Goal: Entertainment & Leisure: Browse casually

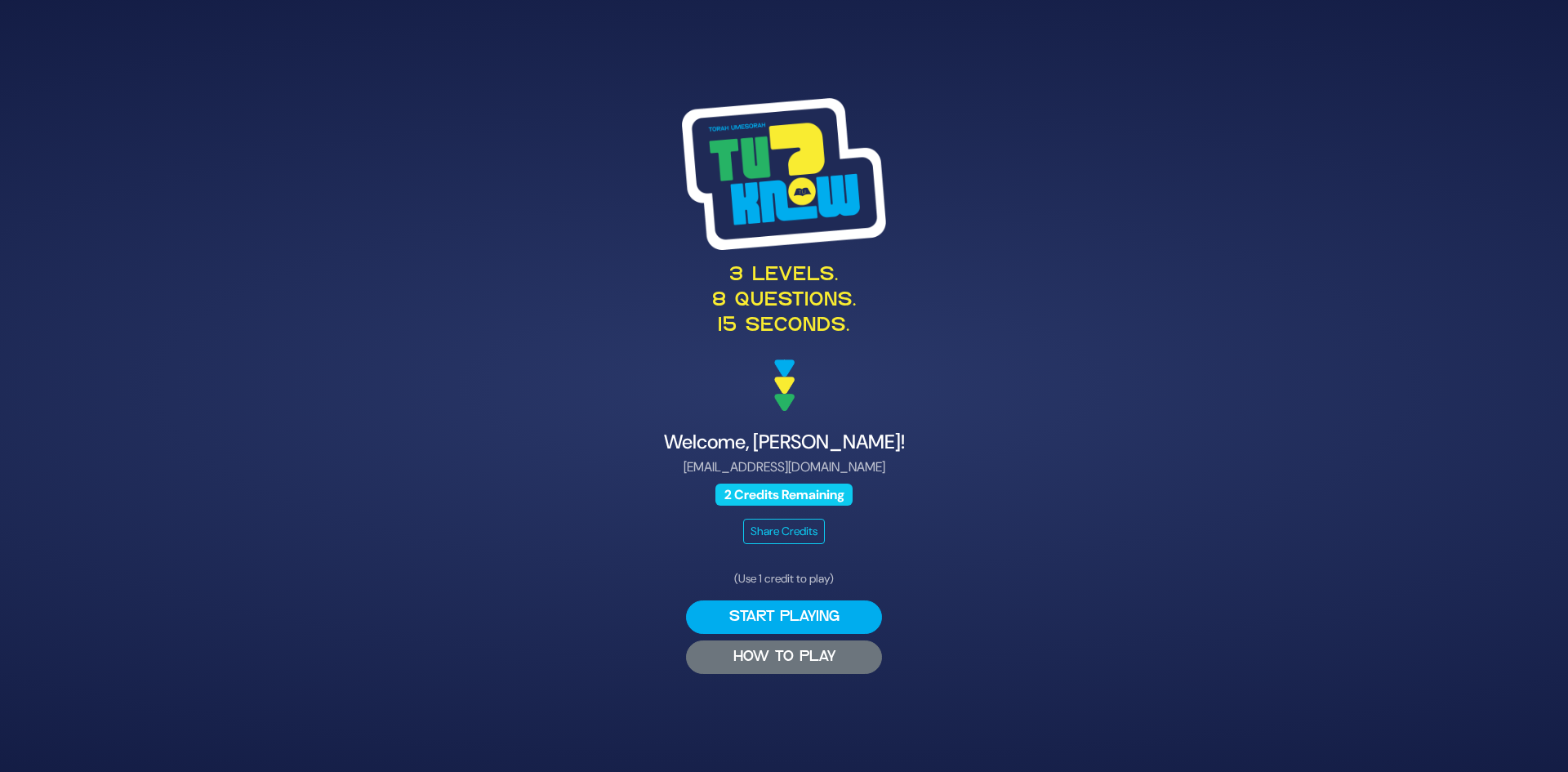
click at [815, 658] on button "HOW TO PLAY" at bounding box center [784, 657] width 196 height 33
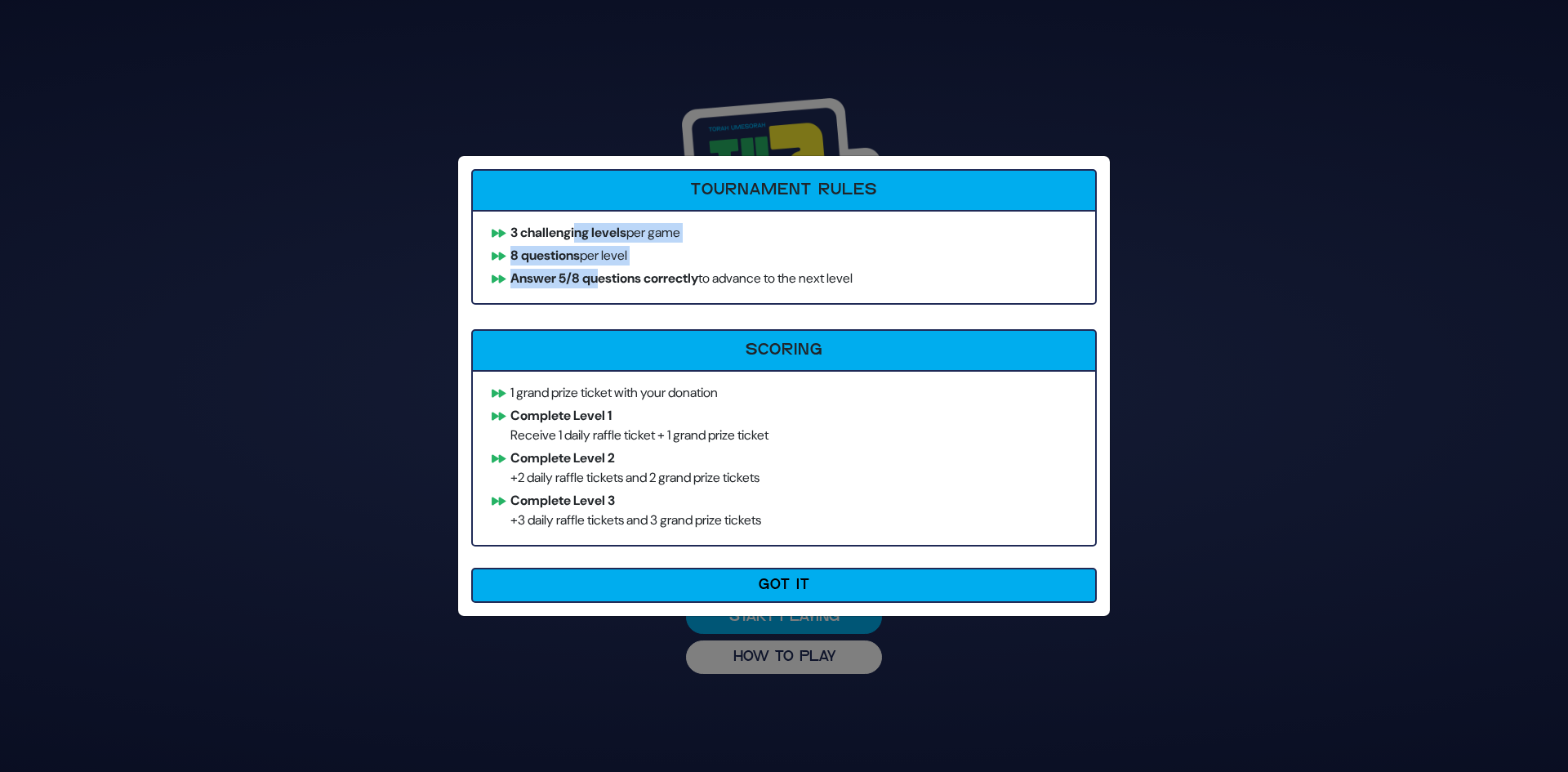
drag, startPoint x: 580, startPoint y: 242, endPoint x: 600, endPoint y: 274, distance: 37.7
click at [600, 274] on ul "3 challenging levels per game 8 questions per level Answer 5/8 questions correc…" at bounding box center [784, 256] width 626 height 94
click at [600, 274] on b "Answer 5/8 questions correctly" at bounding box center [604, 278] width 188 height 17
drag, startPoint x: 605, startPoint y: 261, endPoint x: 614, endPoint y: 283, distance: 23.8
click at [614, 283] on ul "3 challenging levels per game 8 questions per level Answer 5/8 questions correc…" at bounding box center [784, 256] width 626 height 94
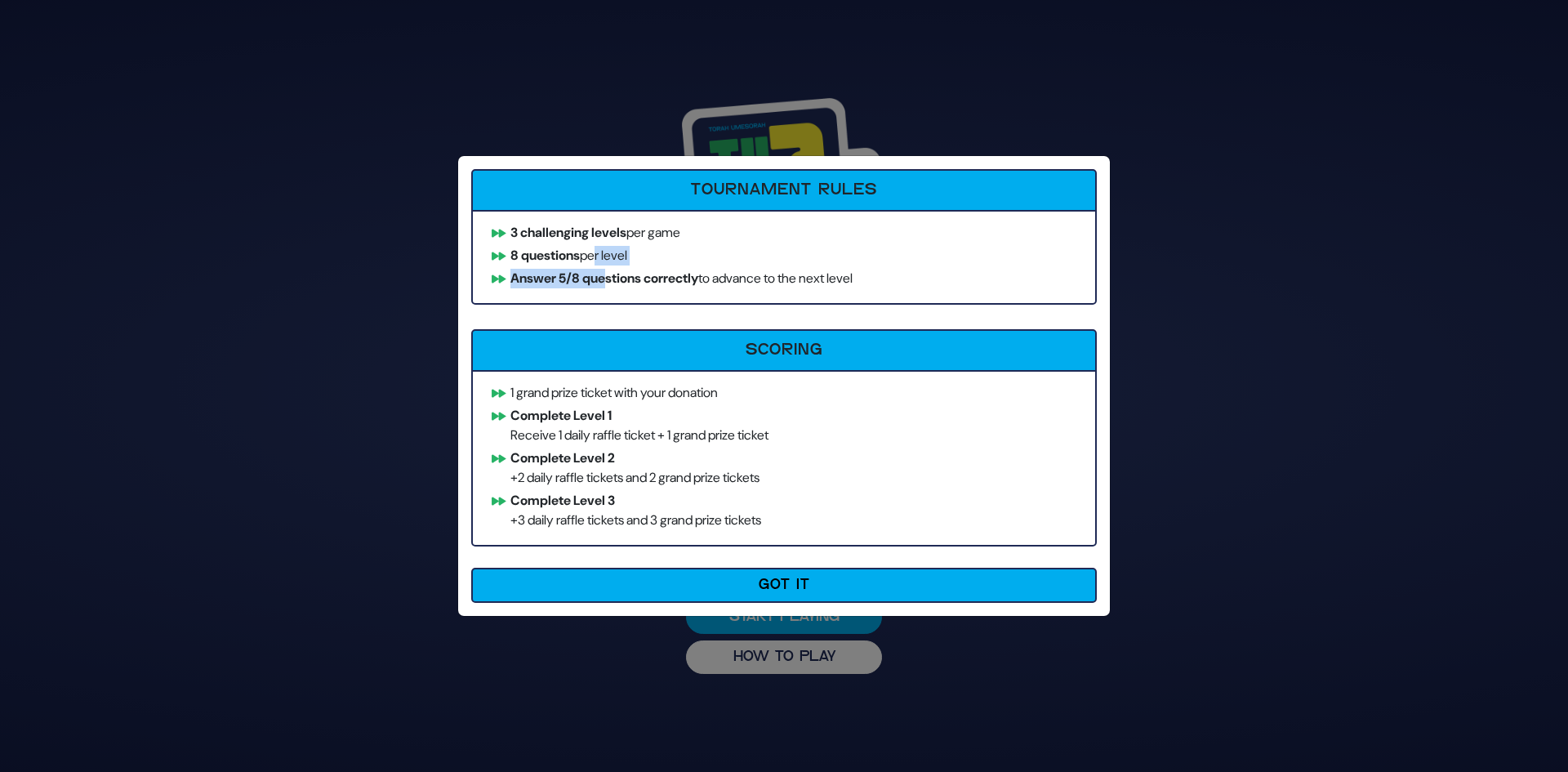
click at [614, 283] on b "Answer 5/8 questions correctly" at bounding box center [604, 278] width 188 height 17
drag, startPoint x: 610, startPoint y: 397, endPoint x: 643, endPoint y: 443, distance: 56.6
click at [643, 443] on ul "1 grand prize ticket with your donation Complete Level 1 Receive 1 daily raffle…" at bounding box center [784, 458] width 626 height 176
click at [685, 445] on ul "1 grand prize ticket with your donation Complete Level 1 Receive 1 daily raffle…" at bounding box center [784, 458] width 626 height 176
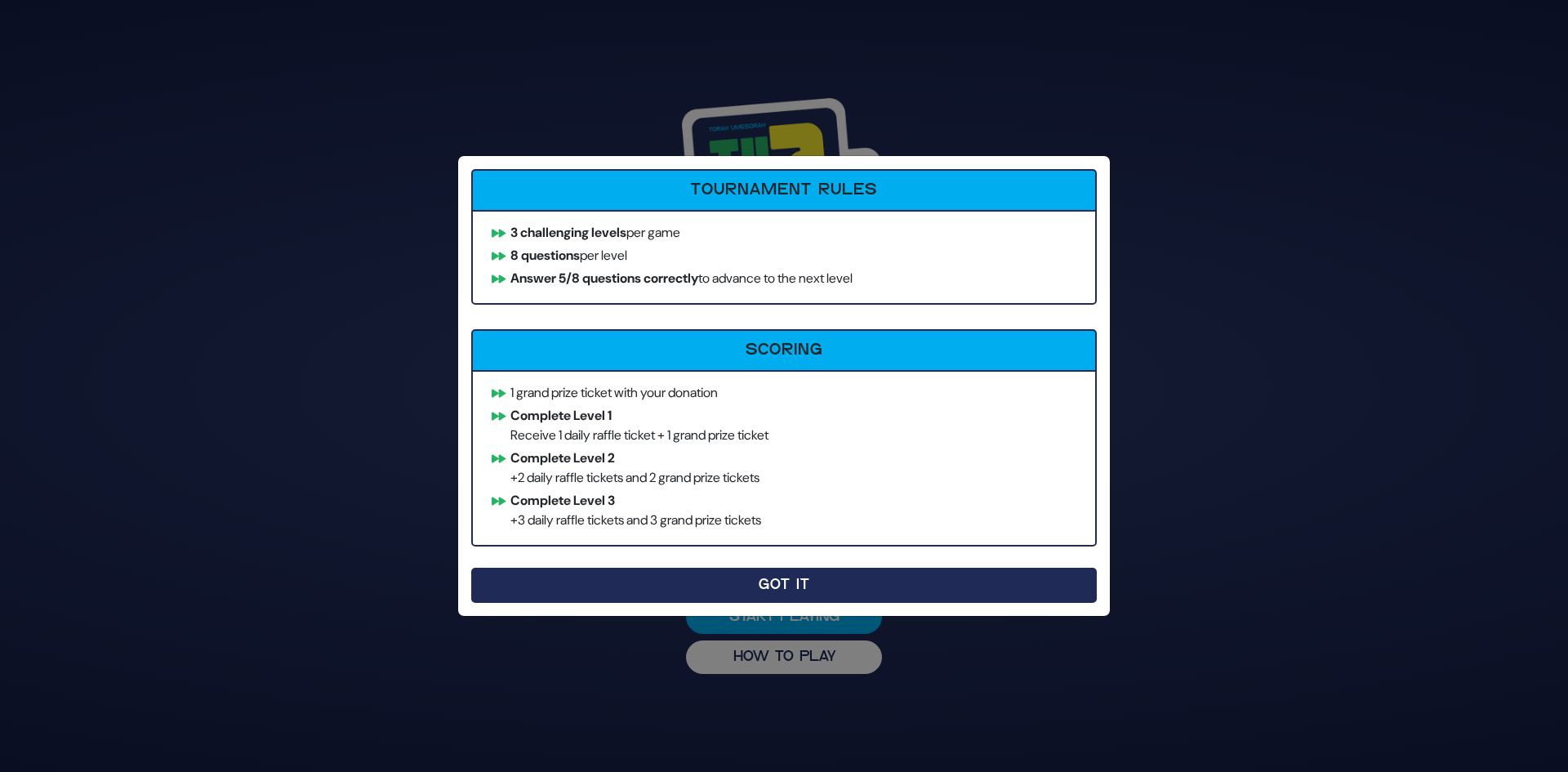
click at [679, 568] on button "Got It" at bounding box center [784, 585] width 626 height 35
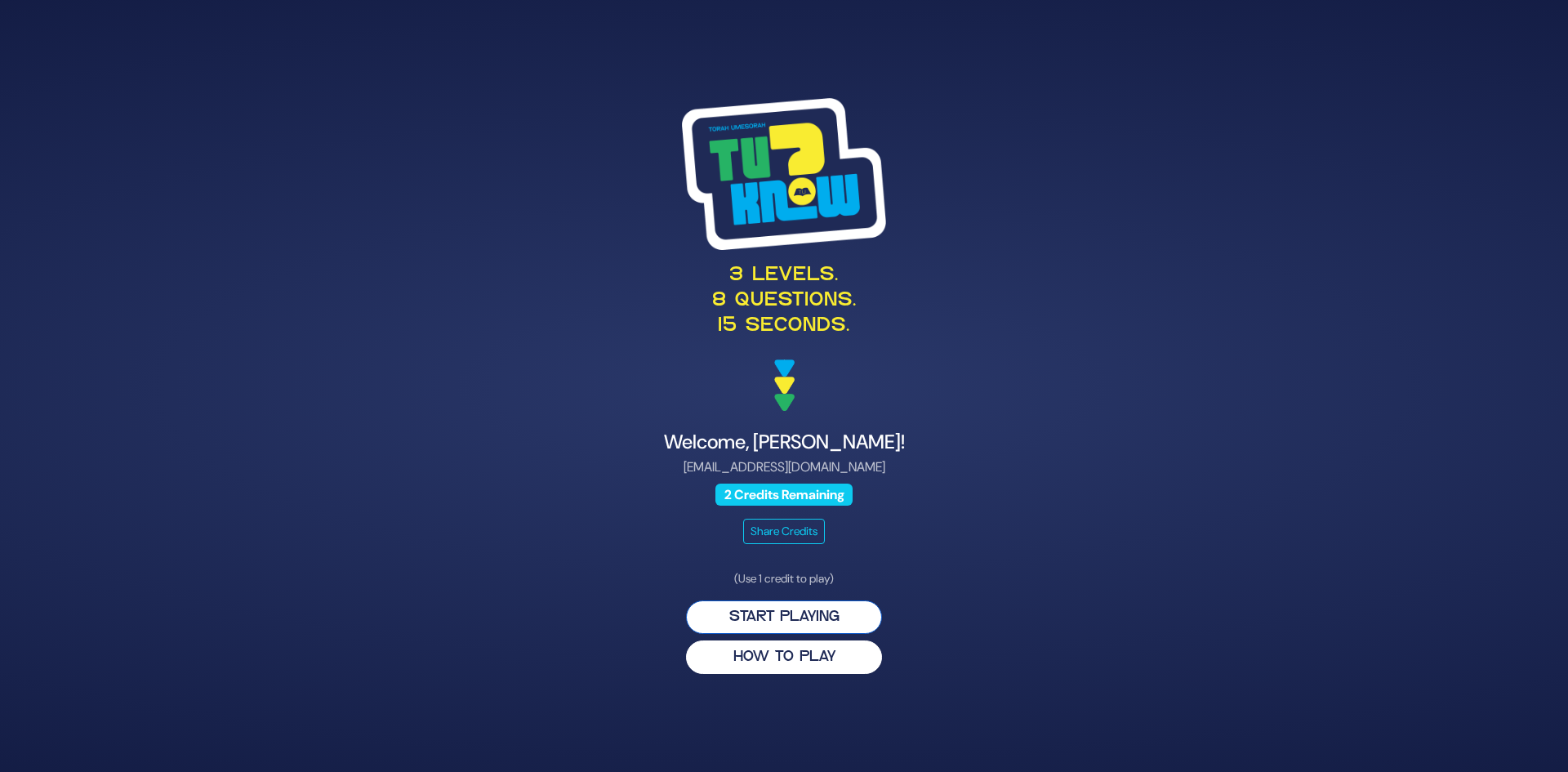
click at [818, 627] on button "Start Playing" at bounding box center [784, 616] width 196 height 33
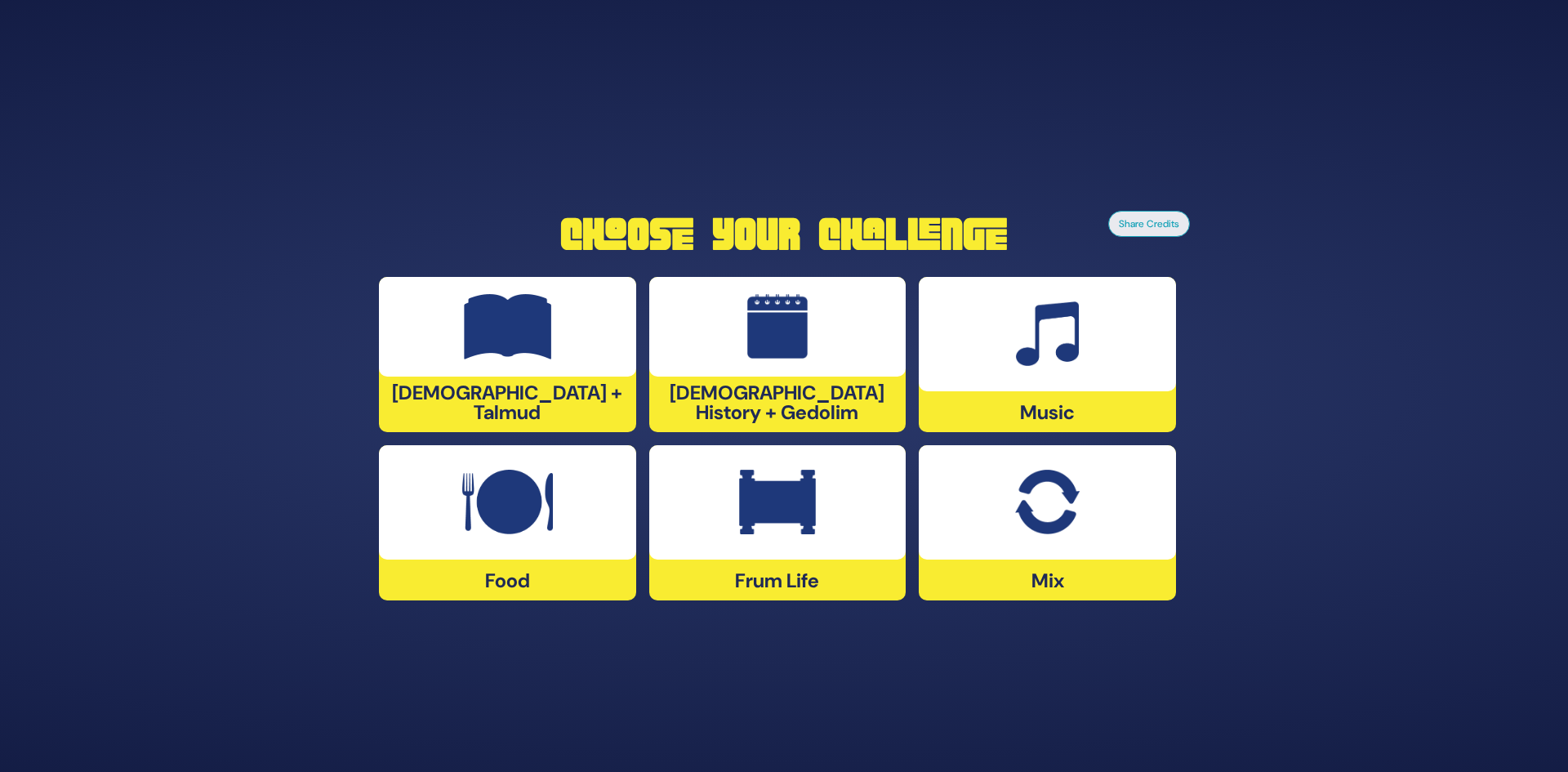
click at [992, 351] on div at bounding box center [1047, 334] width 257 height 114
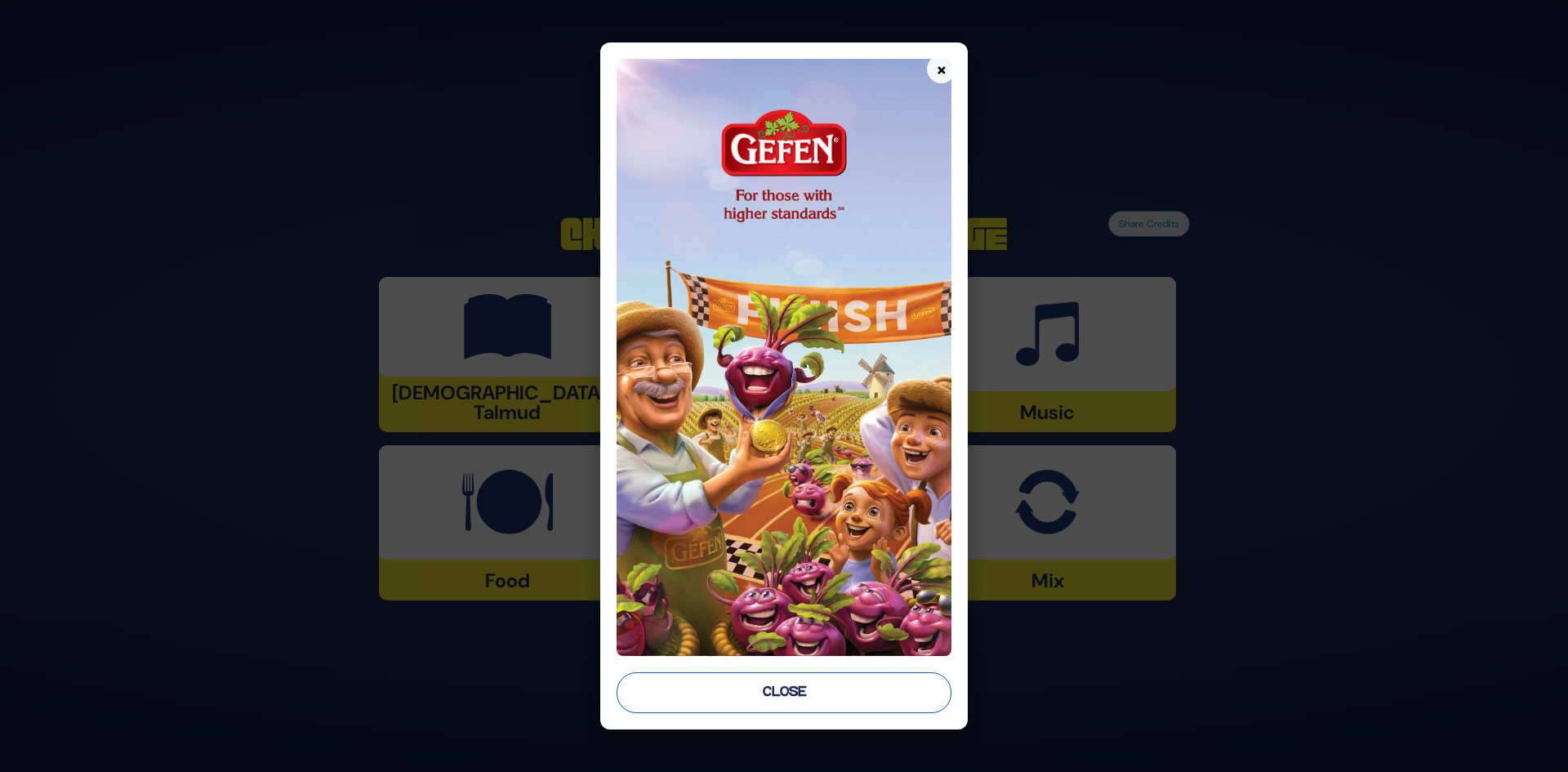
click at [792, 693] on button "Close" at bounding box center [784, 692] width 336 height 40
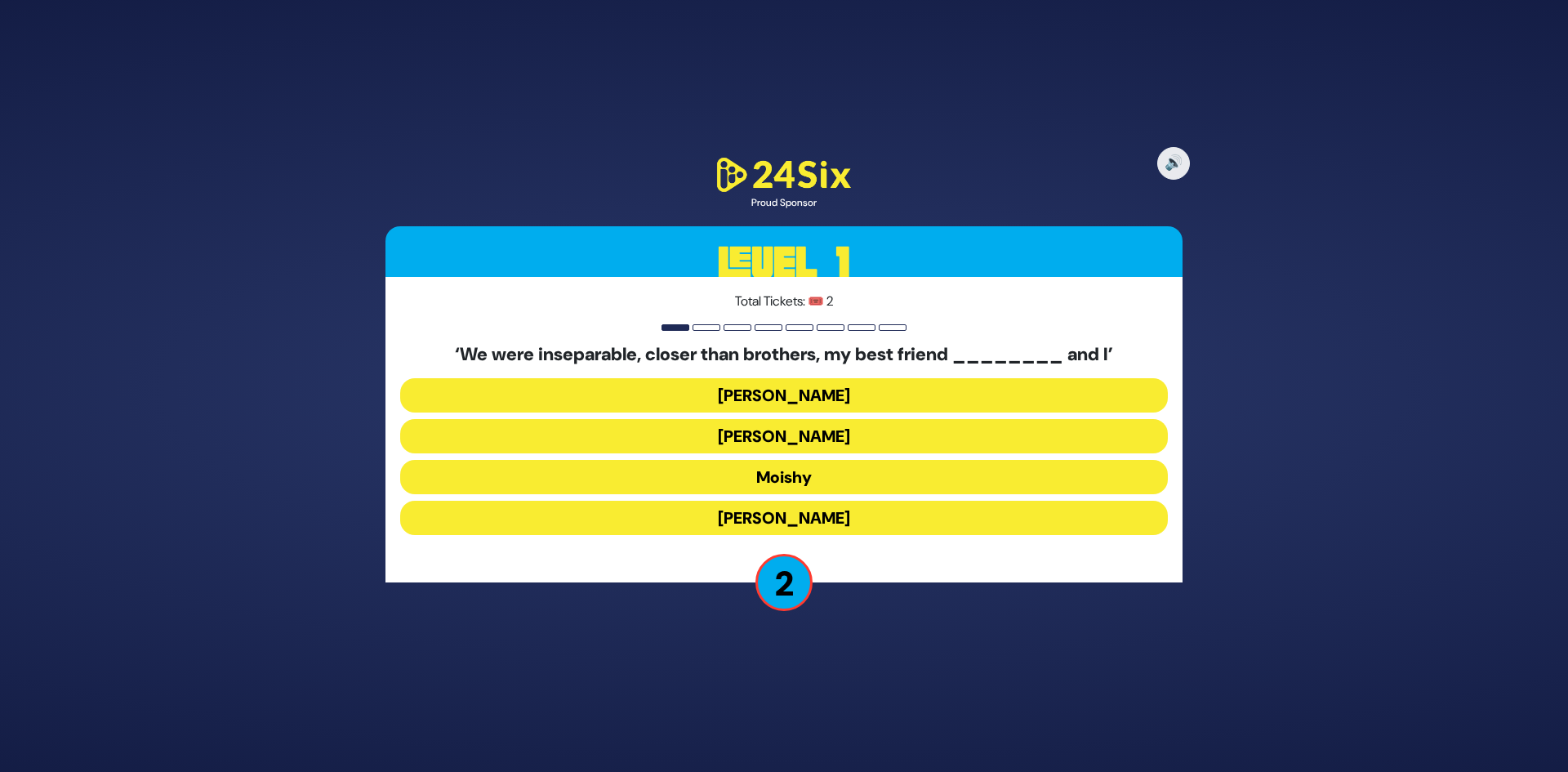
click at [687, 401] on button "Shloimy" at bounding box center [784, 395] width 768 height 34
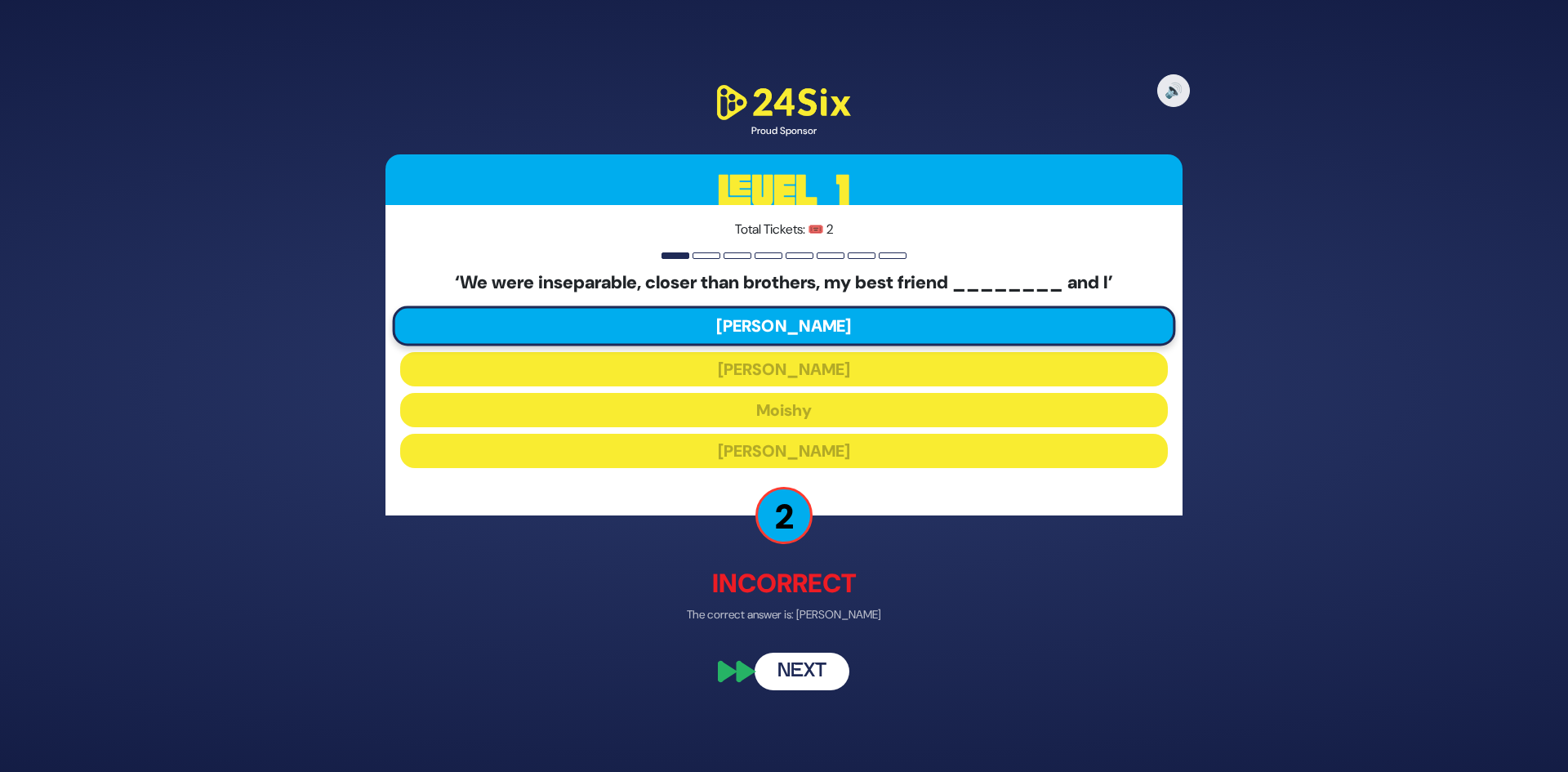
click at [801, 665] on button "Next" at bounding box center [802, 671] width 94 height 38
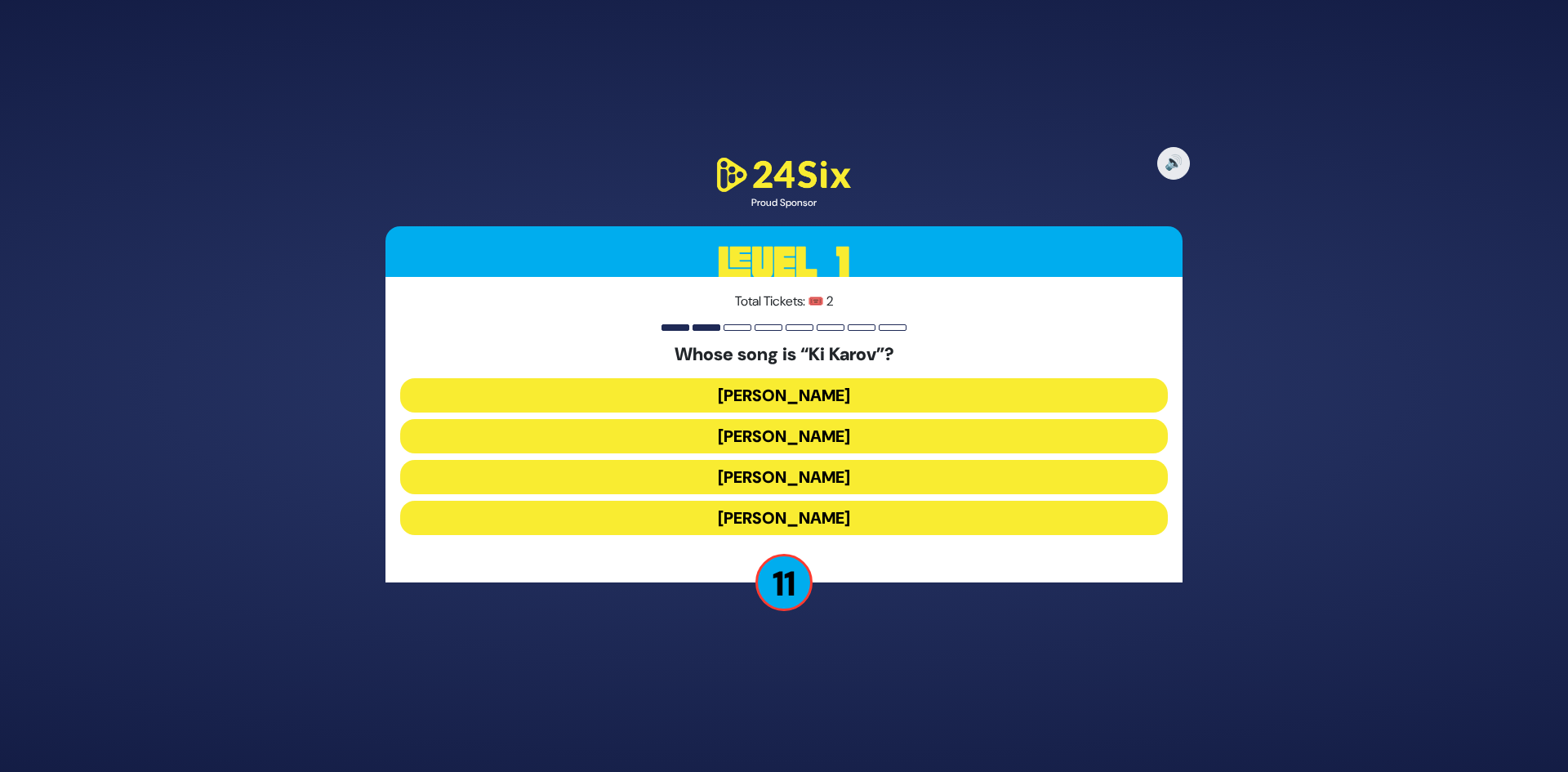
click at [814, 437] on button "Eitan Katz" at bounding box center [784, 436] width 768 height 34
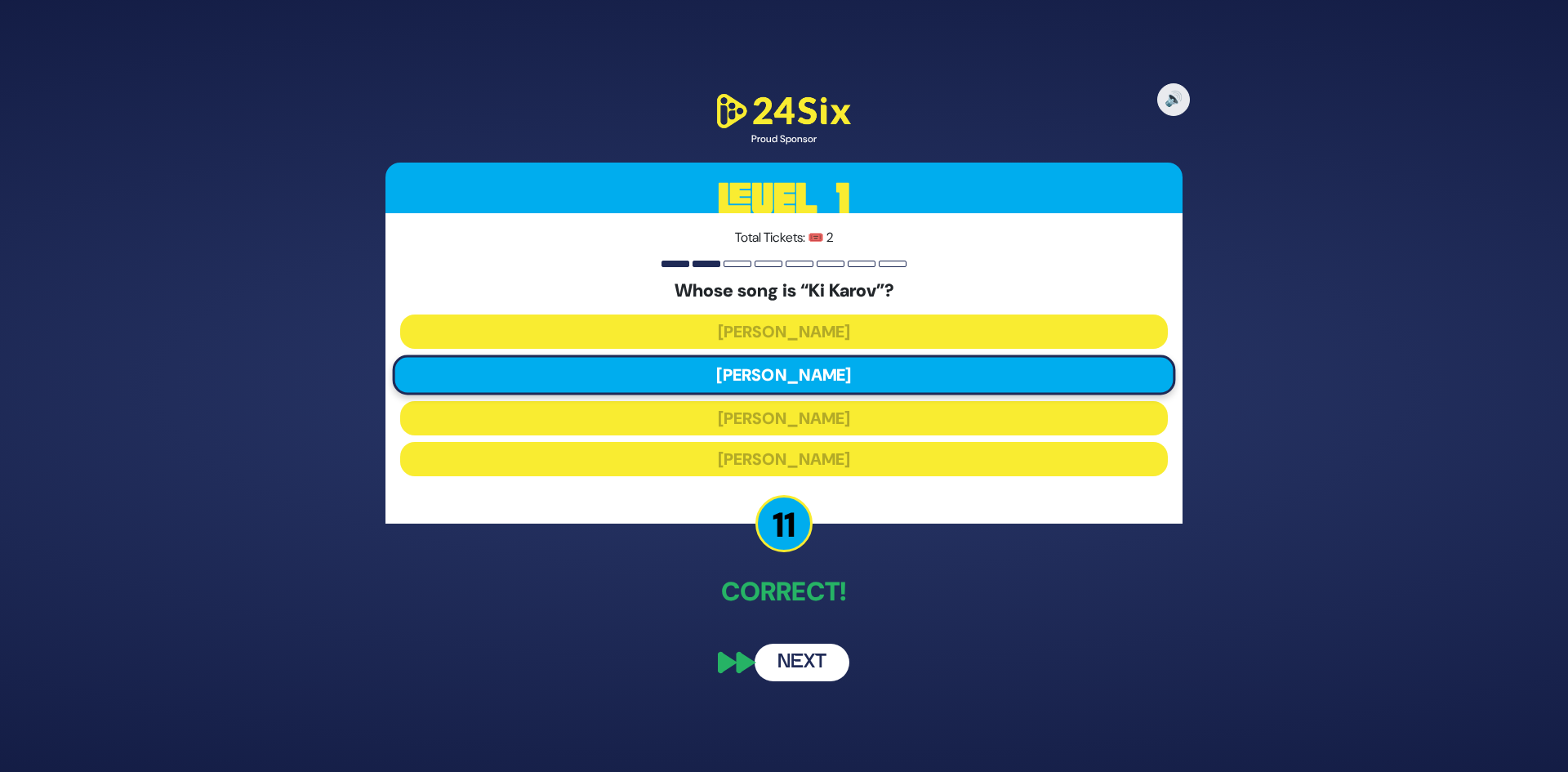
click at [800, 669] on button "Next" at bounding box center [802, 662] width 94 height 38
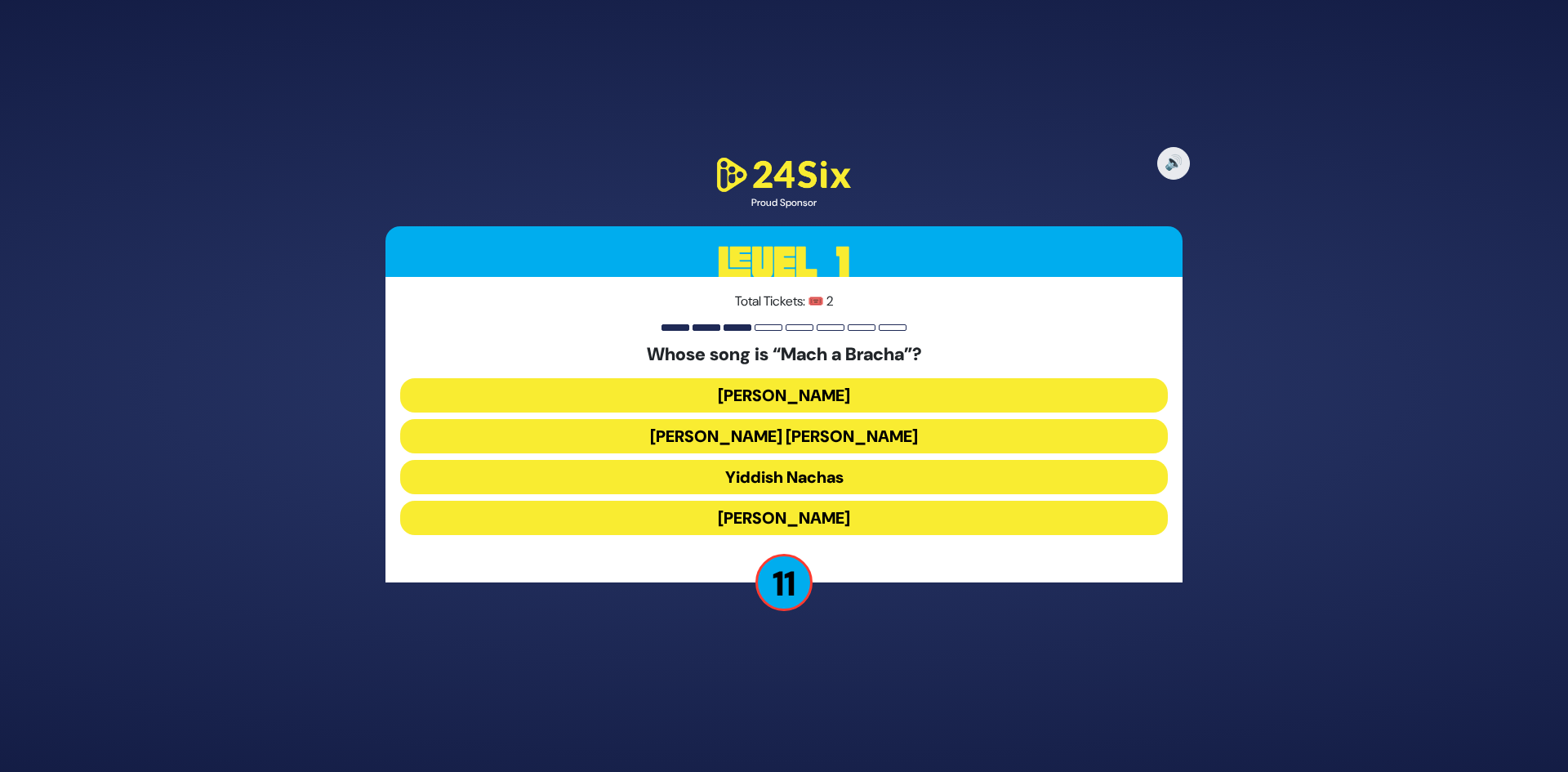
click at [806, 437] on button "Shmueli Ungar" at bounding box center [784, 436] width 768 height 34
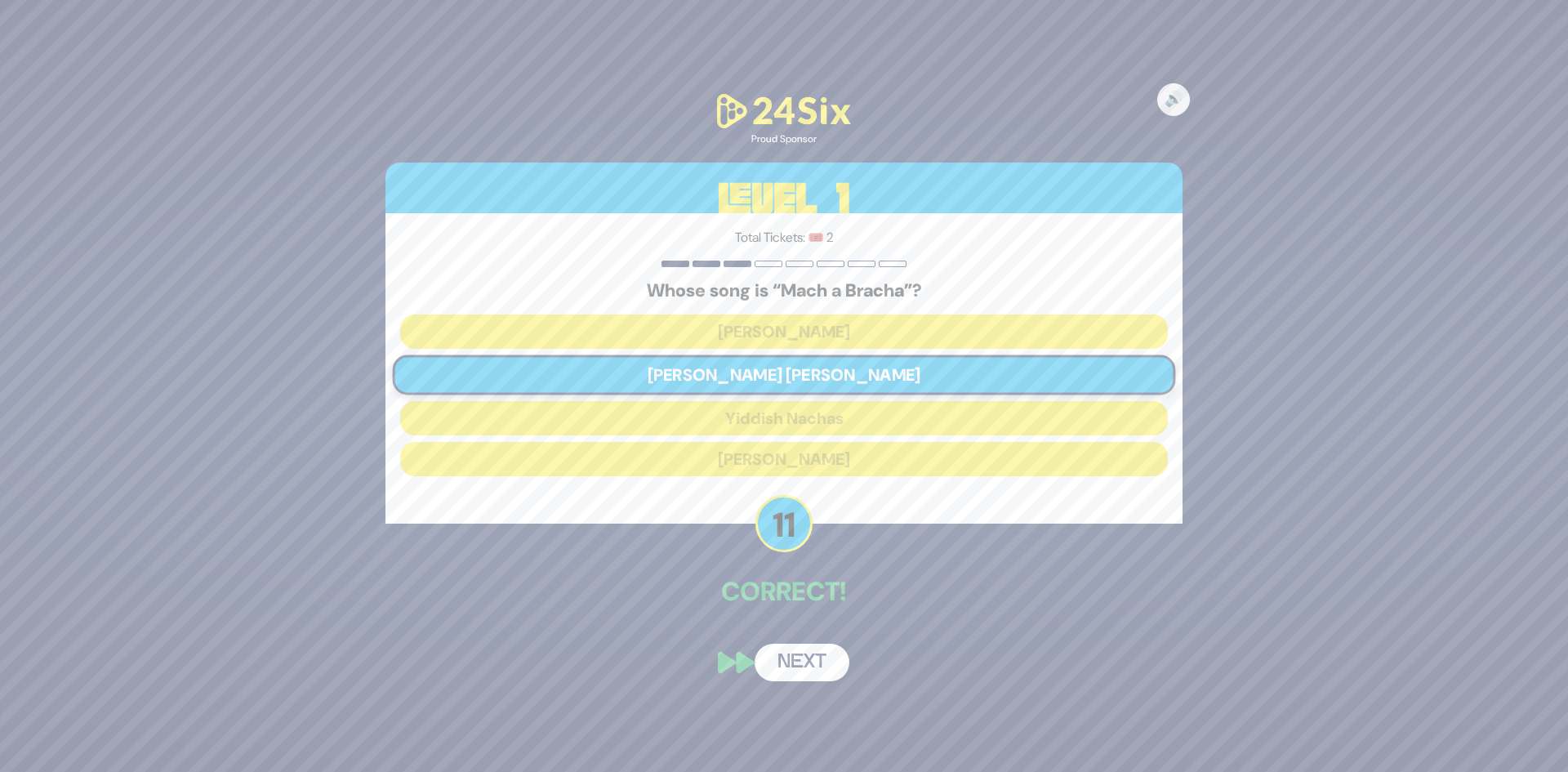
click at [802, 671] on button "Next" at bounding box center [802, 662] width 94 height 38
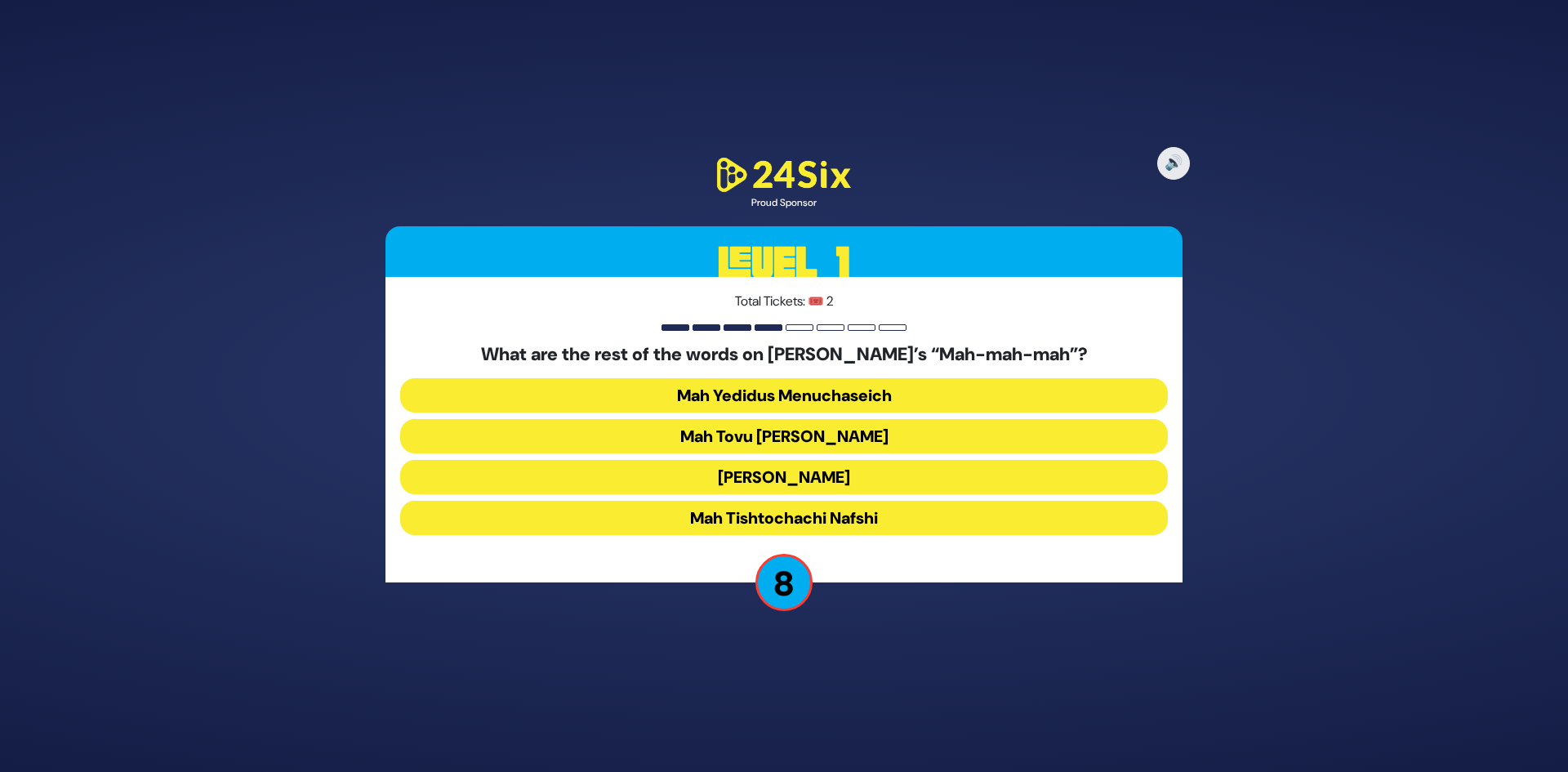
click at [775, 441] on button "Mah Tovu Ohalecha Yaakov" at bounding box center [784, 436] width 768 height 34
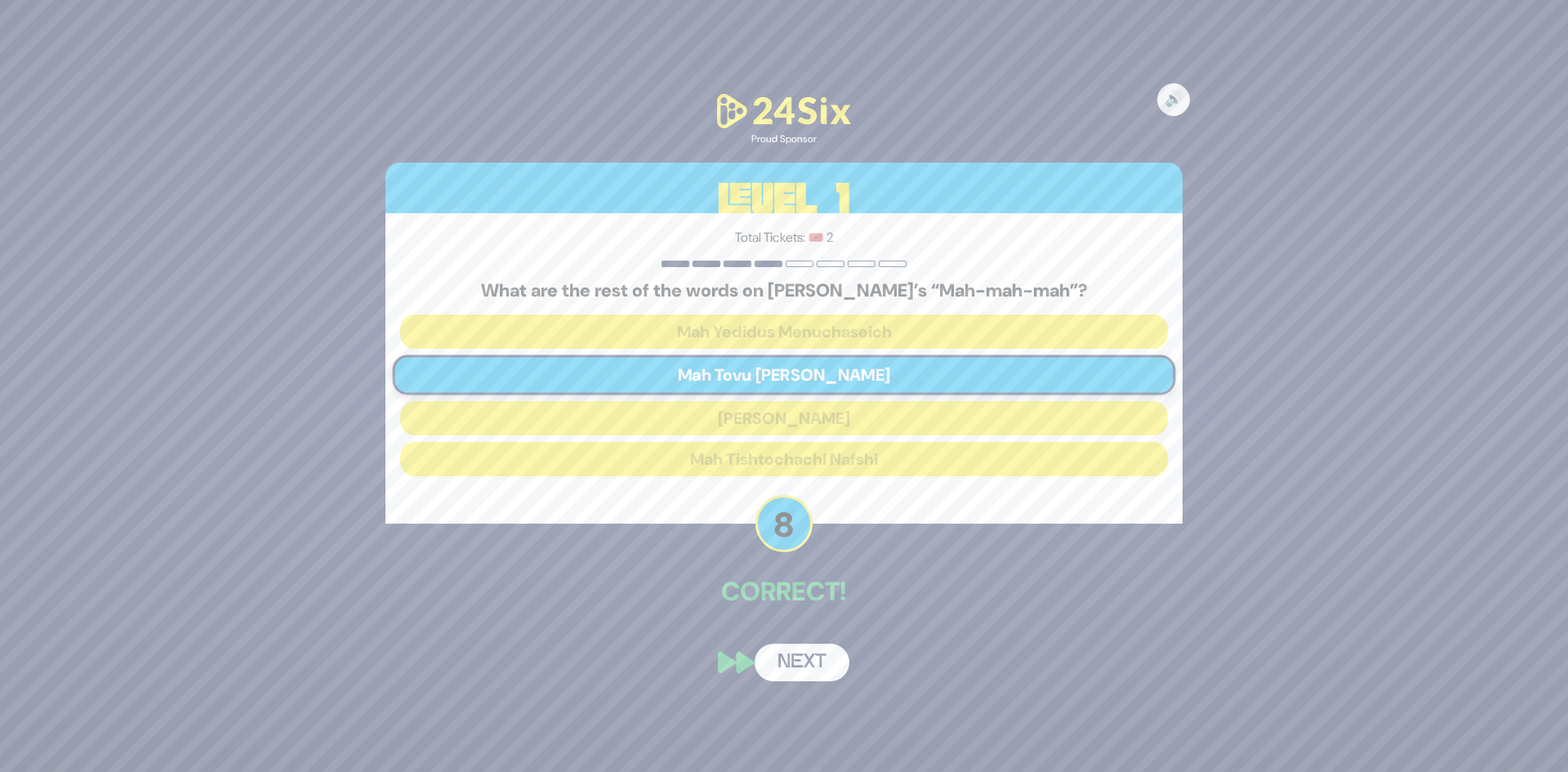
click at [800, 662] on button "Next" at bounding box center [802, 662] width 94 height 38
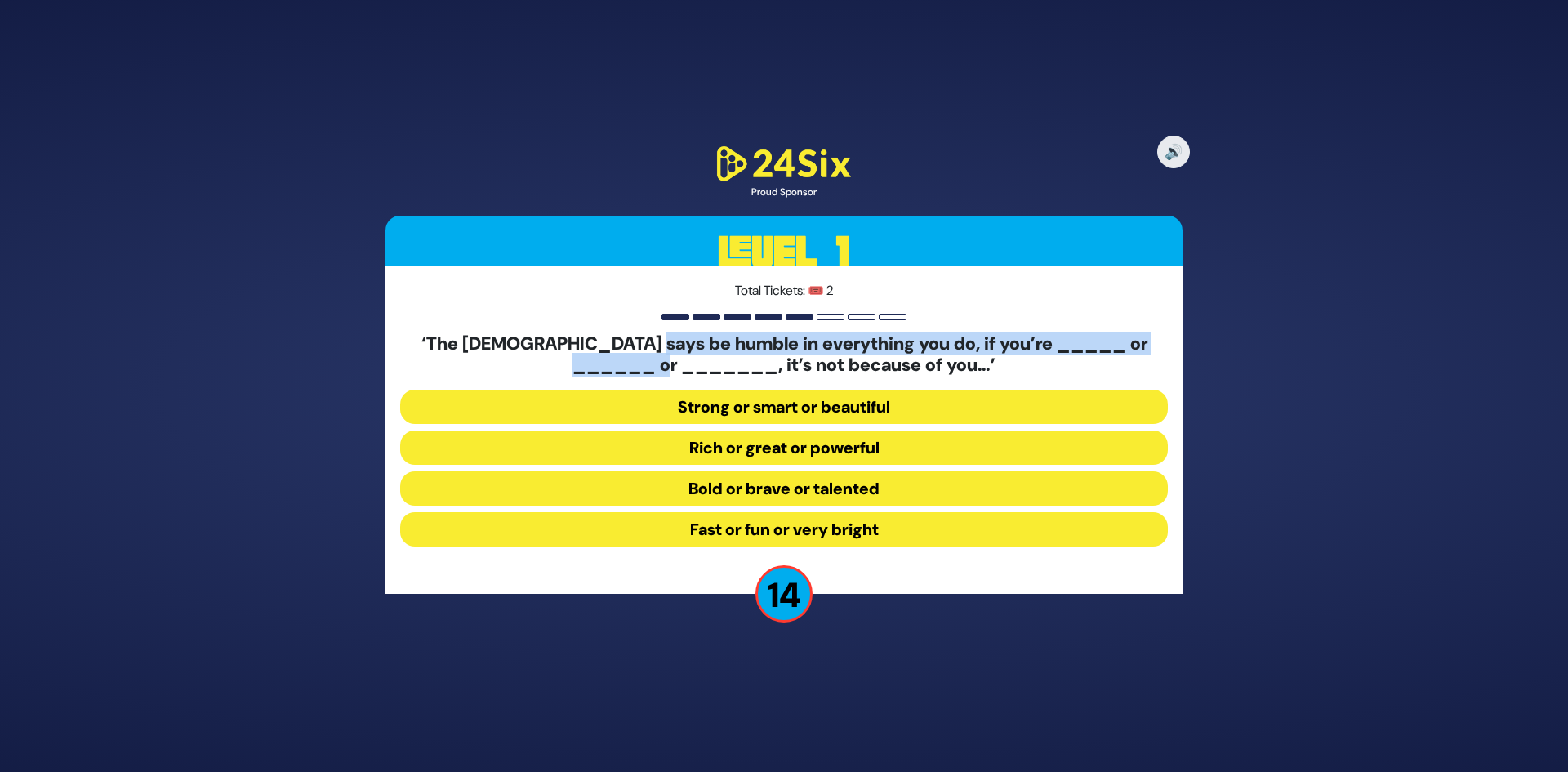
drag, startPoint x: 657, startPoint y: 354, endPoint x: 741, endPoint y: 366, distance: 84.9
click at [741, 366] on h5 "‘The Torah says be humble in everything you do, if you’re _____ or ______ or __…" at bounding box center [784, 355] width 768 height 43
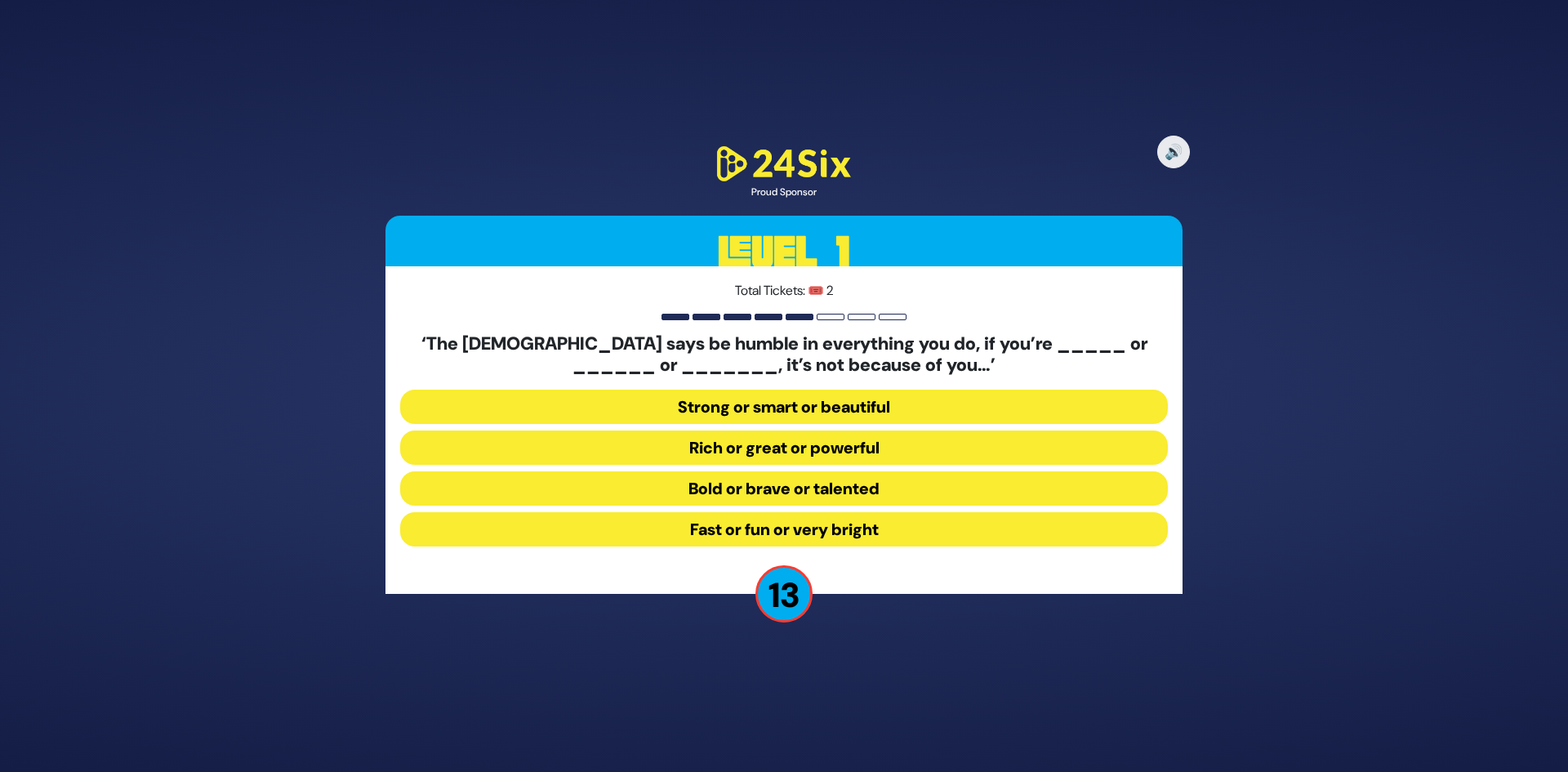
click at [809, 357] on h5 "‘The Torah says be humble in everything you do, if you’re _____ or ______ or __…" at bounding box center [784, 355] width 768 height 43
click at [775, 448] on button "Rich or great or powerful" at bounding box center [784, 448] width 768 height 34
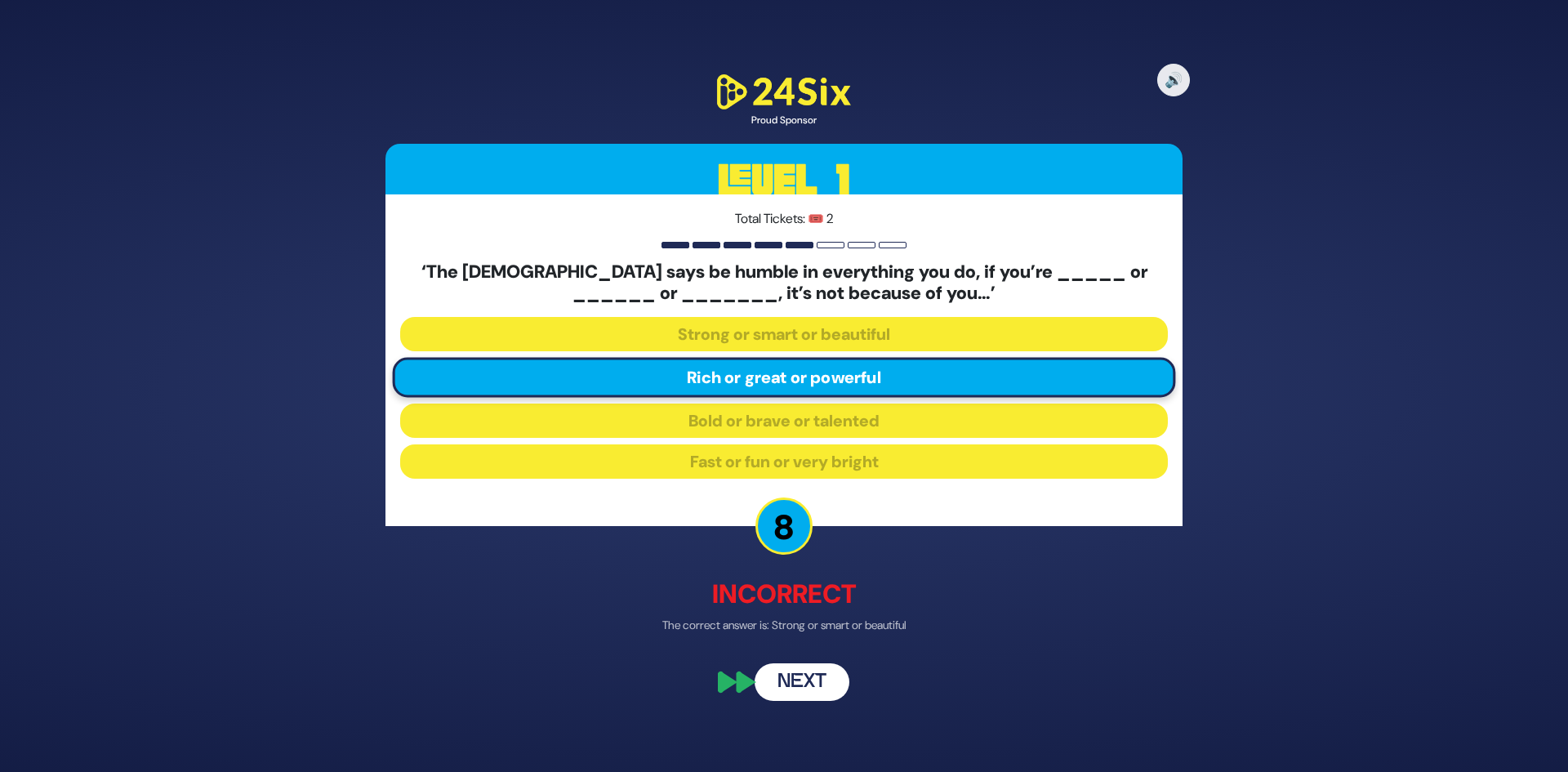
click at [802, 685] on button "Next" at bounding box center [802, 682] width 94 height 38
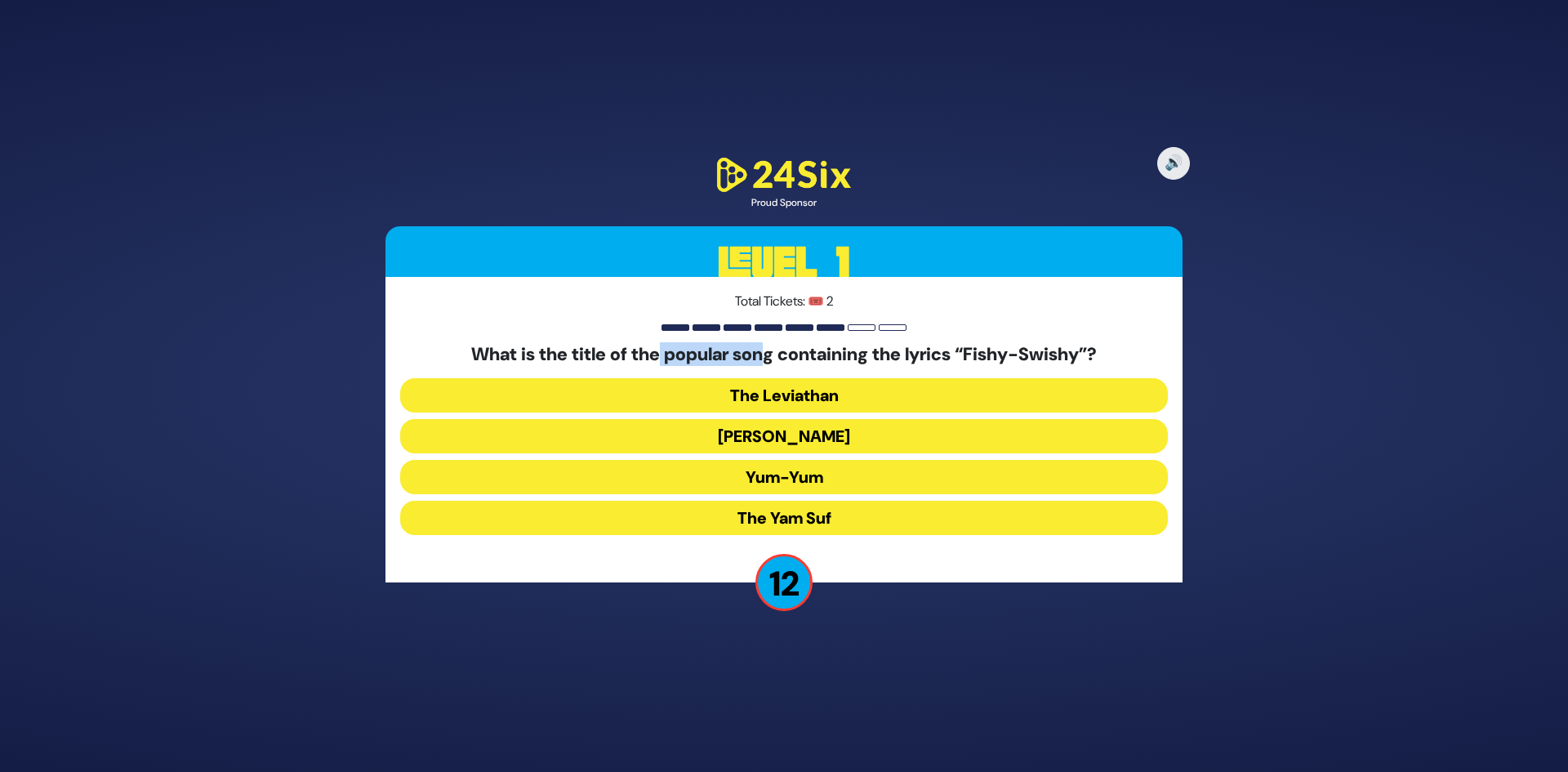
drag, startPoint x: 652, startPoint y: 361, endPoint x: 765, endPoint y: 358, distance: 113.0
click at [765, 358] on h5 "What is the title of the popular song containing the lyrics “Fishy-Swishy”?" at bounding box center [784, 355] width 768 height 22
click at [859, 441] on button "Yosef Mokir Shabbos" at bounding box center [784, 436] width 768 height 34
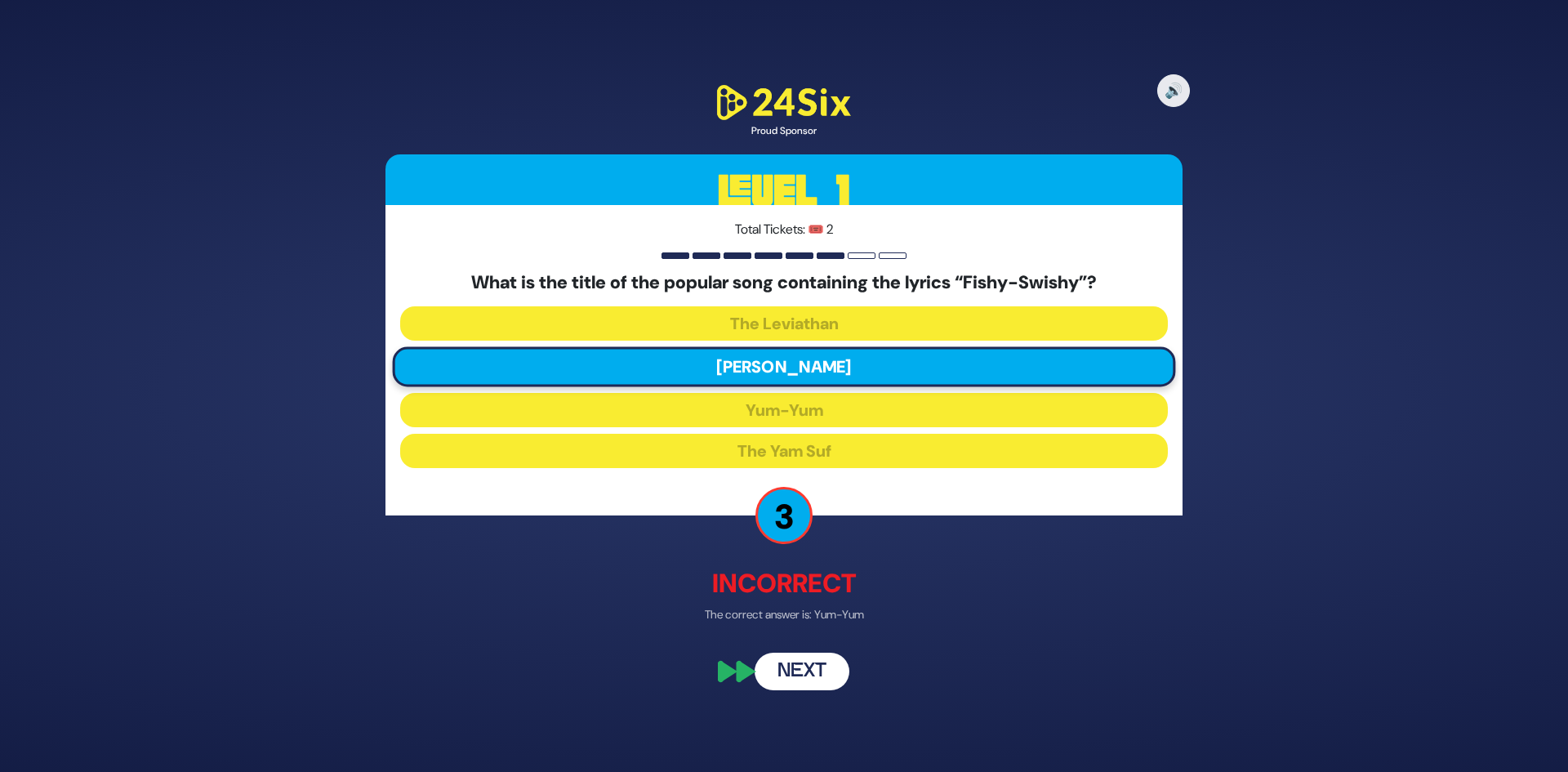
click at [792, 669] on button "Next" at bounding box center [802, 671] width 94 height 38
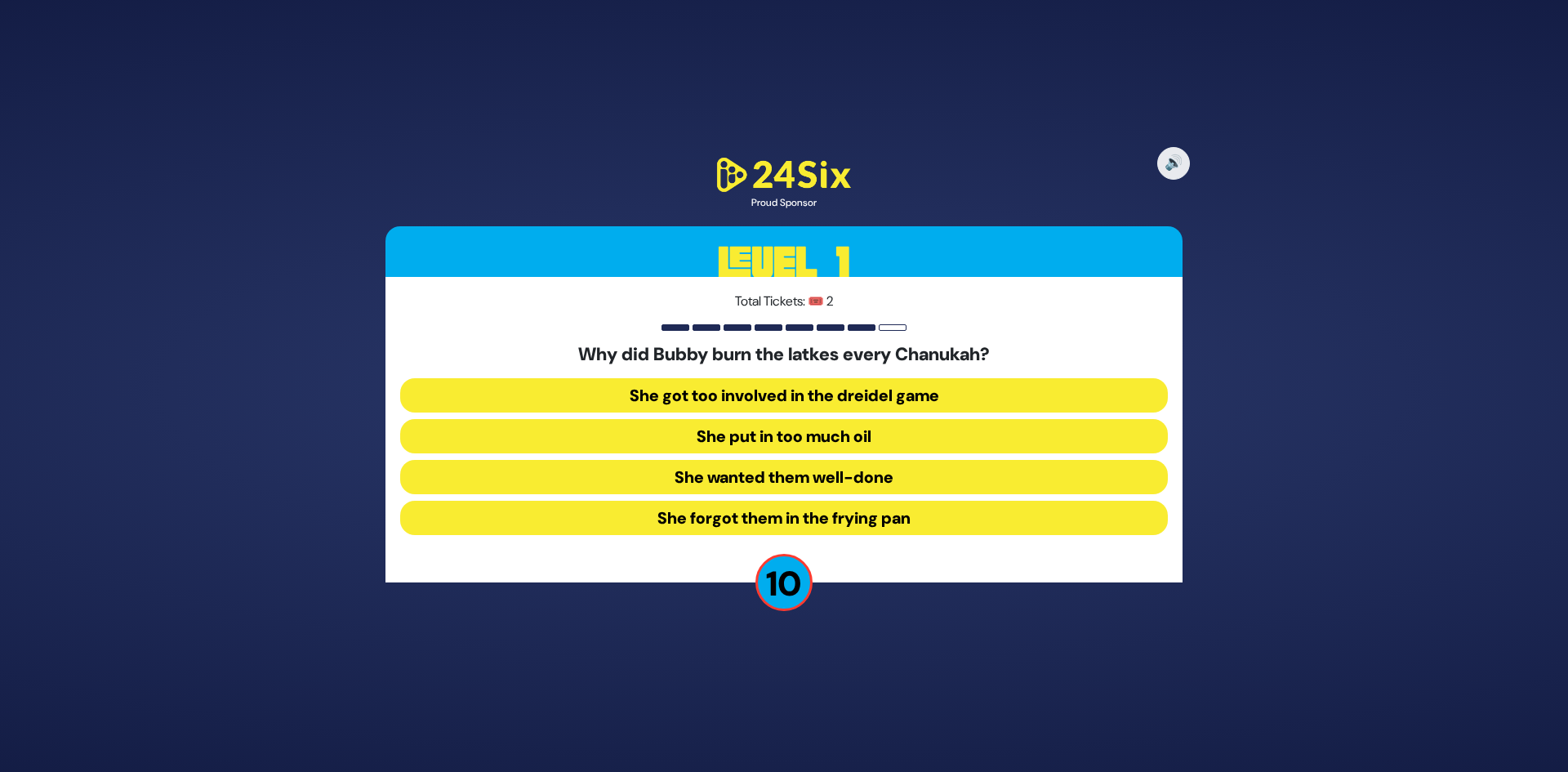
click at [781, 522] on button "She forgot them in the frying pan" at bounding box center [784, 518] width 768 height 34
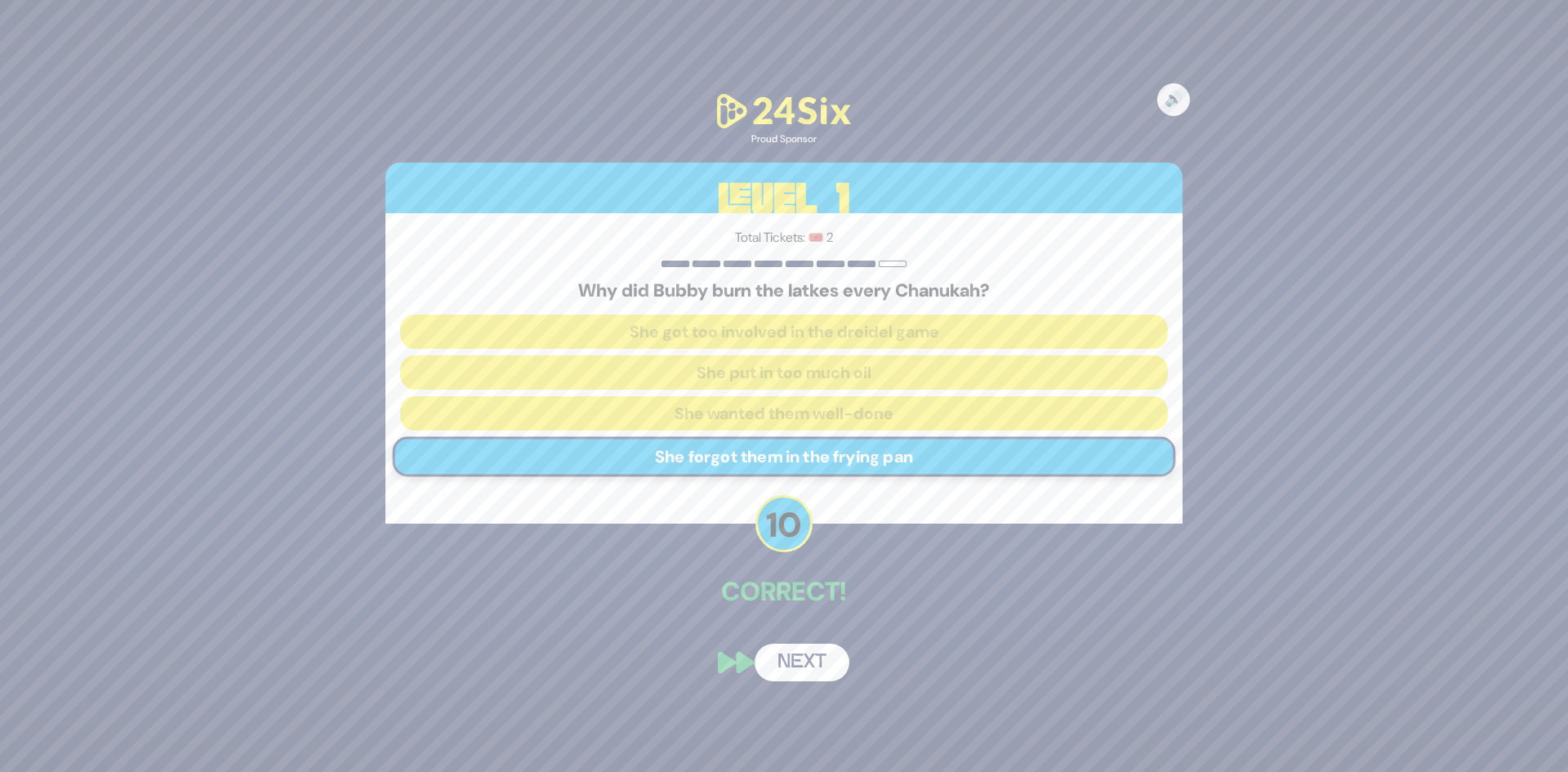
click at [820, 666] on button "Next" at bounding box center [802, 662] width 94 height 38
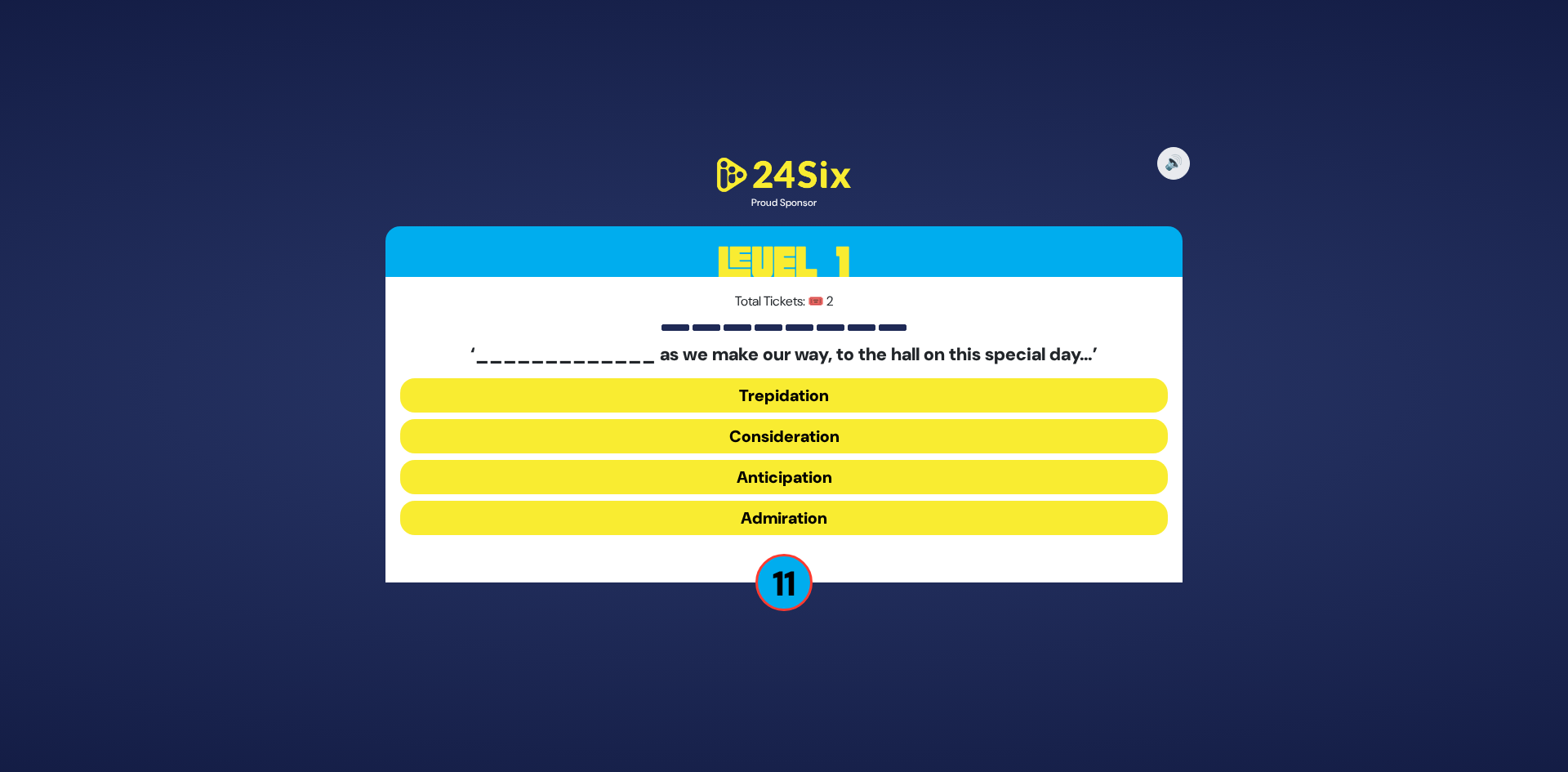
click at [824, 484] on button "Anticipation" at bounding box center [784, 477] width 768 height 34
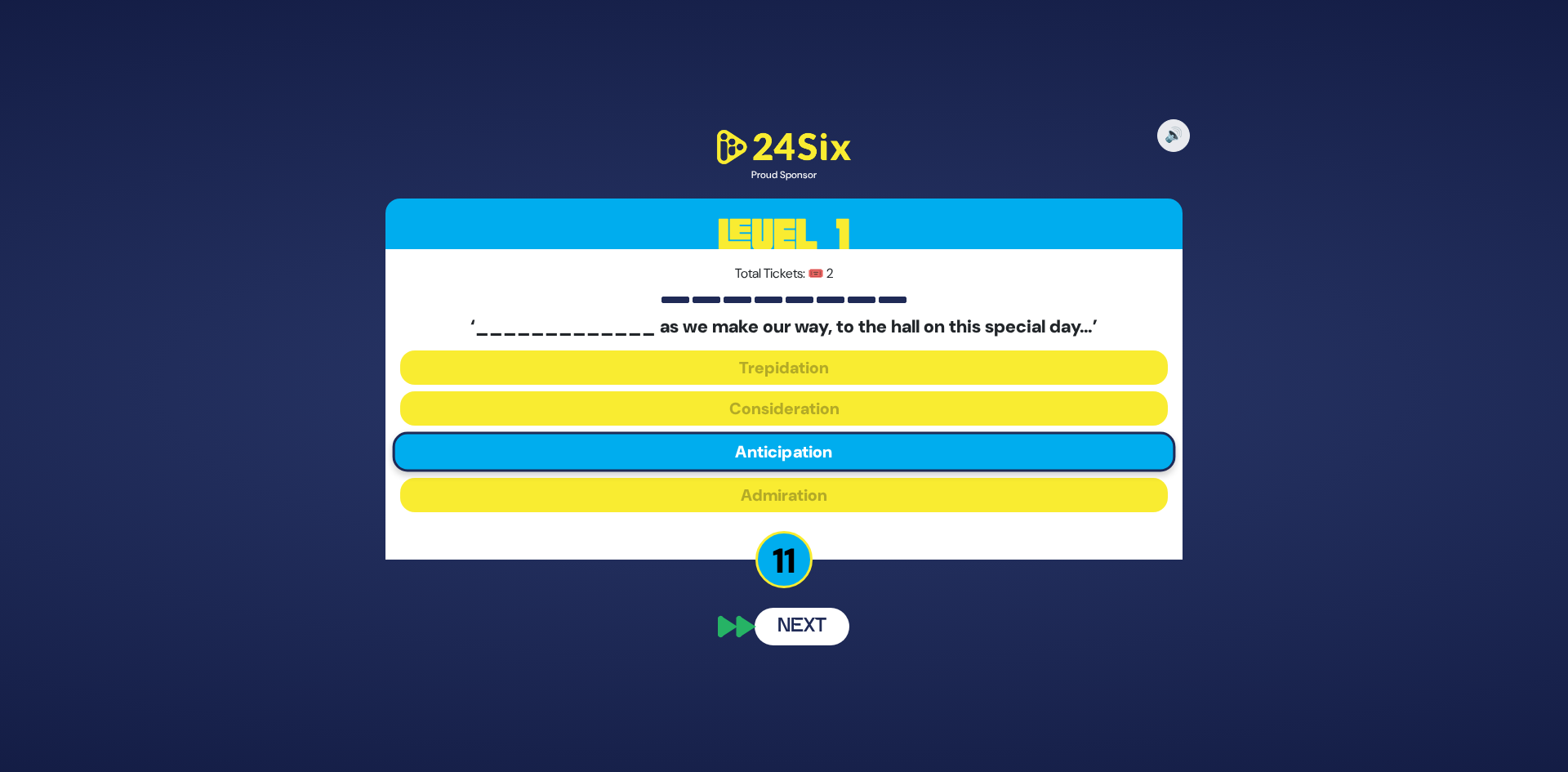
click at [818, 635] on button "Next" at bounding box center [802, 627] width 94 height 38
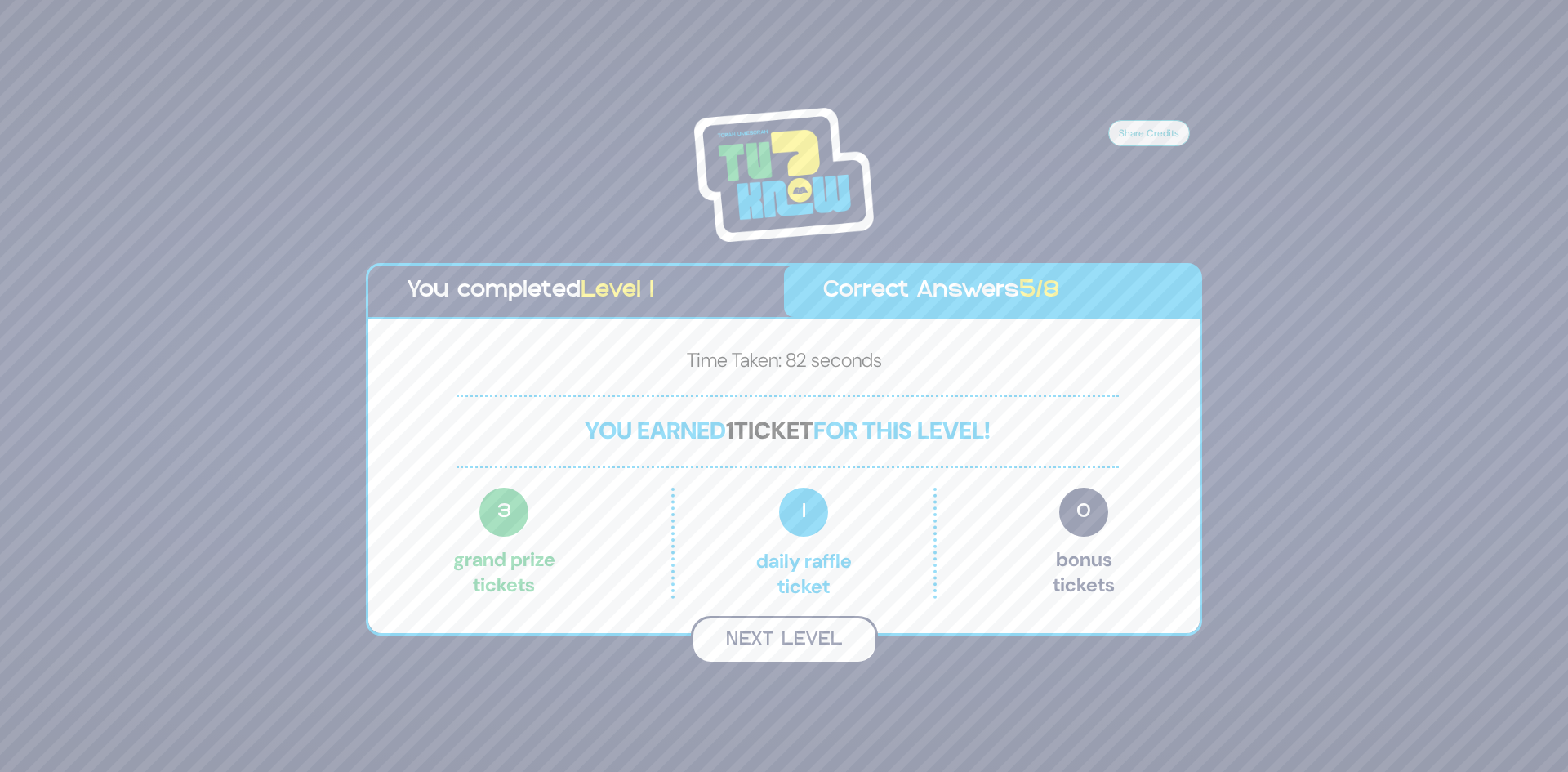
click at [782, 649] on button "Next Level" at bounding box center [784, 641] width 187 height 49
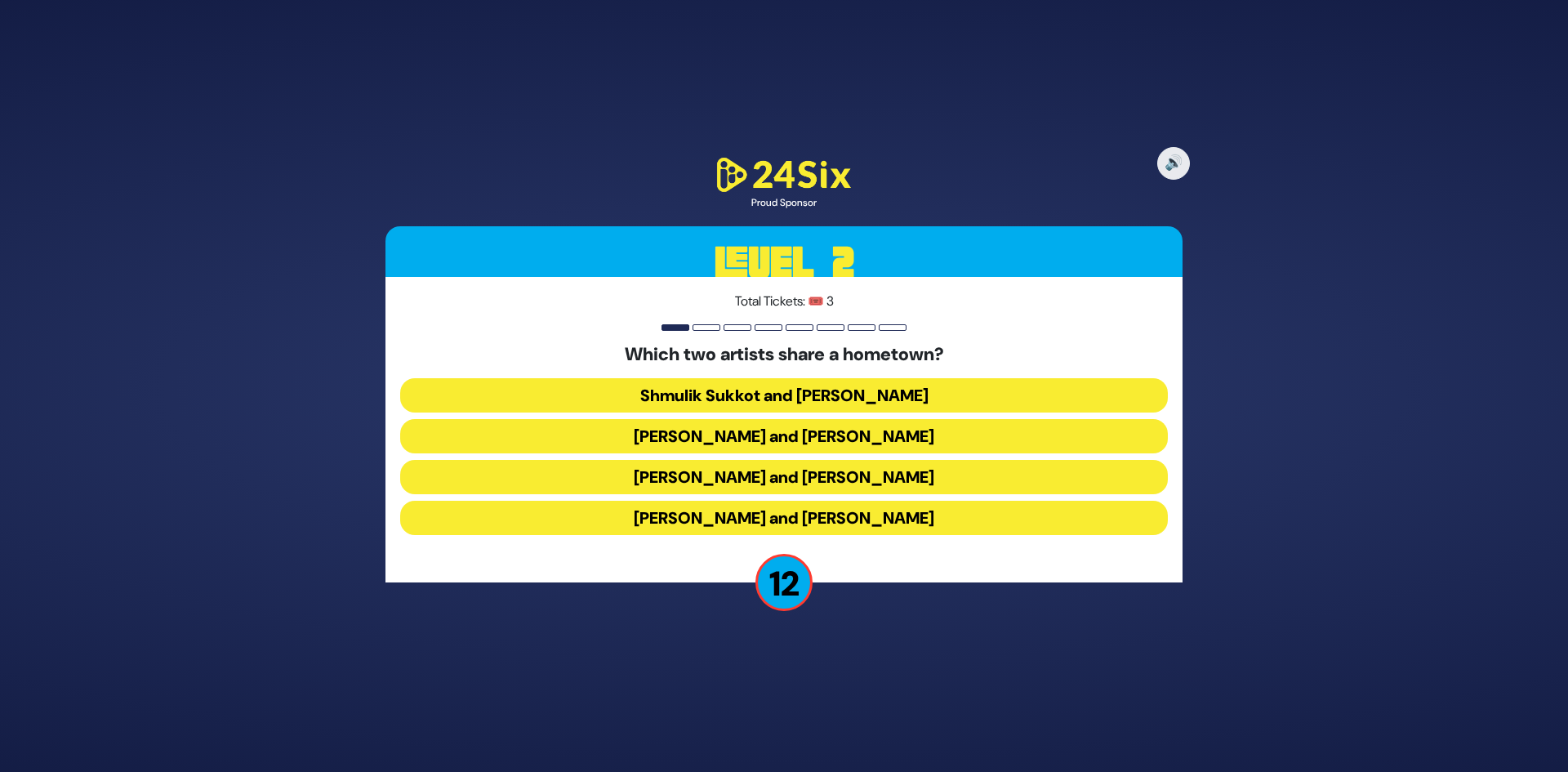
click at [812, 439] on button "Abie Rotenberg and Baruch Levine" at bounding box center [784, 436] width 768 height 34
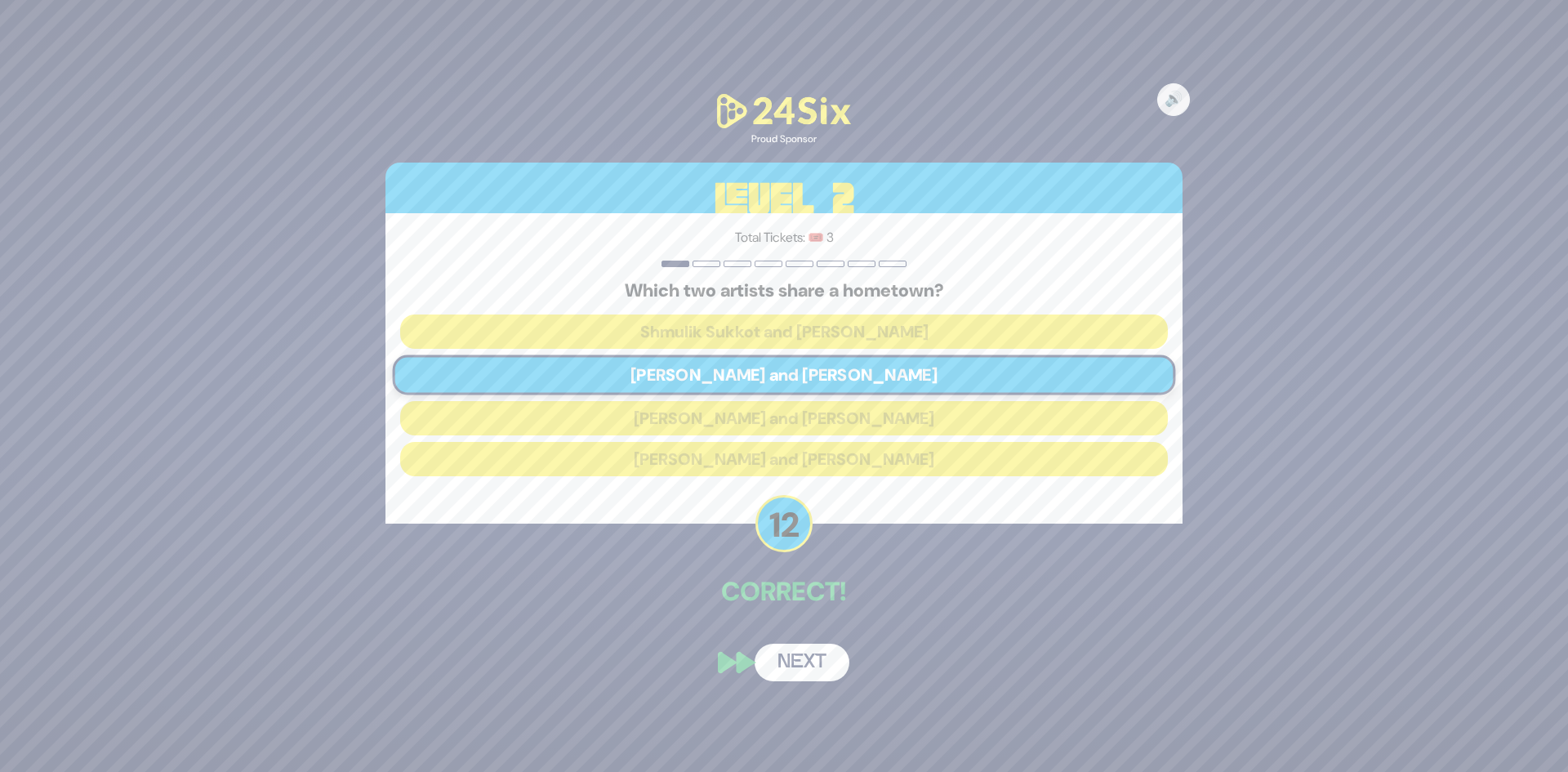
click at [821, 632] on div "🔊 Proud Sponsor Level 2 Total Tickets: 🎟️ 3 Which two artists share a hometown?…" at bounding box center [784, 386] width 837 height 631
click at [817, 668] on button "Next" at bounding box center [802, 662] width 94 height 38
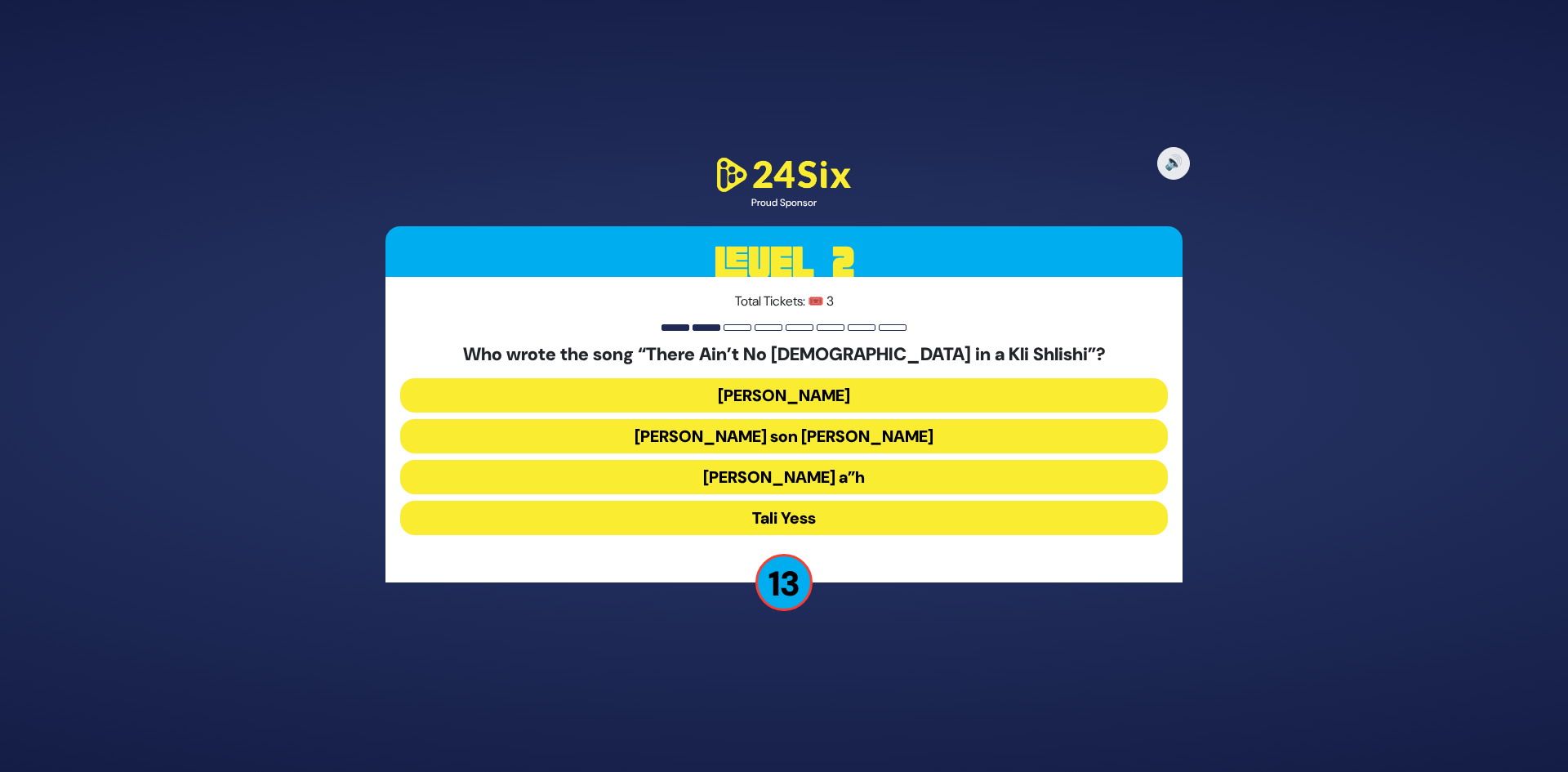
click at [834, 404] on button "Abie Rotenberg" at bounding box center [784, 395] width 768 height 34
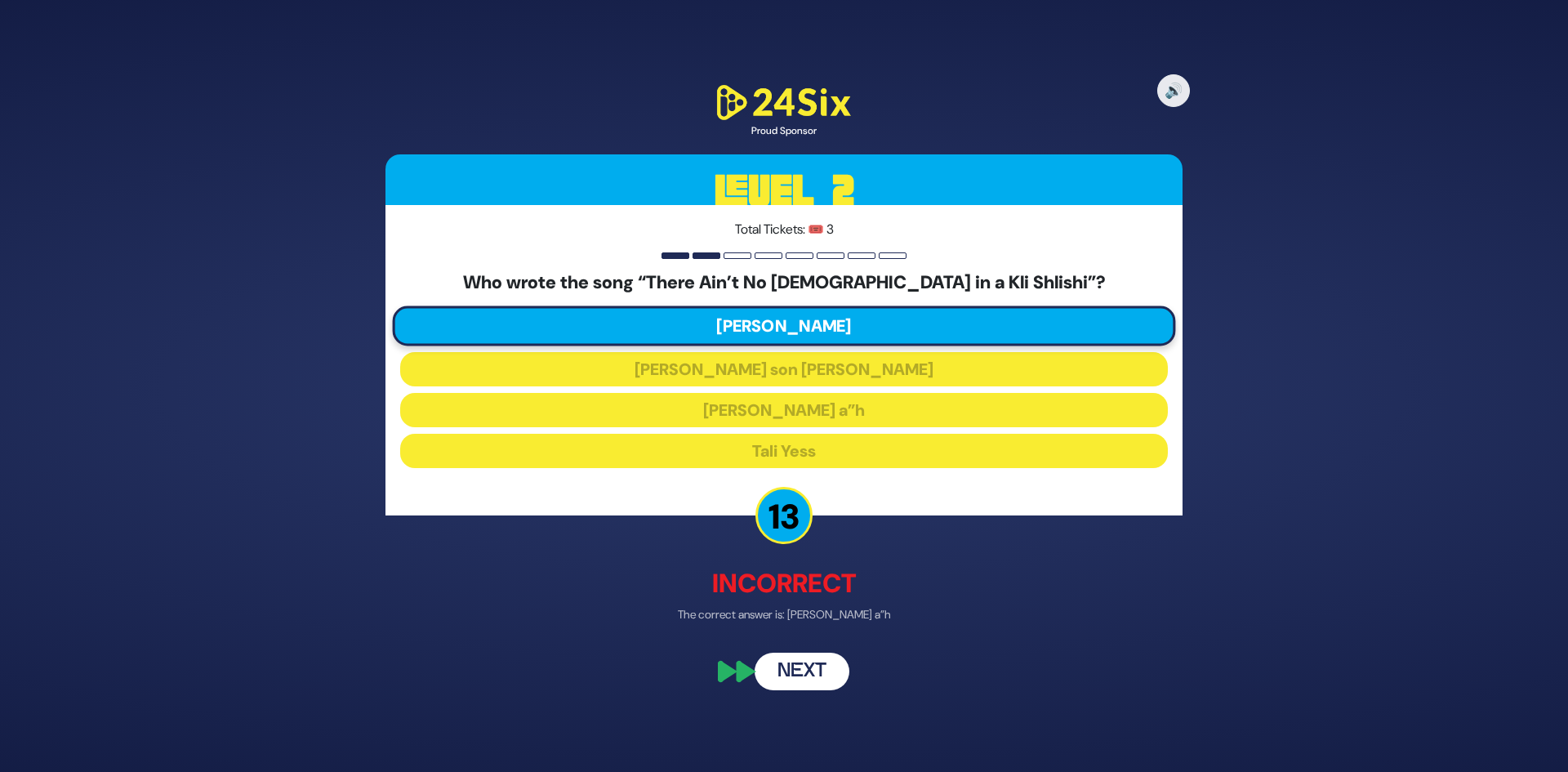
click at [807, 680] on button "Next" at bounding box center [802, 671] width 94 height 38
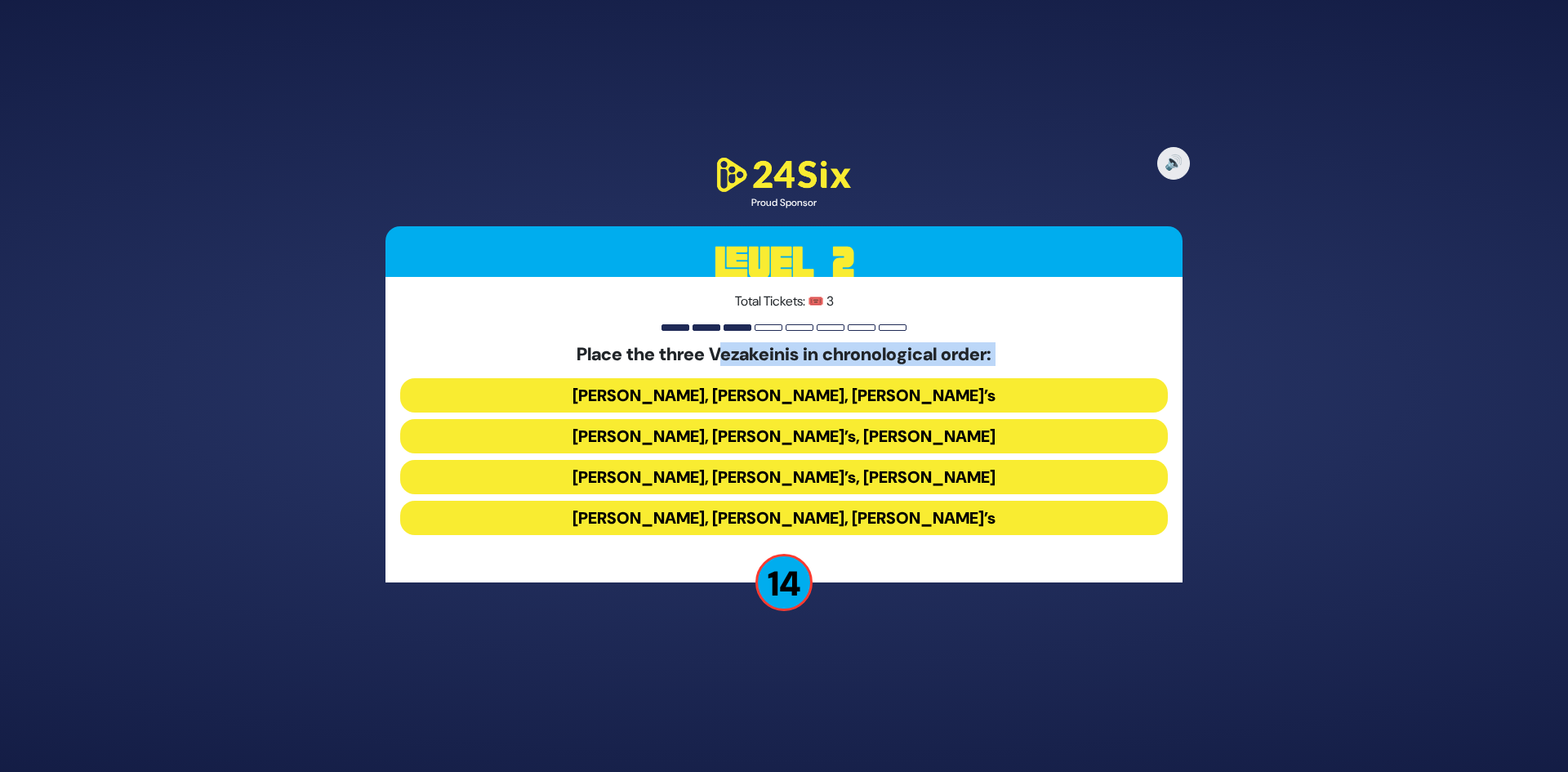
drag, startPoint x: 722, startPoint y: 357, endPoint x: 811, endPoint y: 366, distance: 89.5
click at [811, 366] on div "Place the three Vezakeinis in chronological order: Baruch Levine’s, Avraham Fri…" at bounding box center [784, 443] width 768 height 198
click at [812, 367] on div "Place the three Vezakeinis in chronological order: Baruch Levine’s, Avraham Fri…" at bounding box center [784, 443] width 768 height 198
click at [766, 354] on h5 "Place the three Vezakeinis in chronological order:" at bounding box center [784, 355] width 768 height 22
click at [732, 439] on button "Baruch Levine’s, Bonei Olam’s, Avraham Fried’s" at bounding box center [784, 436] width 768 height 34
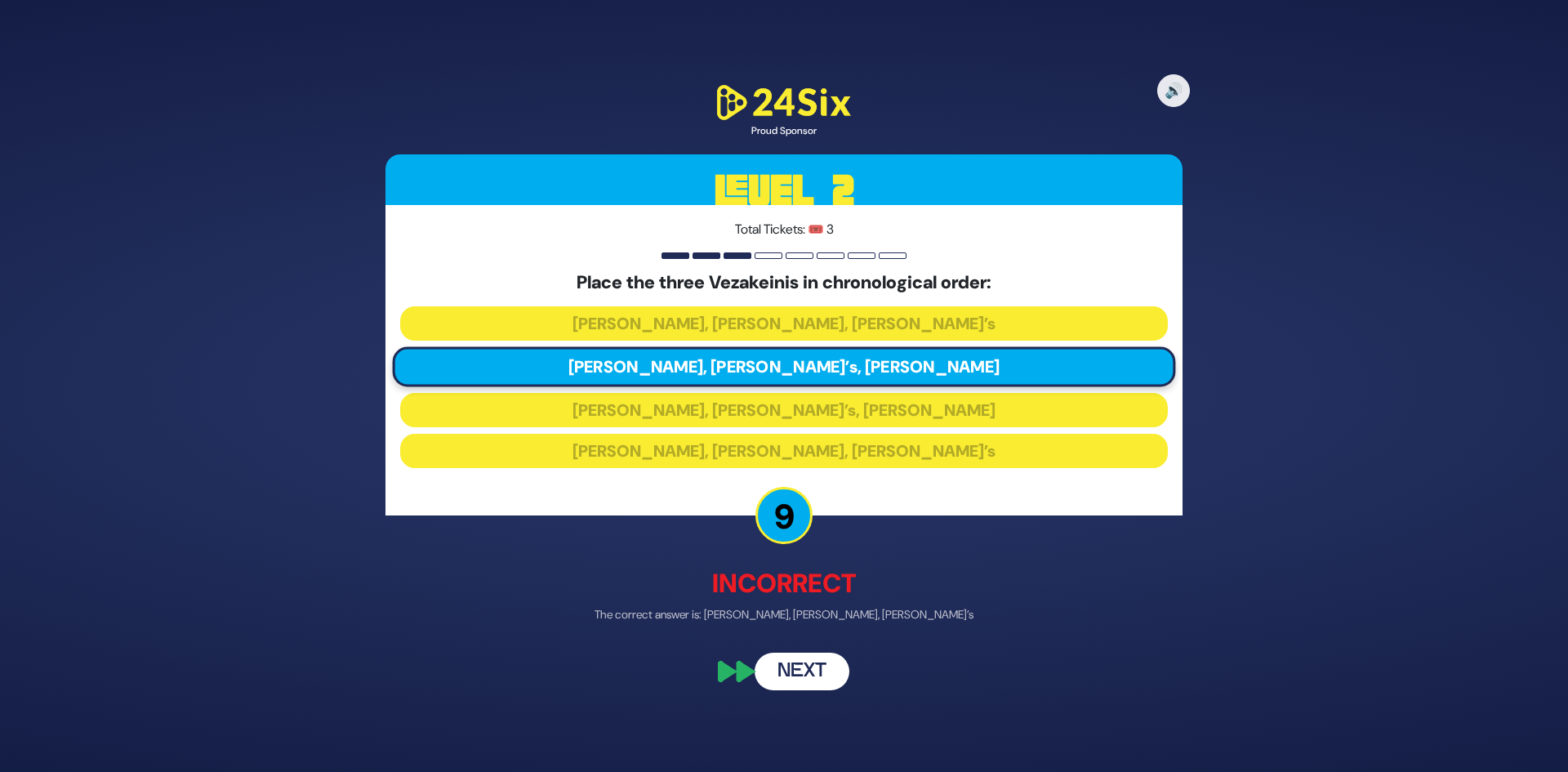
click at [812, 675] on button "Next" at bounding box center [802, 671] width 94 height 38
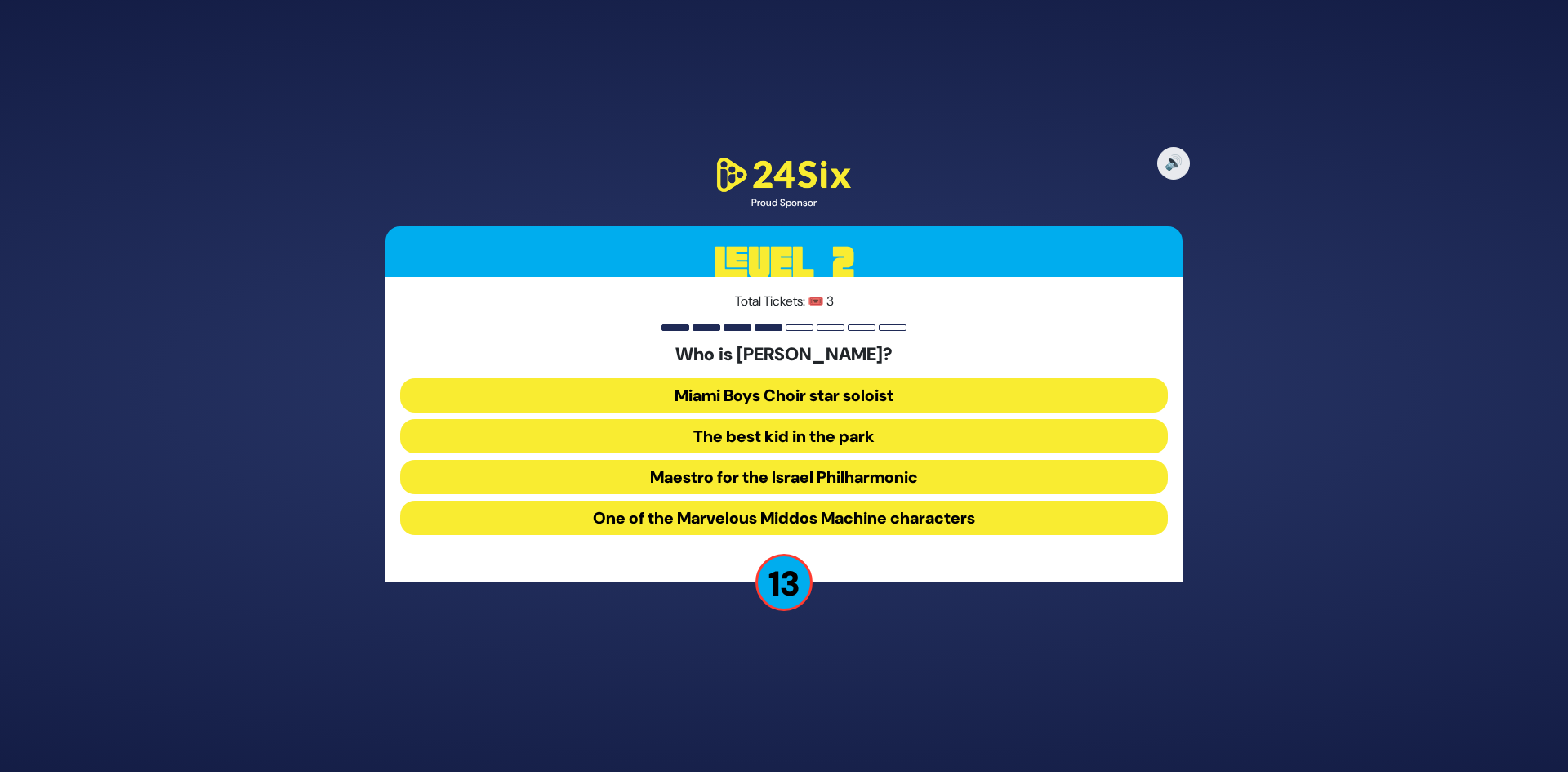
click at [775, 437] on button "The best kid in the park" at bounding box center [784, 436] width 768 height 34
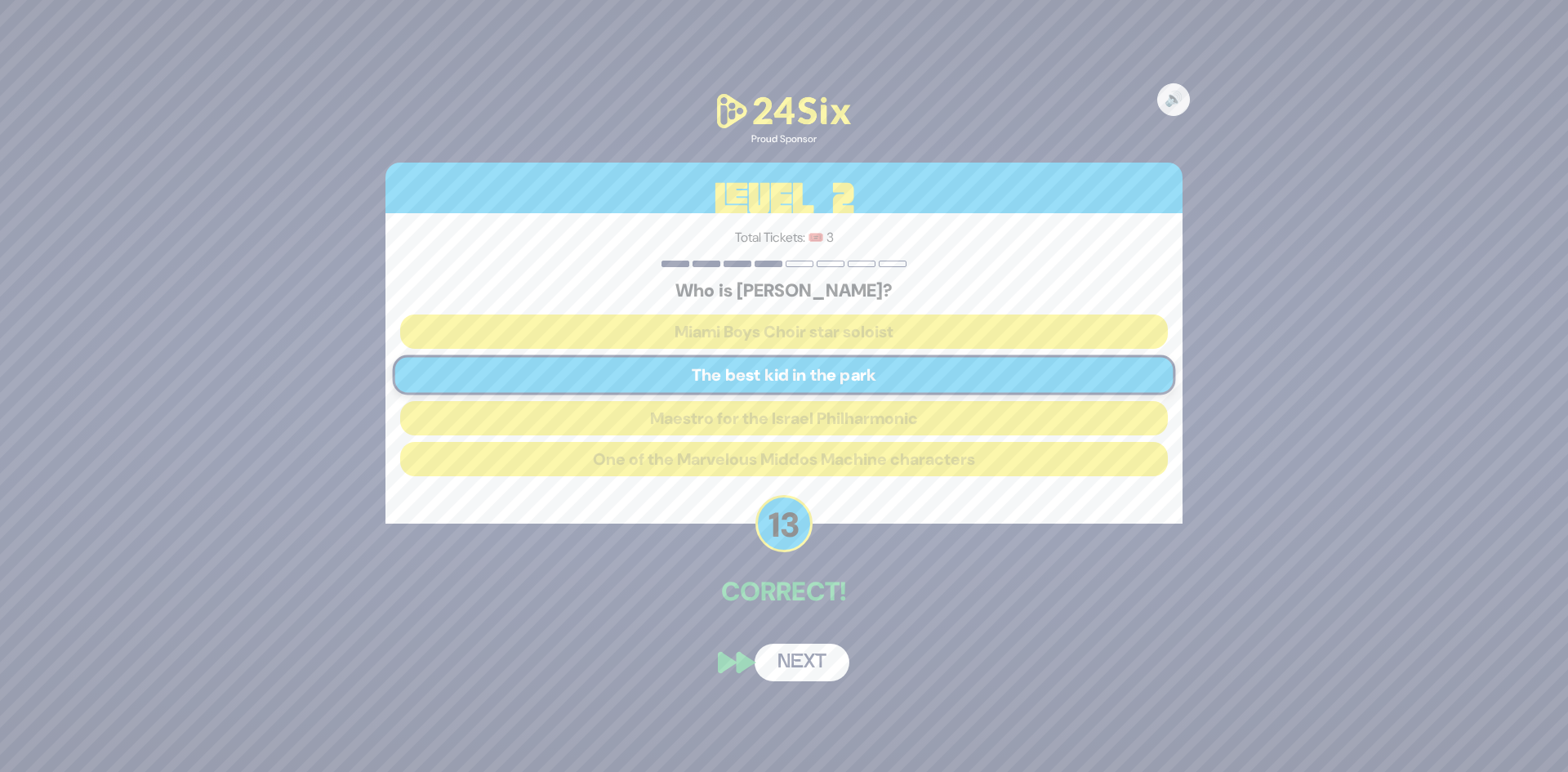
click at [818, 678] on button "Next" at bounding box center [802, 662] width 94 height 38
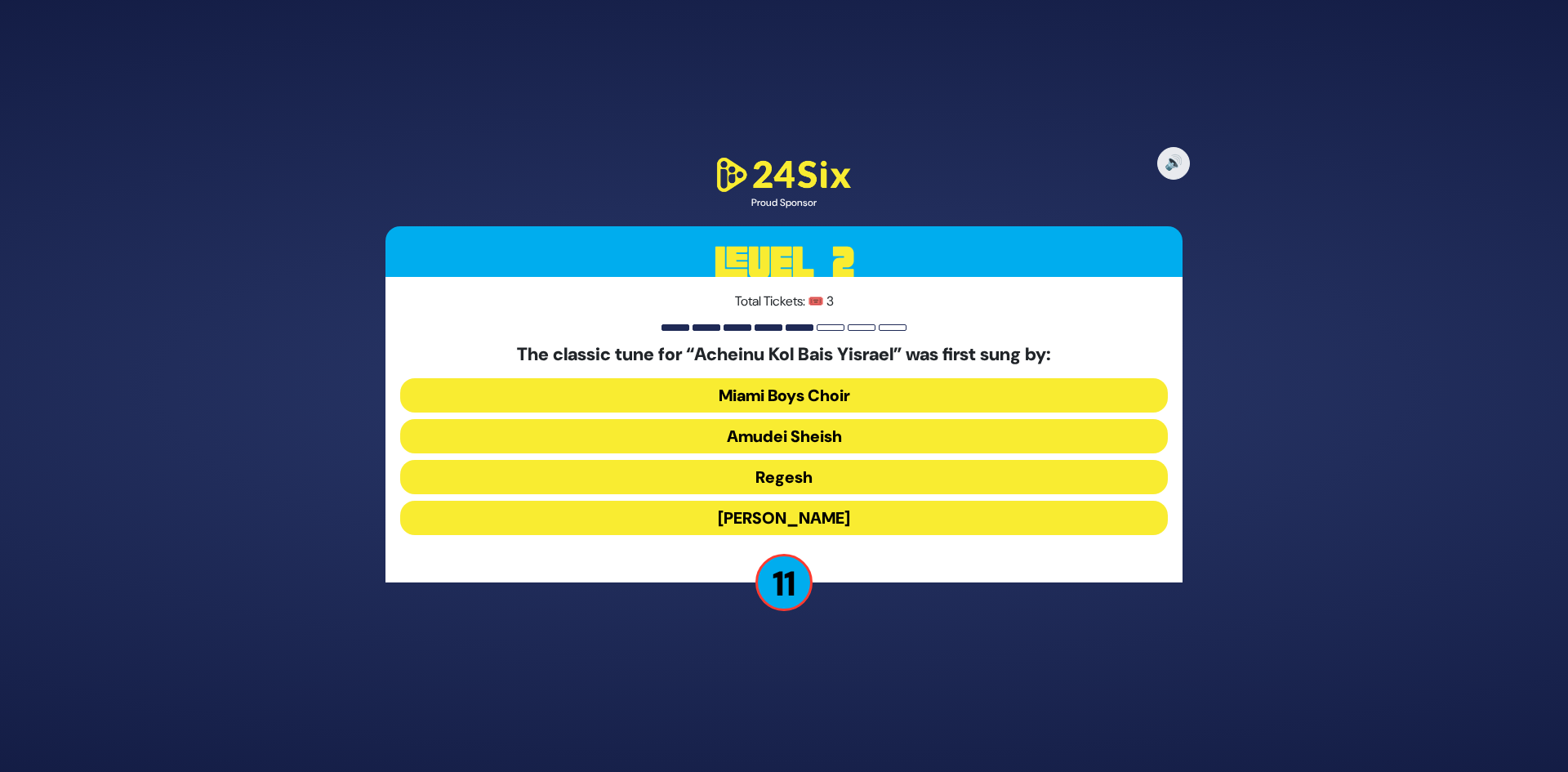
click at [822, 399] on button "Miami Boys Choir" at bounding box center [784, 395] width 768 height 34
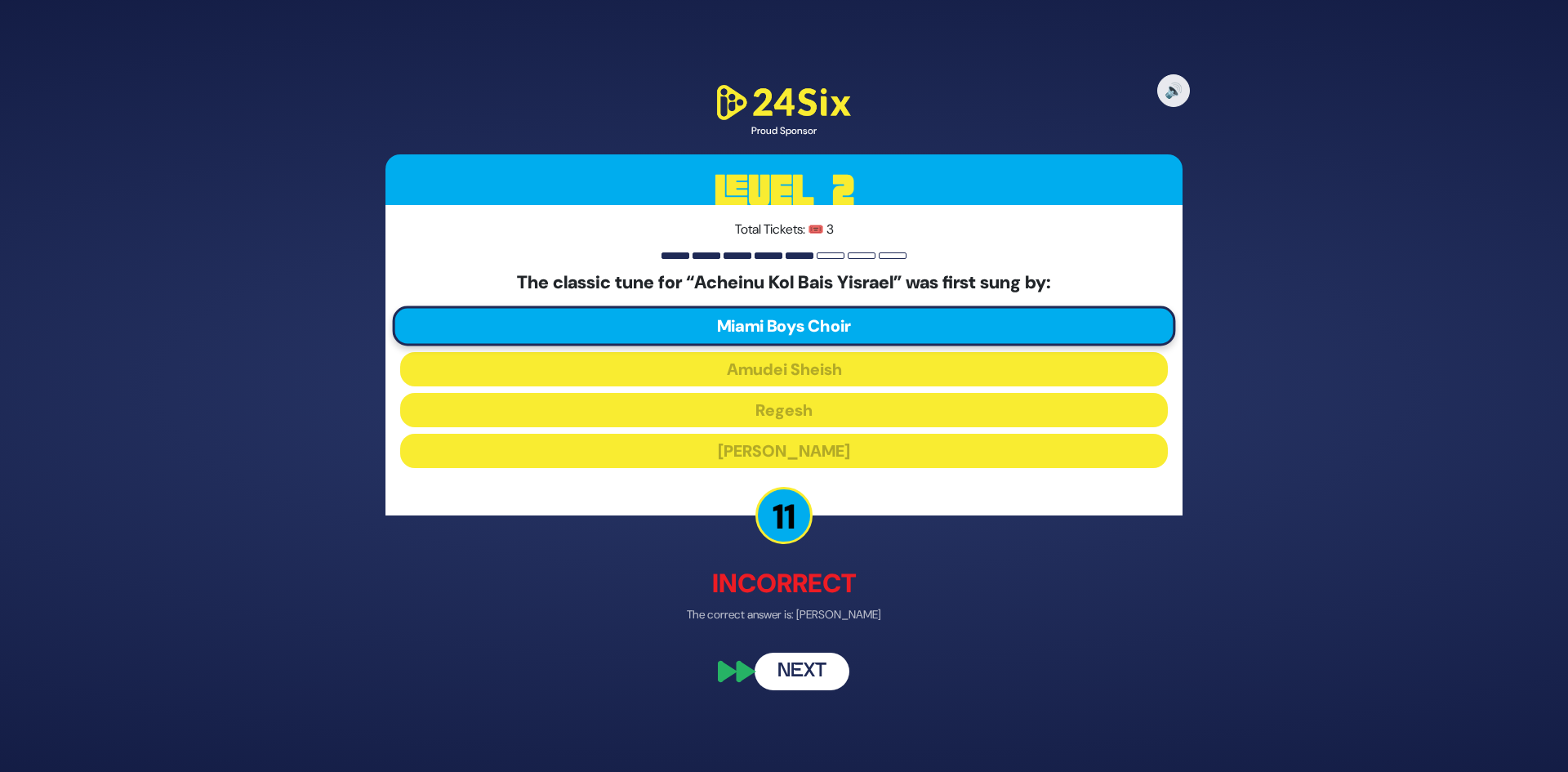
click at [803, 670] on button "Next" at bounding box center [802, 671] width 94 height 38
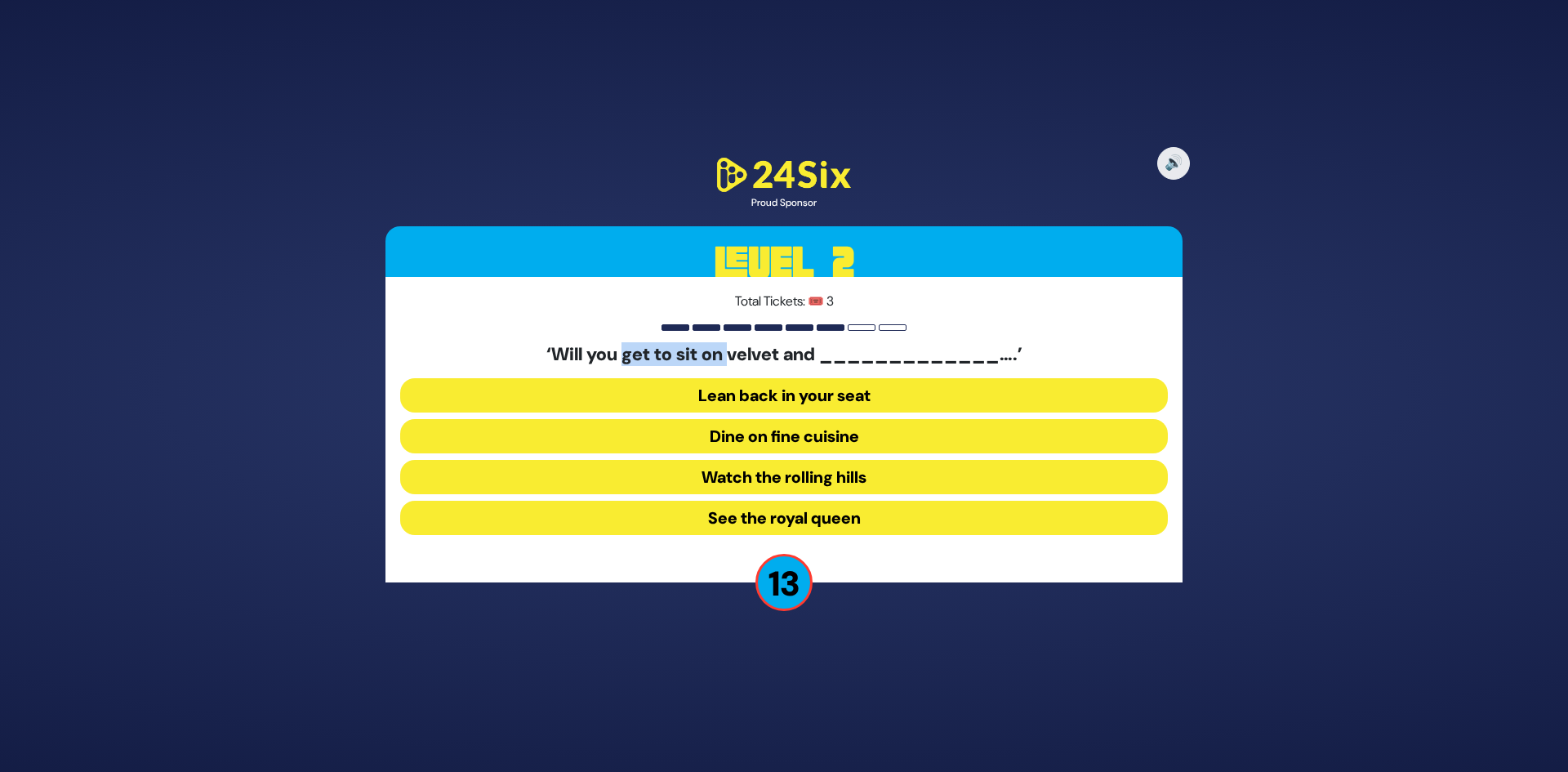
drag, startPoint x: 623, startPoint y: 354, endPoint x: 741, endPoint y: 357, distance: 118.0
click at [739, 357] on h5 "‘Will you get to sit on velvet and _____________….’" at bounding box center [784, 355] width 768 height 22
click at [743, 357] on h5 "‘Will you get to sit on velvet and _____________….’" at bounding box center [784, 355] width 768 height 22
click at [808, 431] on button "Dine on fine cuisine" at bounding box center [784, 436] width 768 height 34
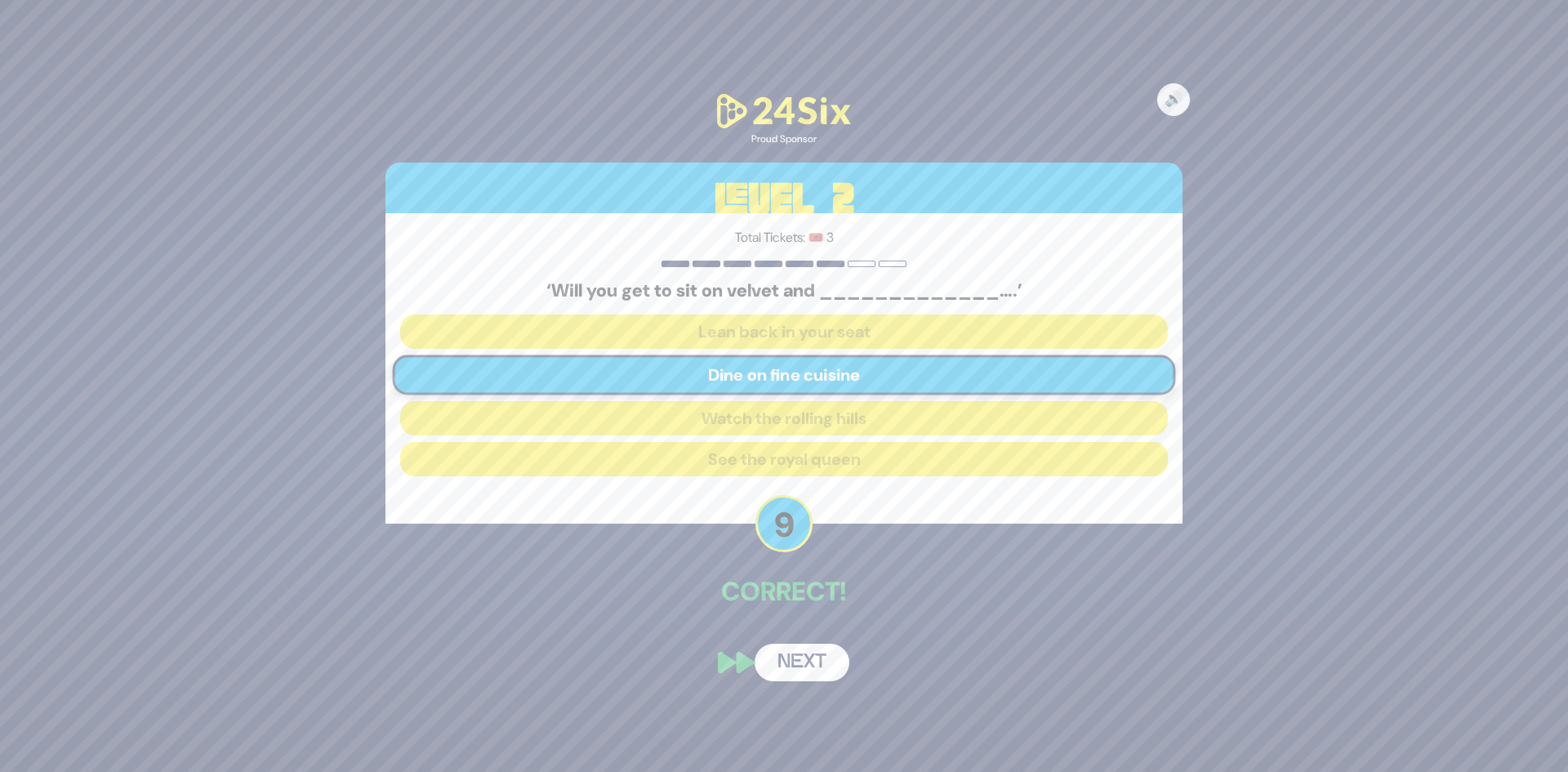
click at [812, 664] on button "Next" at bounding box center [802, 662] width 94 height 38
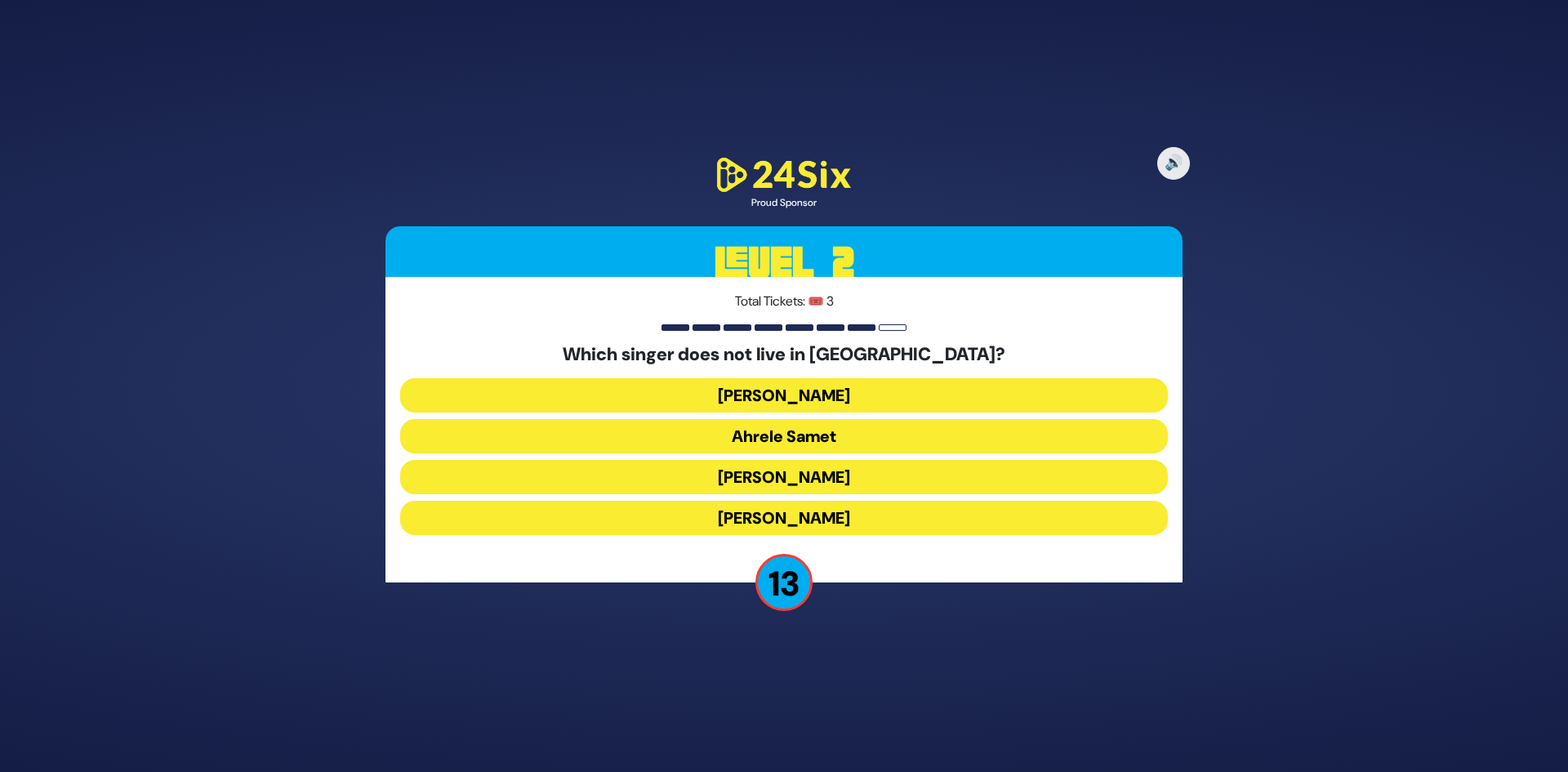
click at [813, 523] on button "Eitan Katz" at bounding box center [784, 518] width 768 height 34
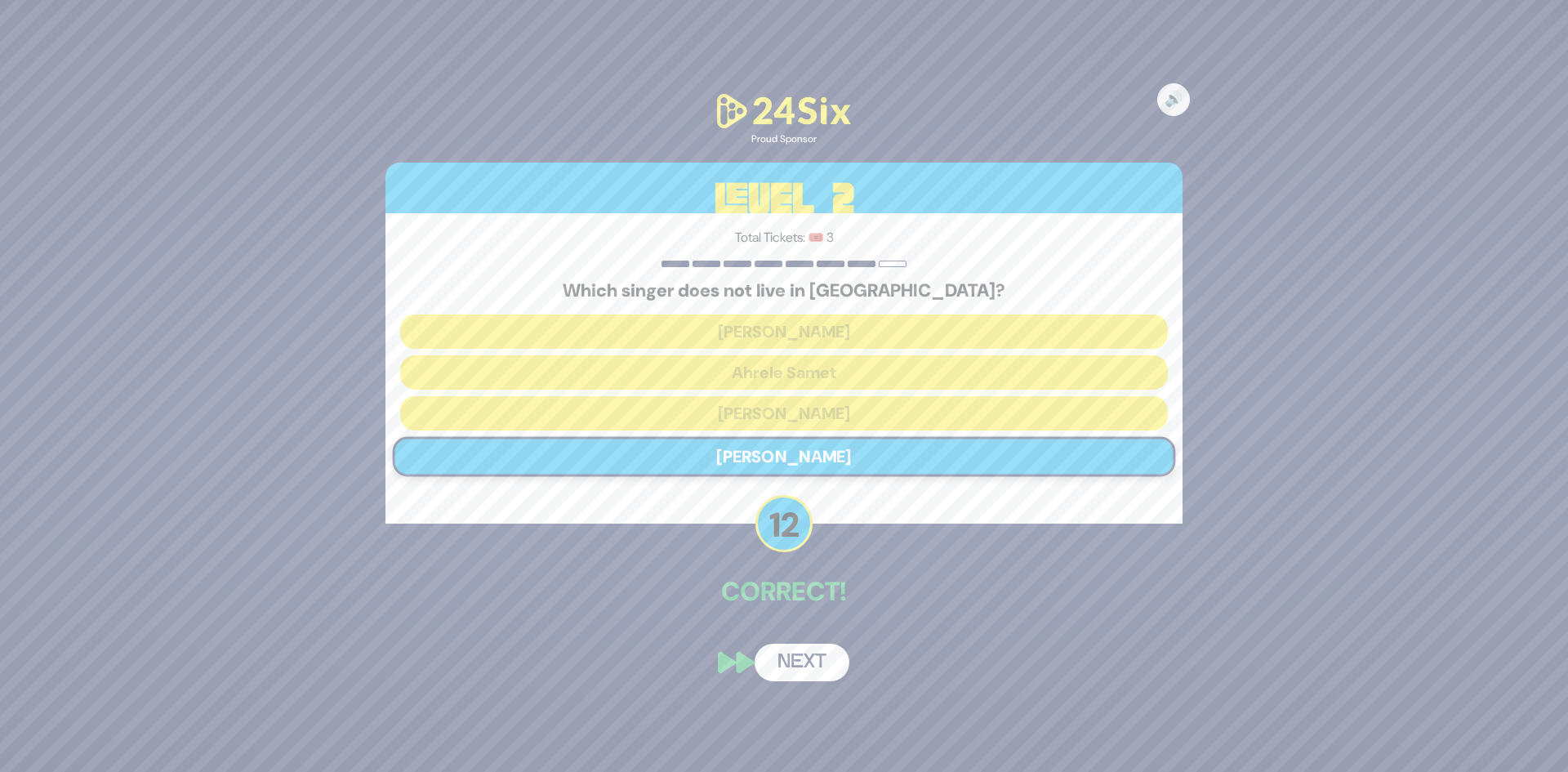
click at [794, 652] on button "Next" at bounding box center [802, 662] width 94 height 38
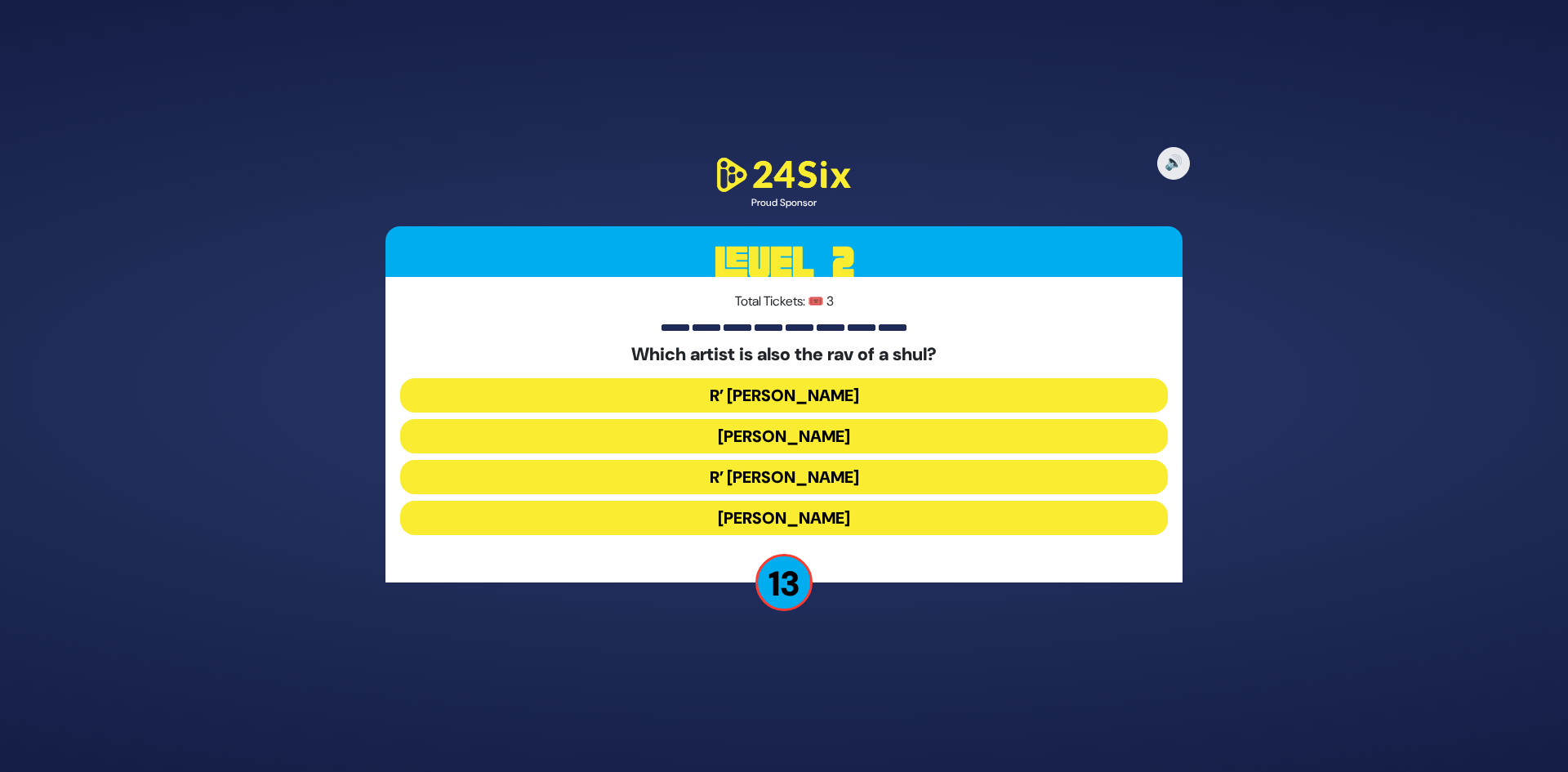
click at [740, 439] on button "Beri Weber" at bounding box center [784, 436] width 768 height 34
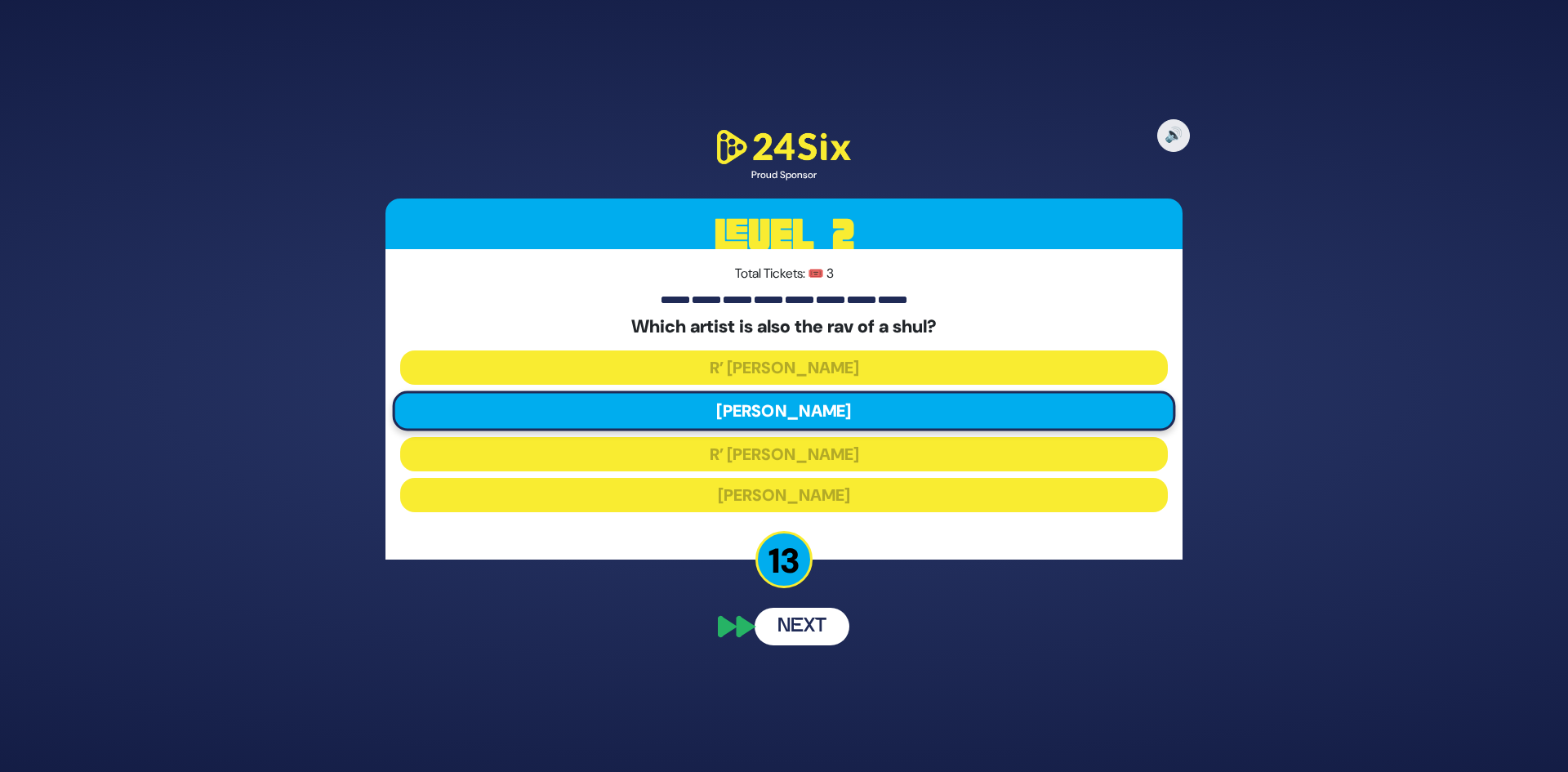
click at [794, 632] on button "Next" at bounding box center [802, 627] width 94 height 38
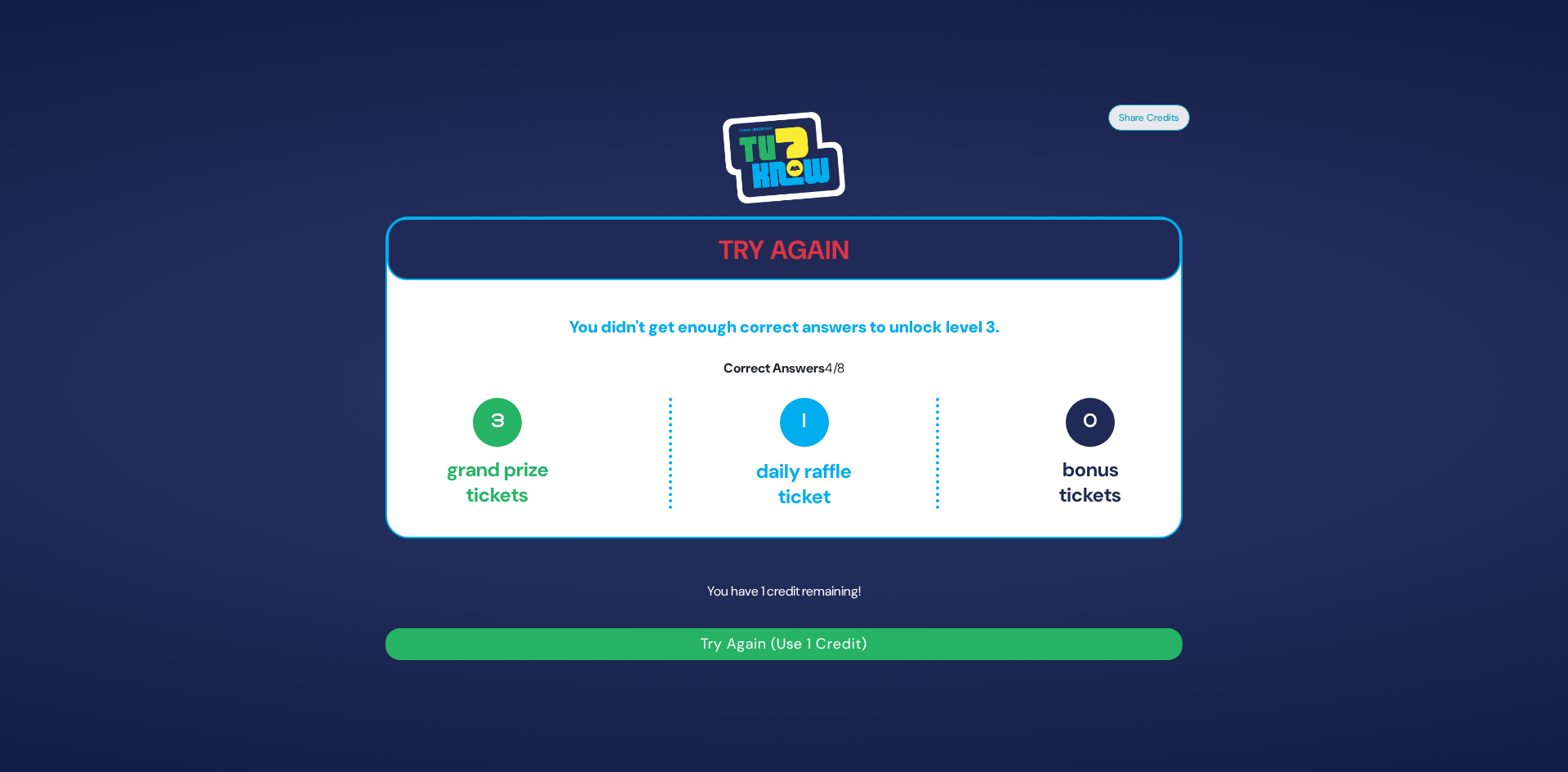
click at [820, 652] on button "Try Again (Use 1 Credit)" at bounding box center [784, 643] width 797 height 31
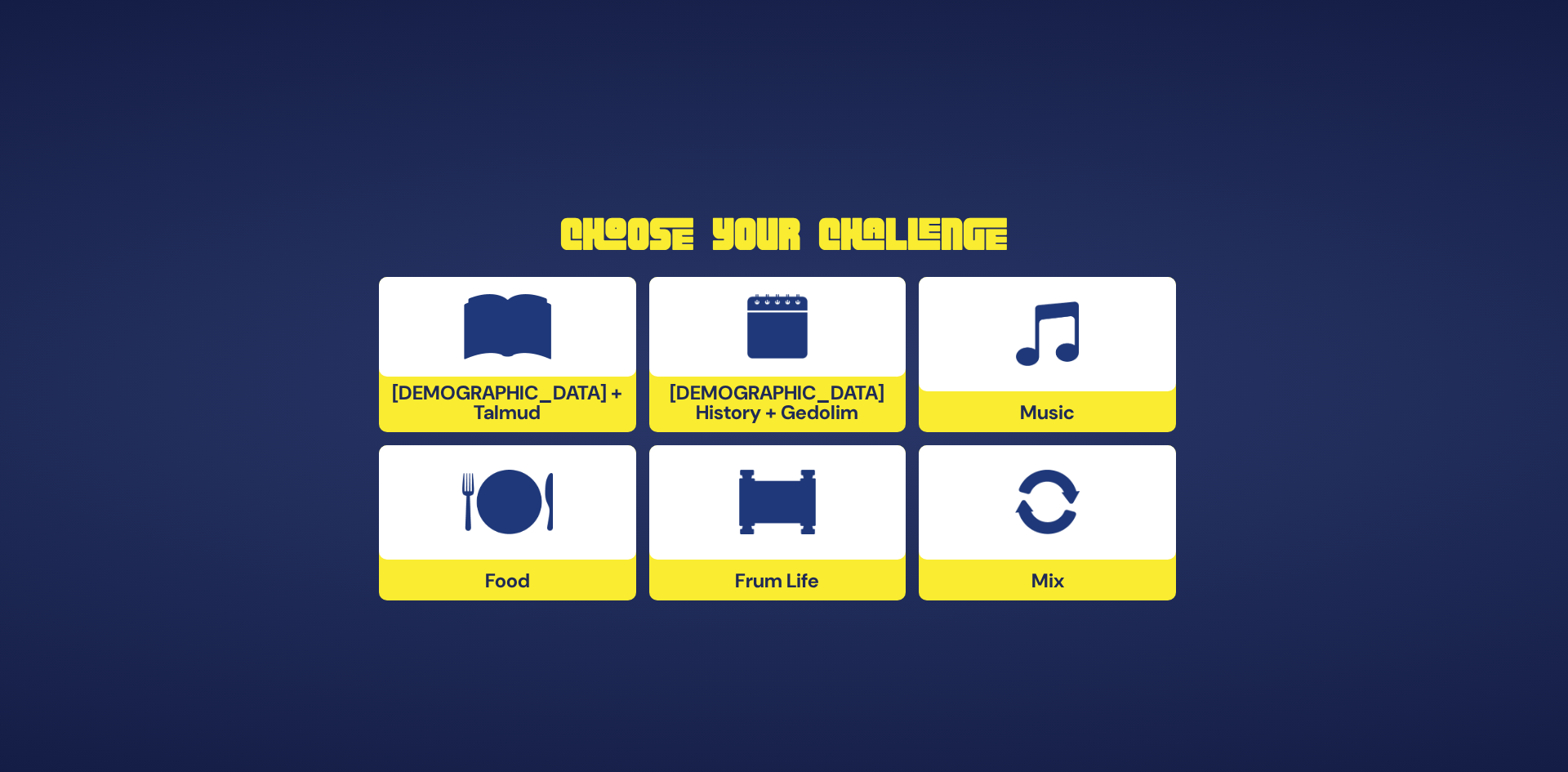
click at [745, 519] on img at bounding box center [777, 502] width 76 height 66
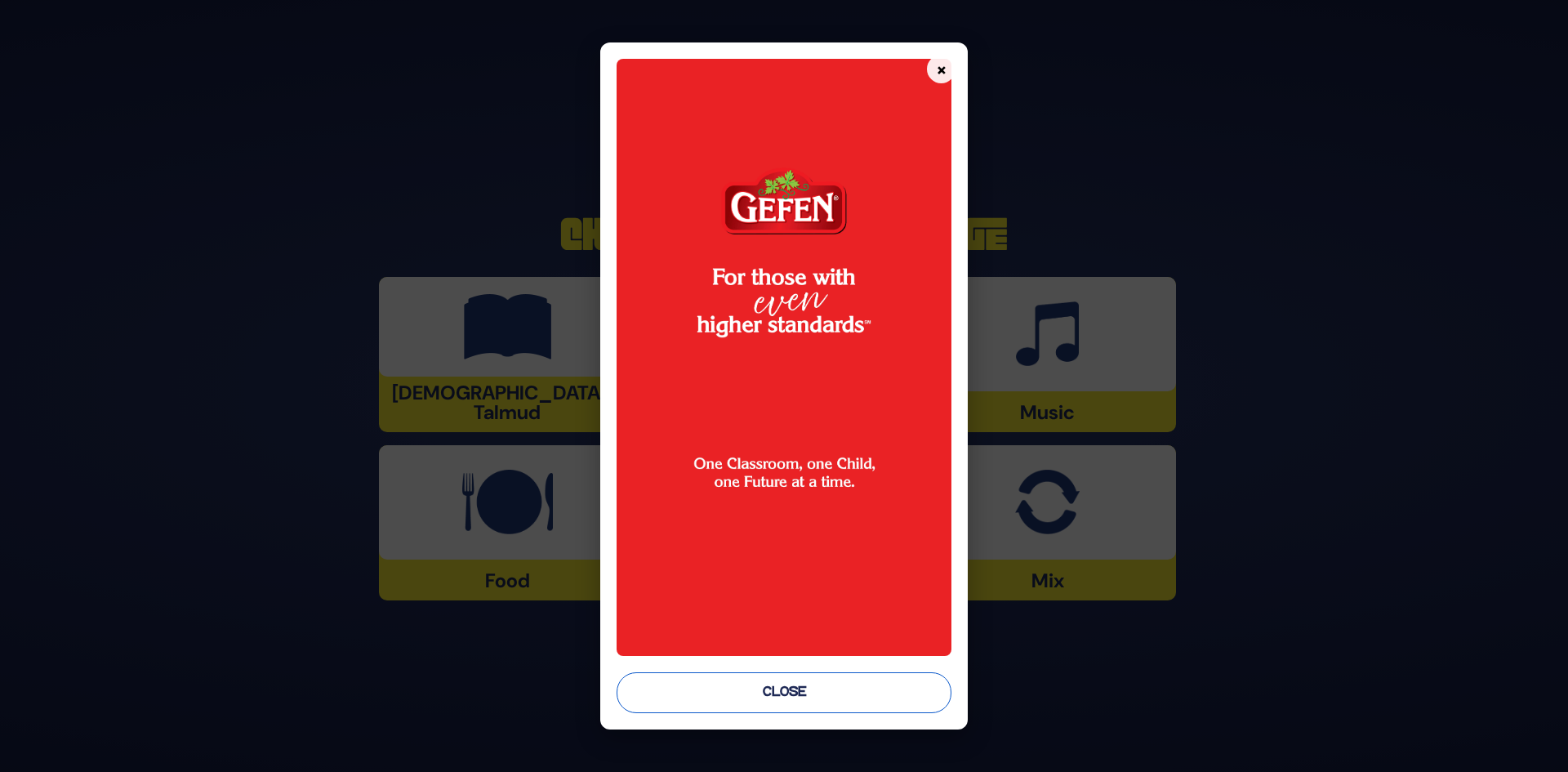
click at [805, 692] on button "Close" at bounding box center [784, 692] width 336 height 40
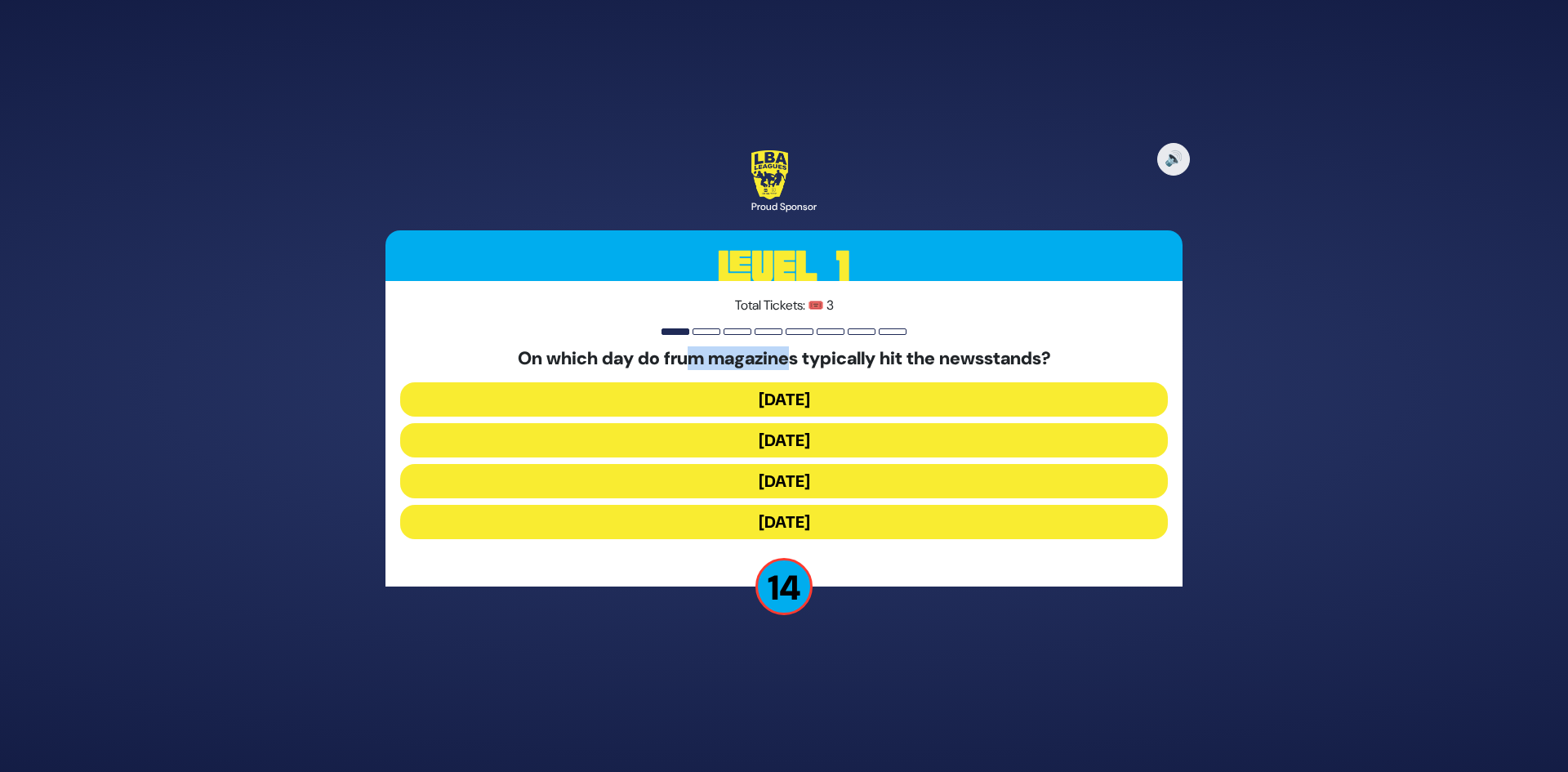
drag, startPoint x: 731, startPoint y: 355, endPoint x: 800, endPoint y: 355, distance: 69.0
click at [800, 355] on h5 "On which day do frum magazines typically hit the newsstands?" at bounding box center [784, 359] width 768 height 22
click at [802, 355] on h5 "On which day do frum magazines typically hit the newsstands?" at bounding box center [784, 359] width 768 height 22
click at [795, 449] on button "[DATE]" at bounding box center [784, 440] width 768 height 34
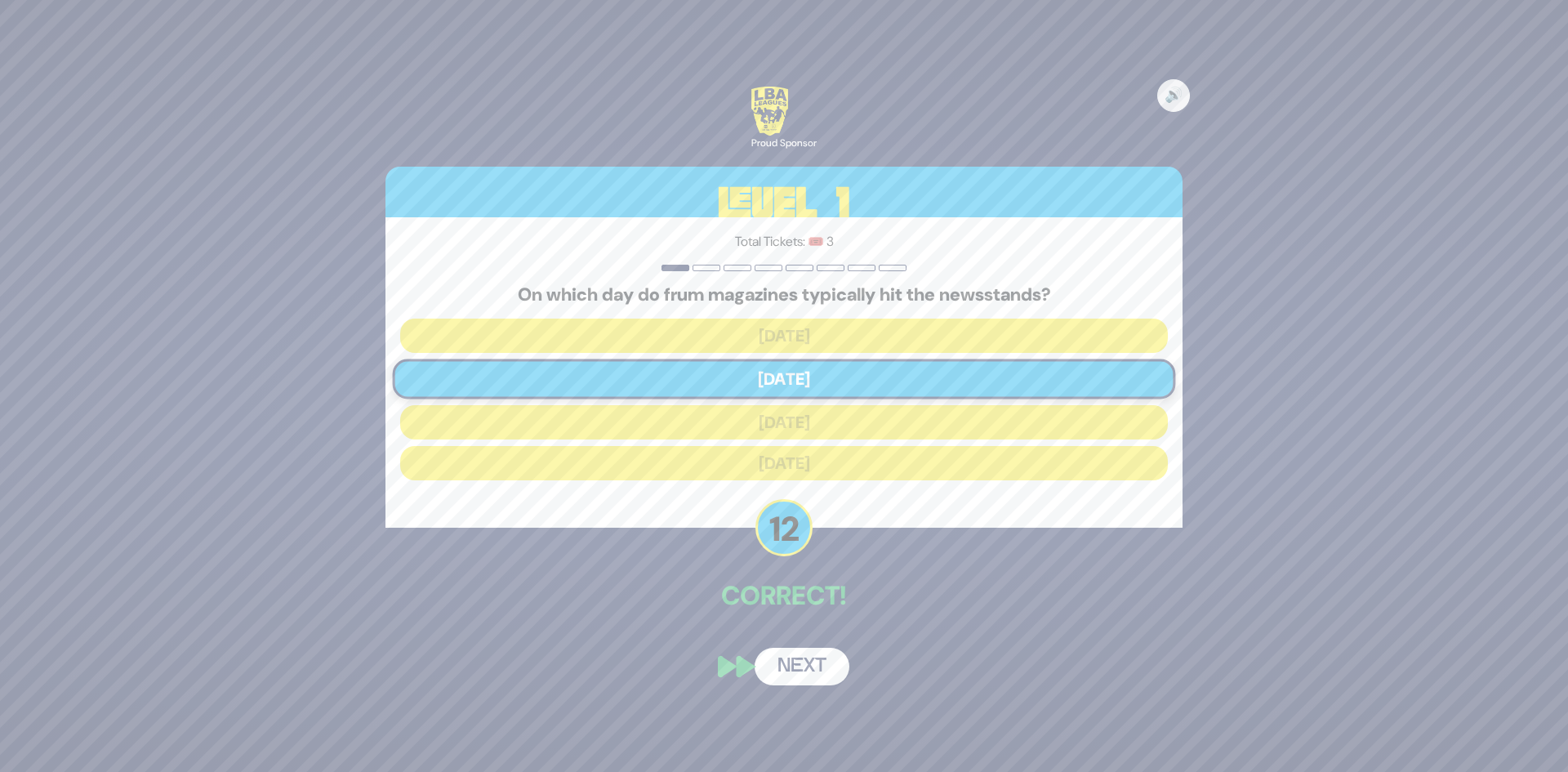
click at [812, 679] on button "Next" at bounding box center [802, 667] width 94 height 38
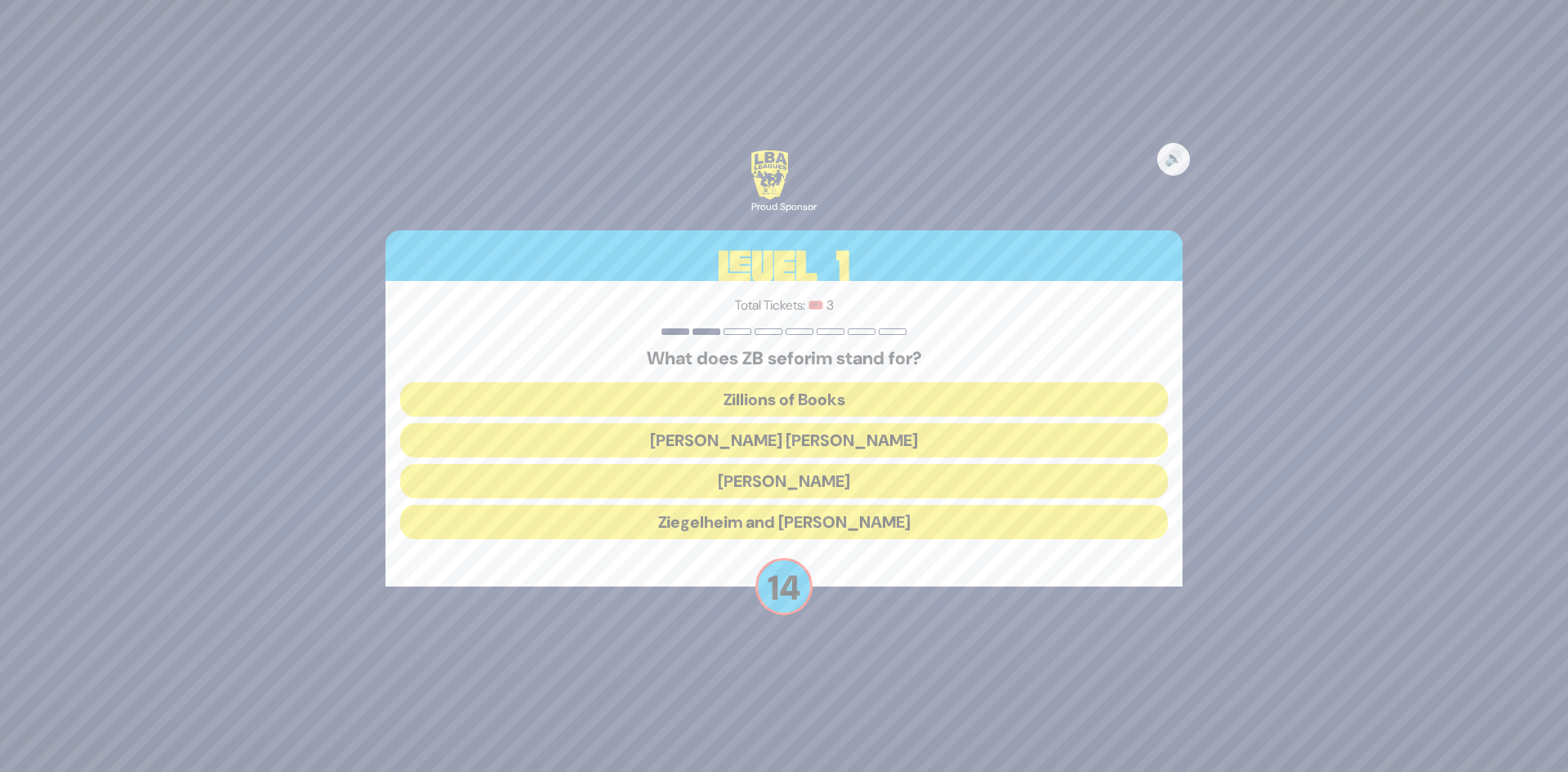
click at [732, 438] on button "[PERSON_NAME] [PERSON_NAME]" at bounding box center [784, 440] width 768 height 34
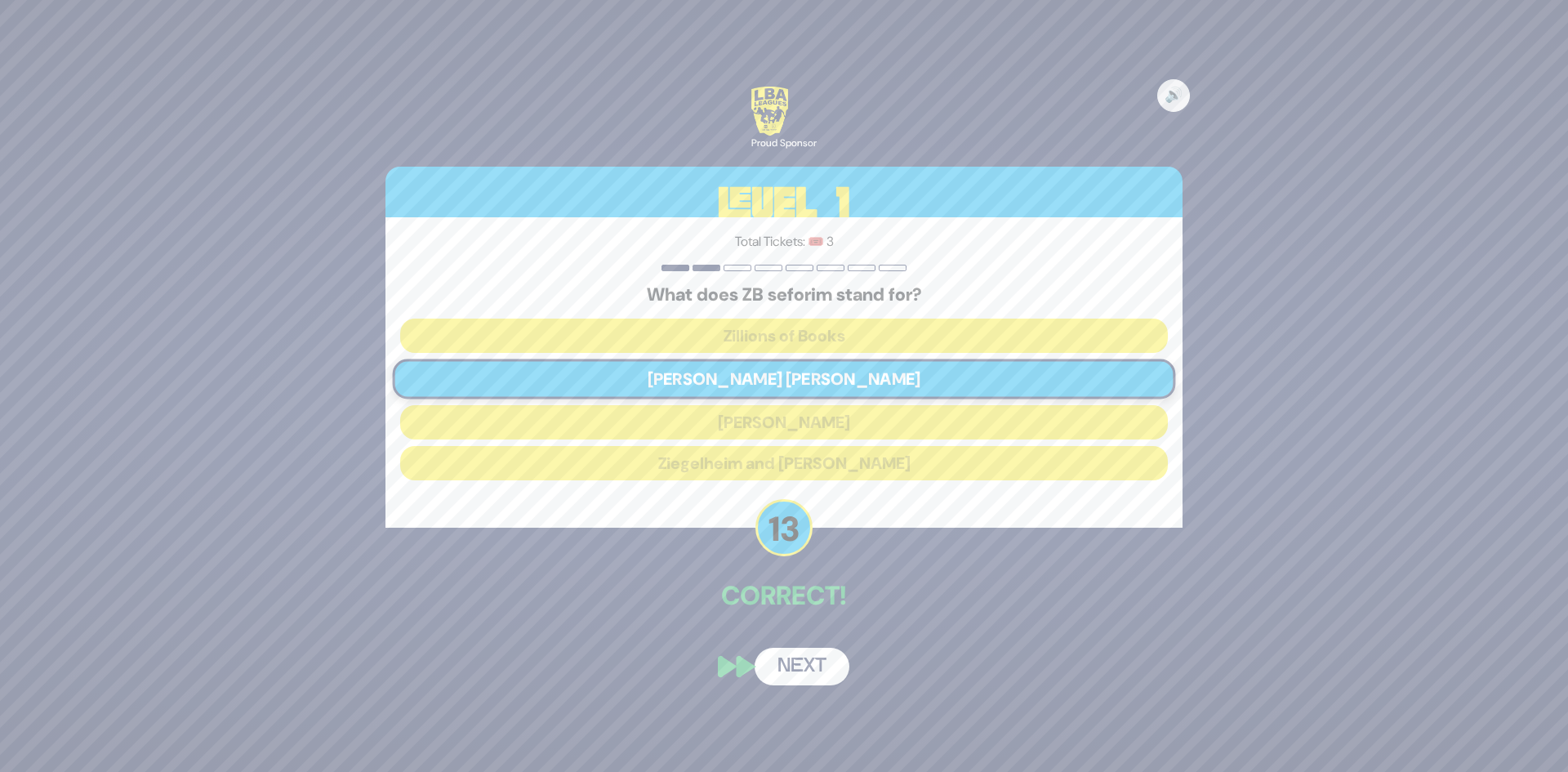
click at [799, 666] on button "Next" at bounding box center [802, 667] width 94 height 38
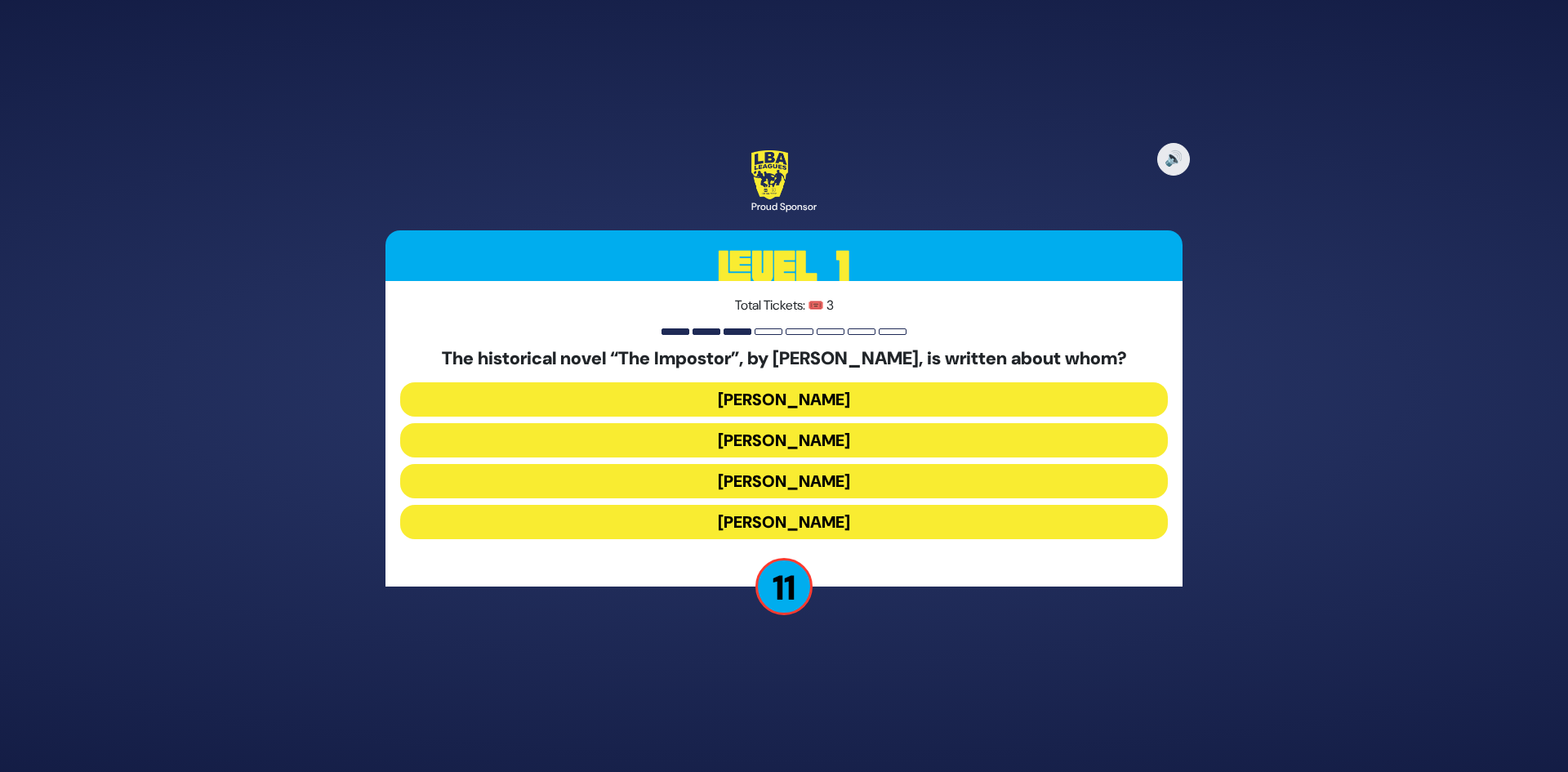
click at [742, 480] on button "[PERSON_NAME]" at bounding box center [784, 481] width 768 height 34
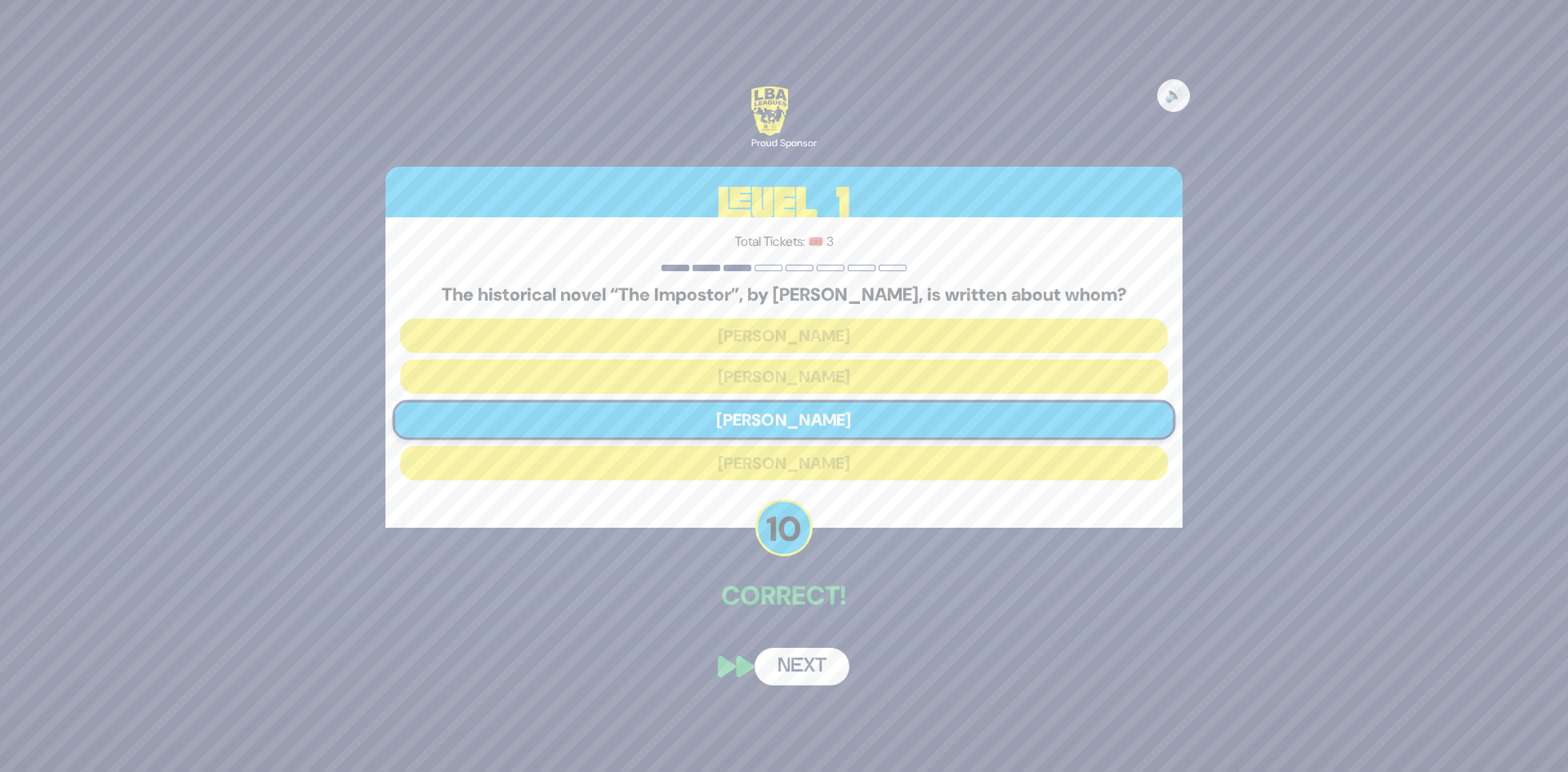
click at [807, 671] on button "Next" at bounding box center [802, 667] width 94 height 38
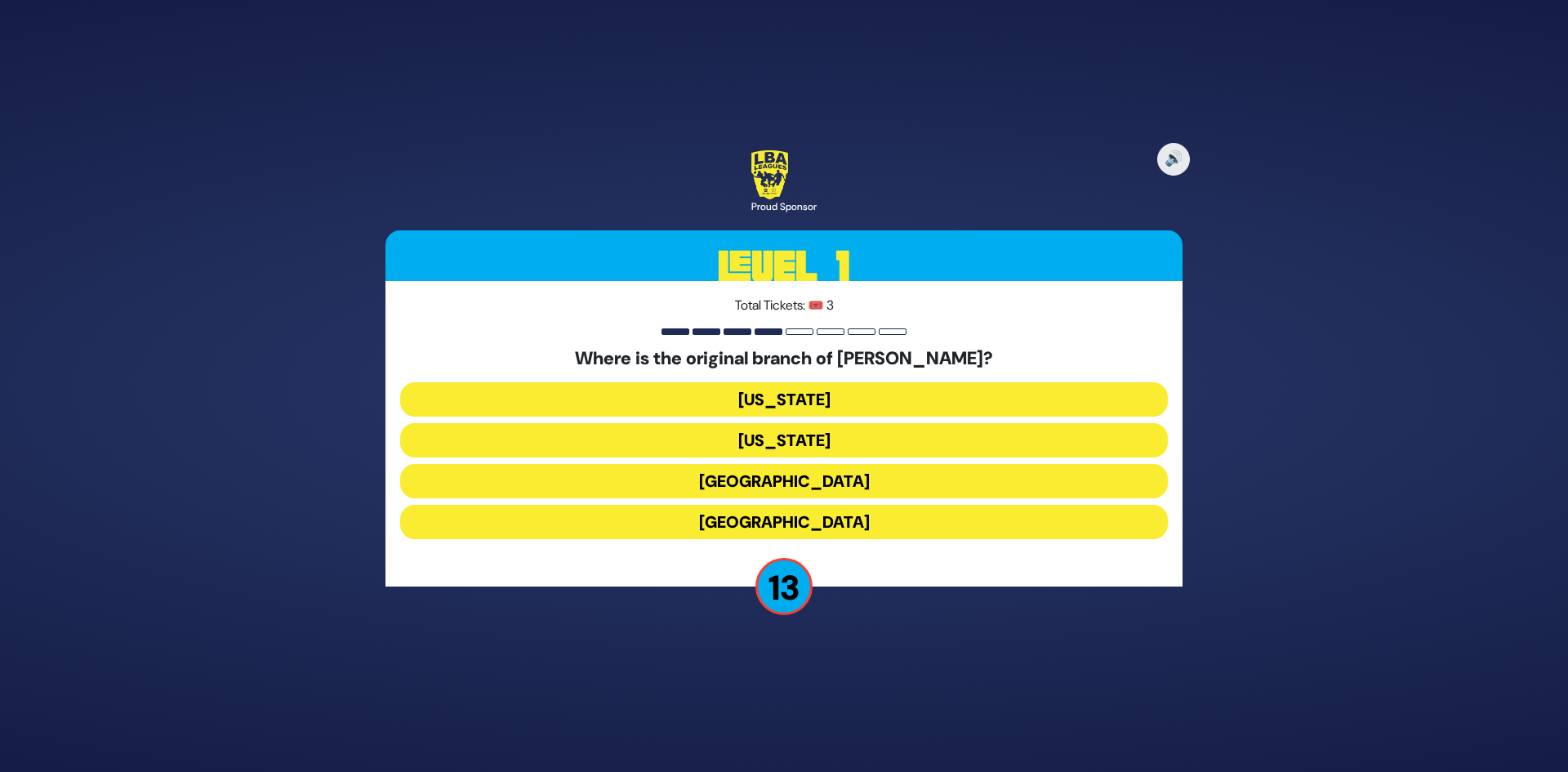
click at [795, 483] on button "[GEOGRAPHIC_DATA]" at bounding box center [784, 481] width 768 height 34
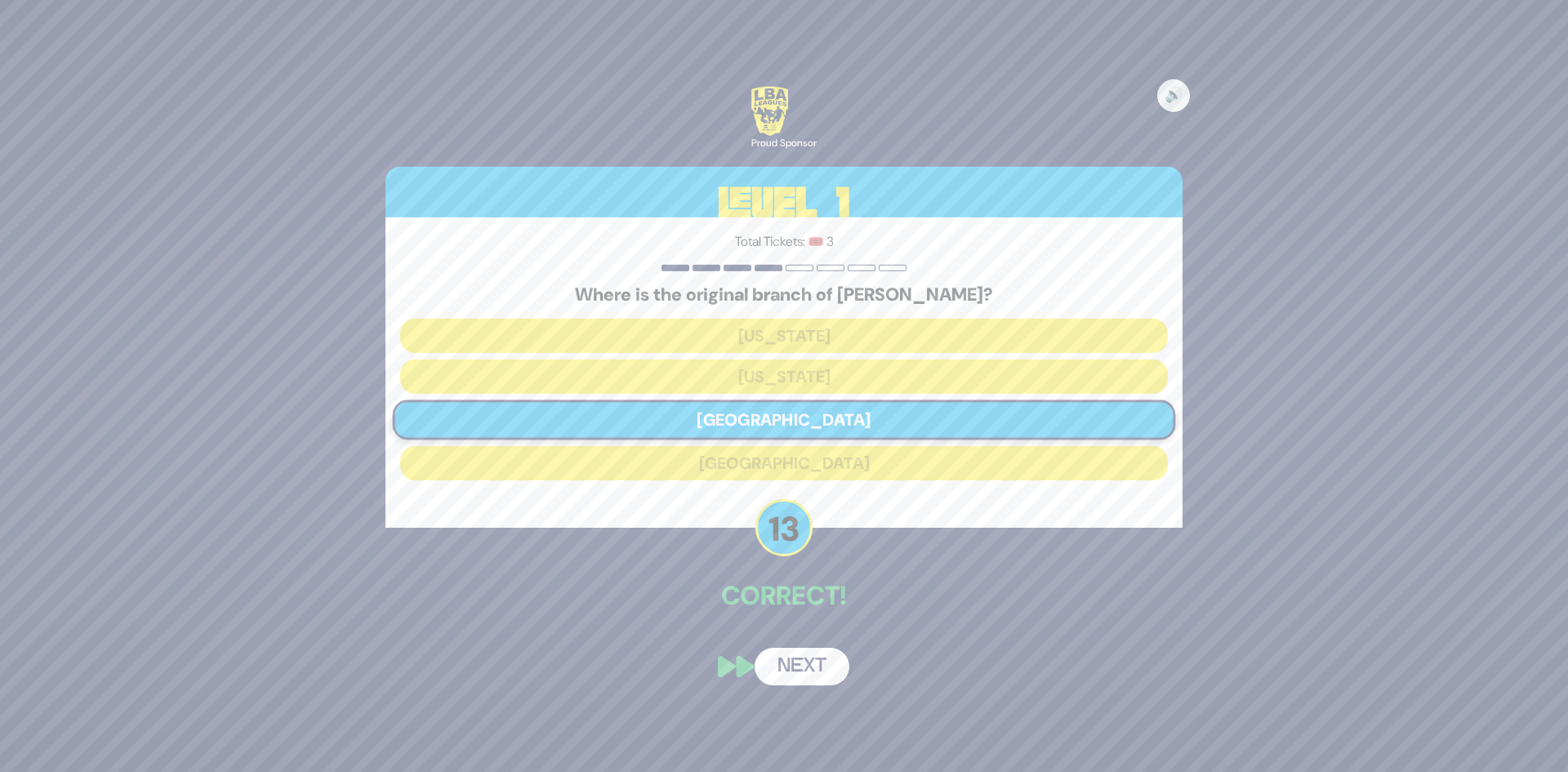
click at [795, 656] on button "Next" at bounding box center [802, 667] width 94 height 38
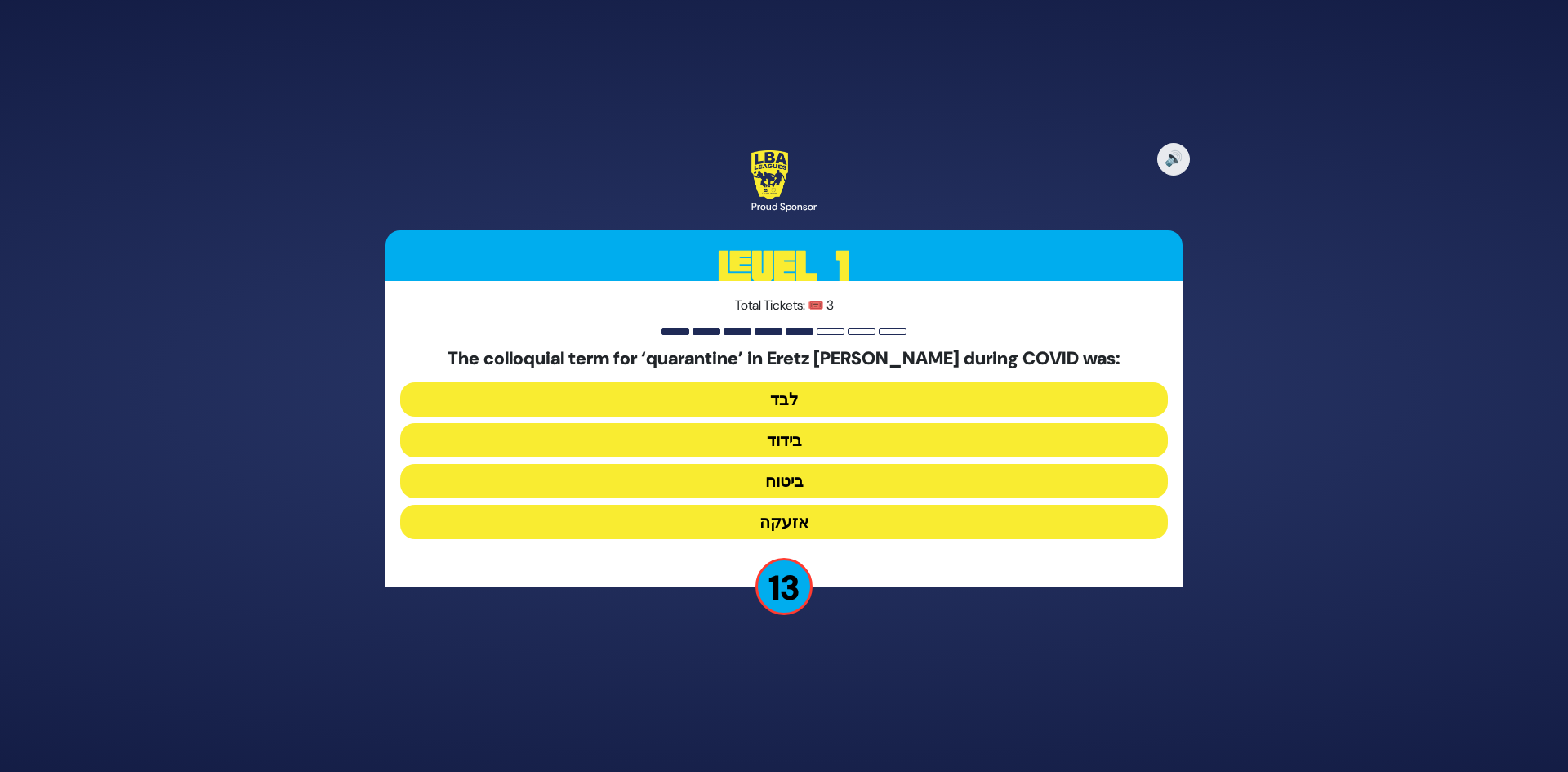
click at [796, 443] on button "בידוד" at bounding box center [784, 440] width 768 height 34
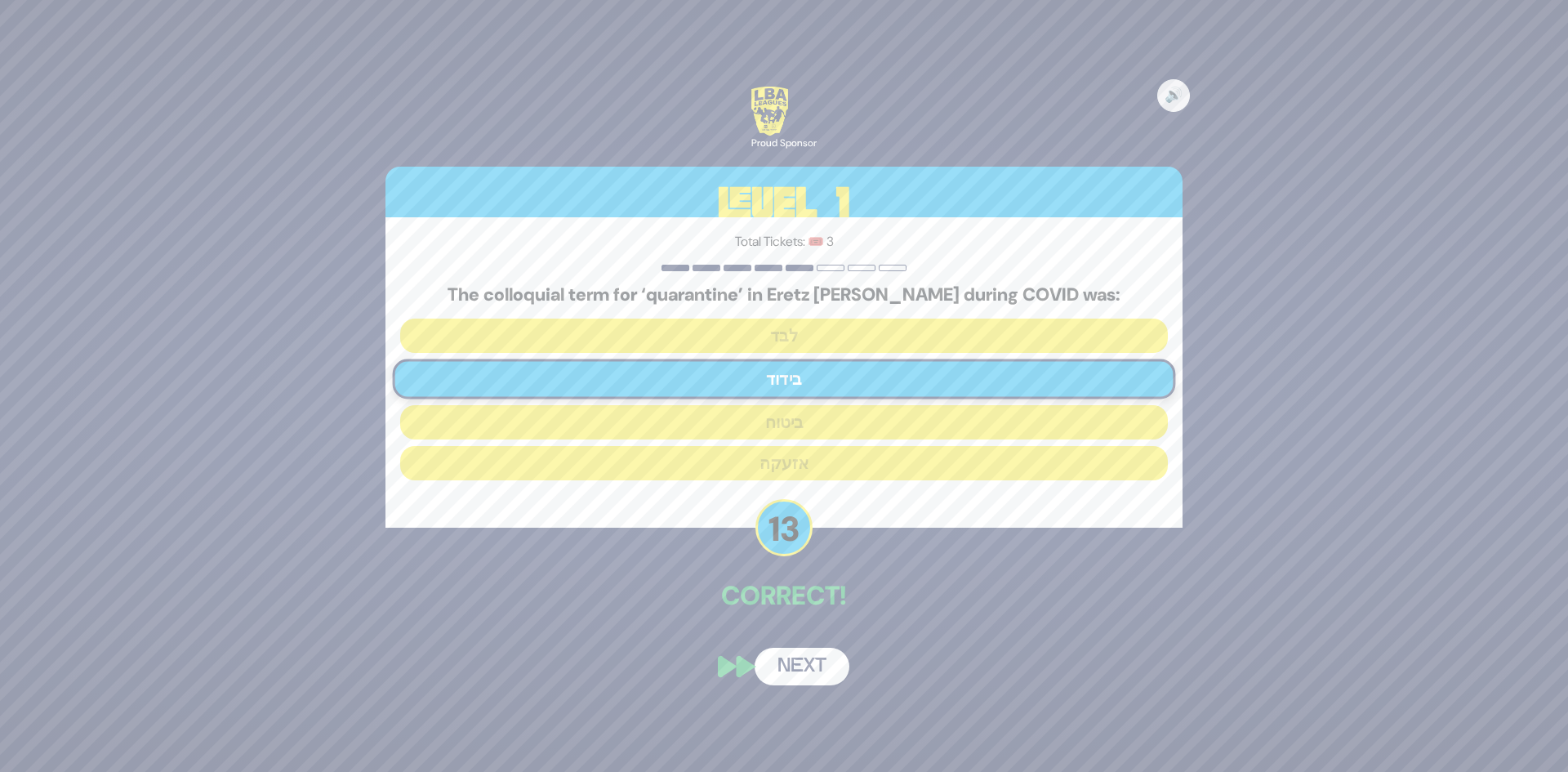
click at [799, 669] on button "Next" at bounding box center [802, 667] width 94 height 38
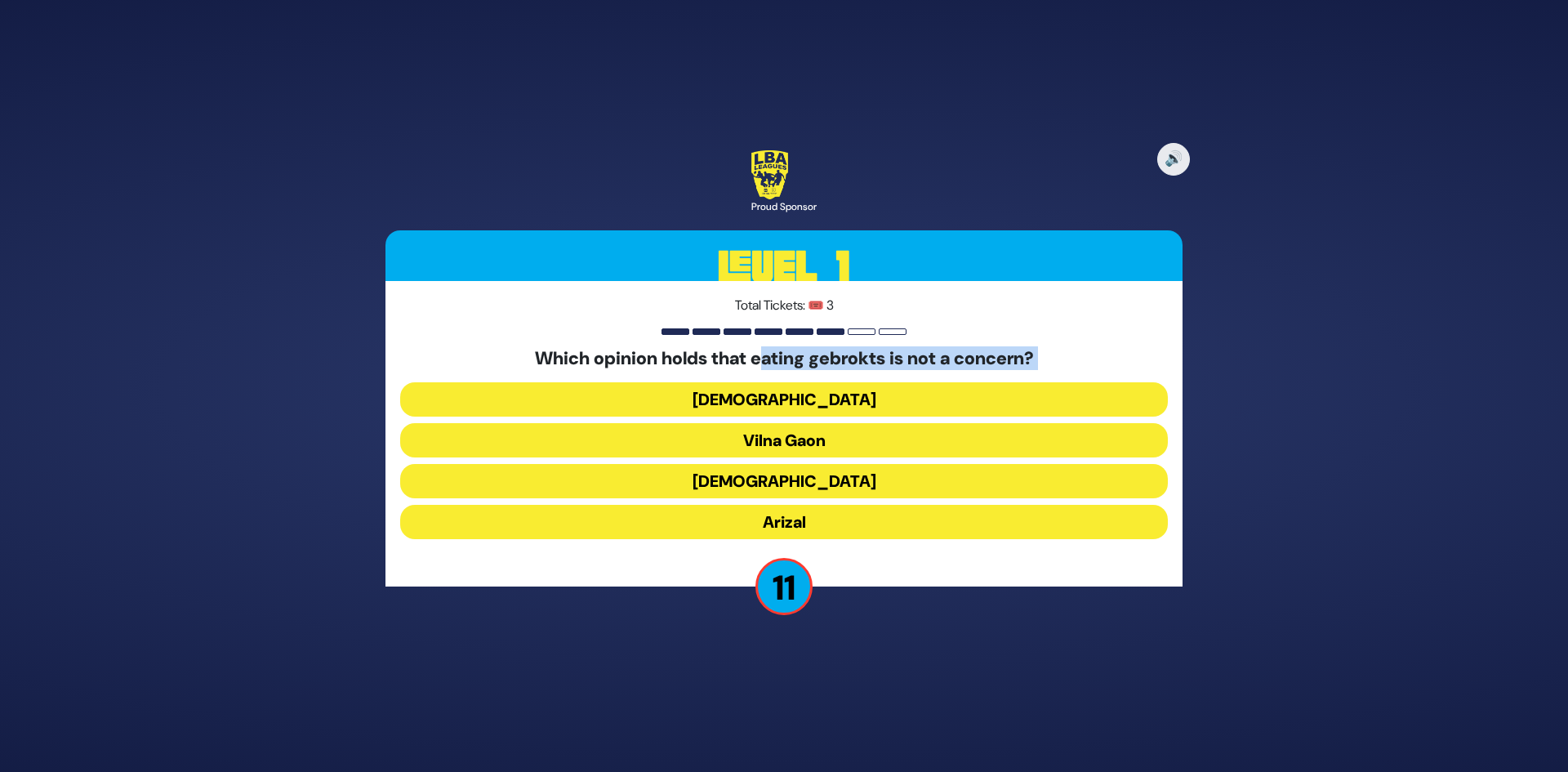
drag, startPoint x: 755, startPoint y: 354, endPoint x: 916, endPoint y: 374, distance: 162.2
click at [912, 373] on div "Which opinion holds that eating gebrokts is not a concern? Chabad Vilna Gaon [G…" at bounding box center [784, 447] width 768 height 198
click at [937, 356] on h5 "Which opinion holds that eating gebrokts is not a concern?" at bounding box center [784, 359] width 768 height 22
click at [794, 439] on button "Vilna Gaon" at bounding box center [784, 440] width 768 height 34
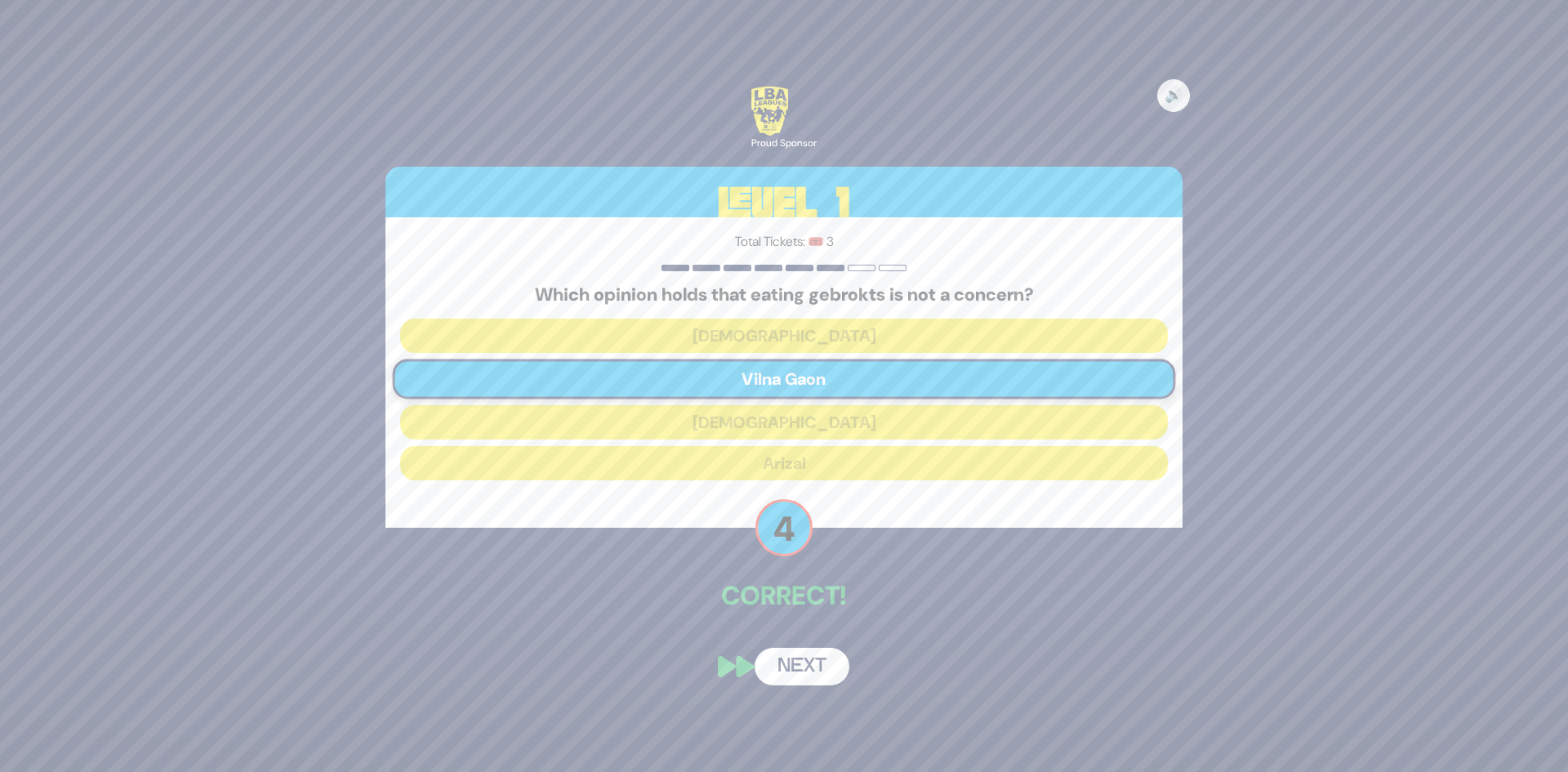
click at [794, 662] on button "Next" at bounding box center [802, 667] width 94 height 38
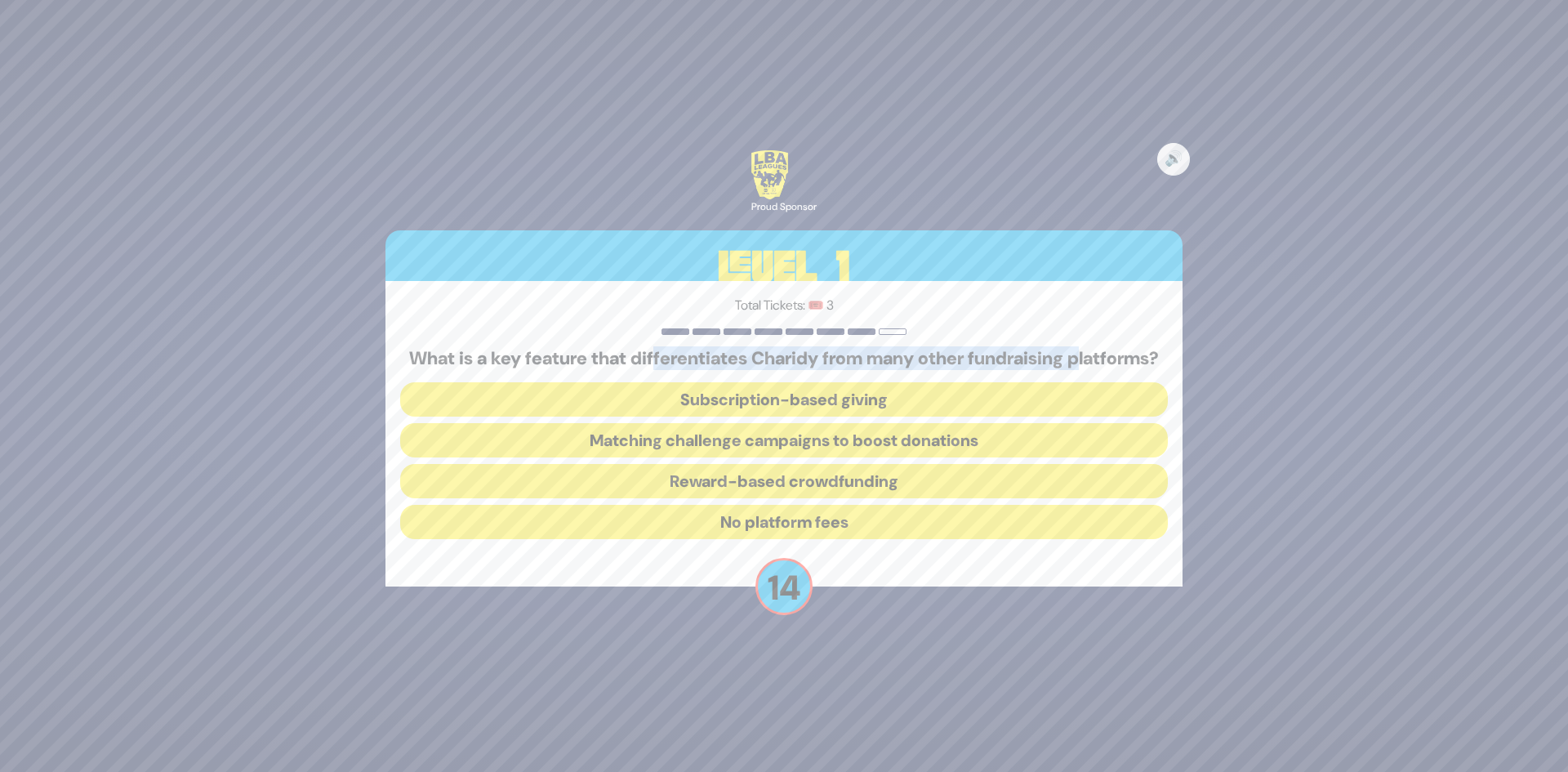
drag, startPoint x: 697, startPoint y: 345, endPoint x: 746, endPoint y: 373, distance: 56.4
click at [746, 369] on h5 "What is a key feature that differentiates Charidy from many other fundraising p…" at bounding box center [784, 359] width 768 height 22
click at [734, 367] on h5 "What is a key feature that differentiates Charidy from many other fundraising p…" at bounding box center [784, 359] width 768 height 22
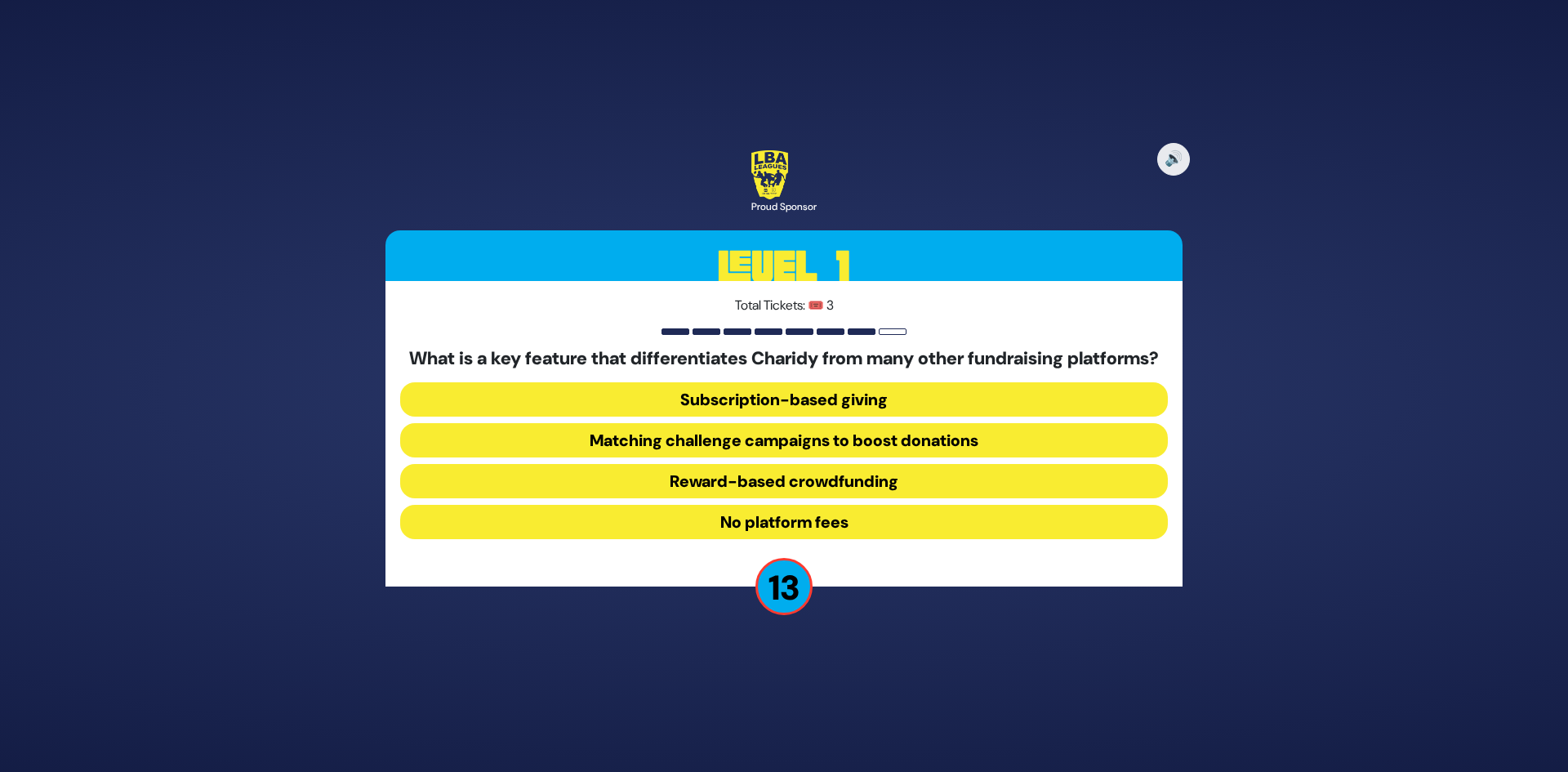
click at [685, 350] on h5 "What is a key feature that differentiates Charidy from many other fundraising p…" at bounding box center [784, 359] width 768 height 22
click at [791, 413] on button "Subscription-based giving" at bounding box center [784, 399] width 768 height 34
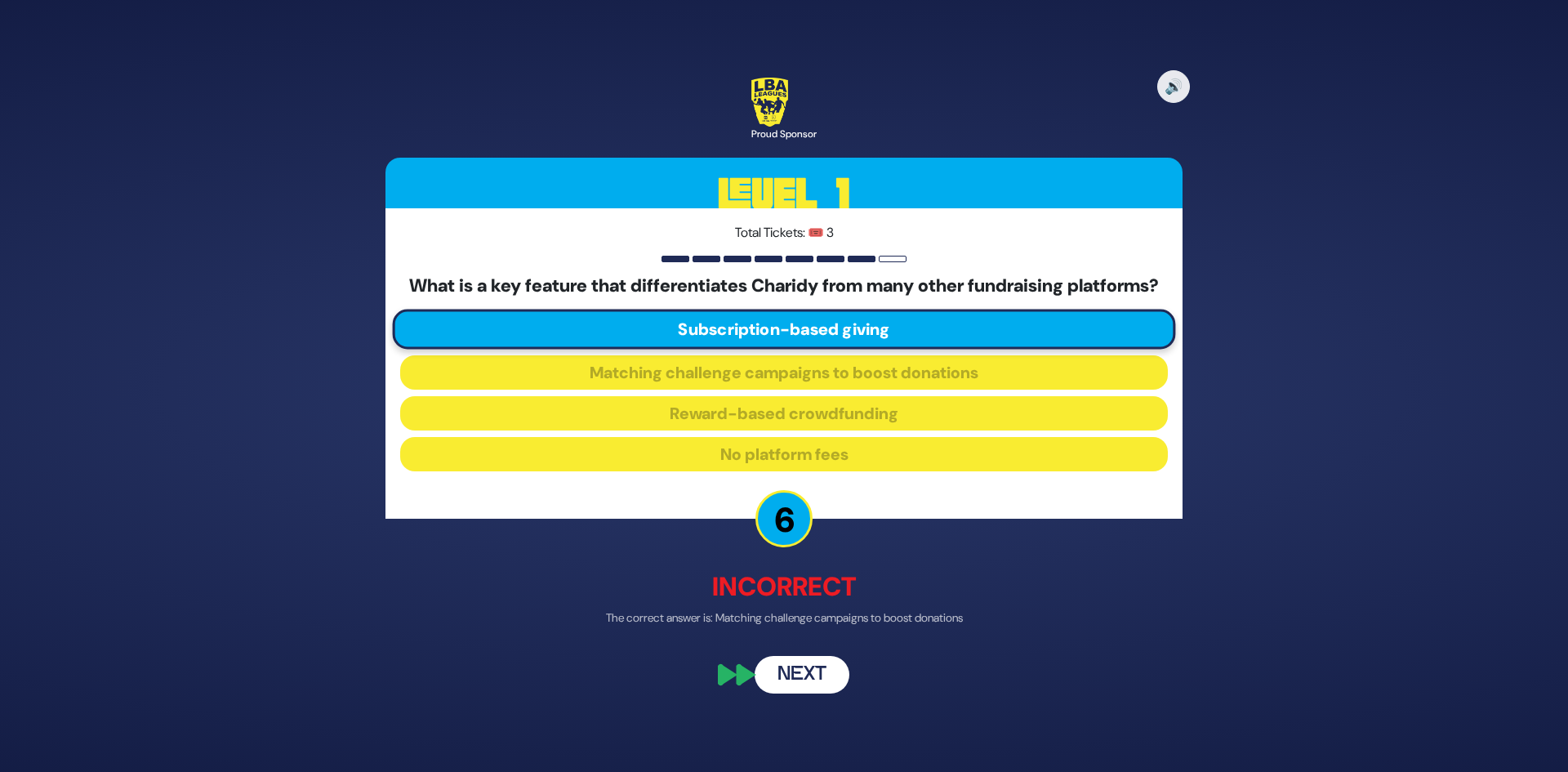
click at [785, 691] on button "Next" at bounding box center [802, 676] width 94 height 38
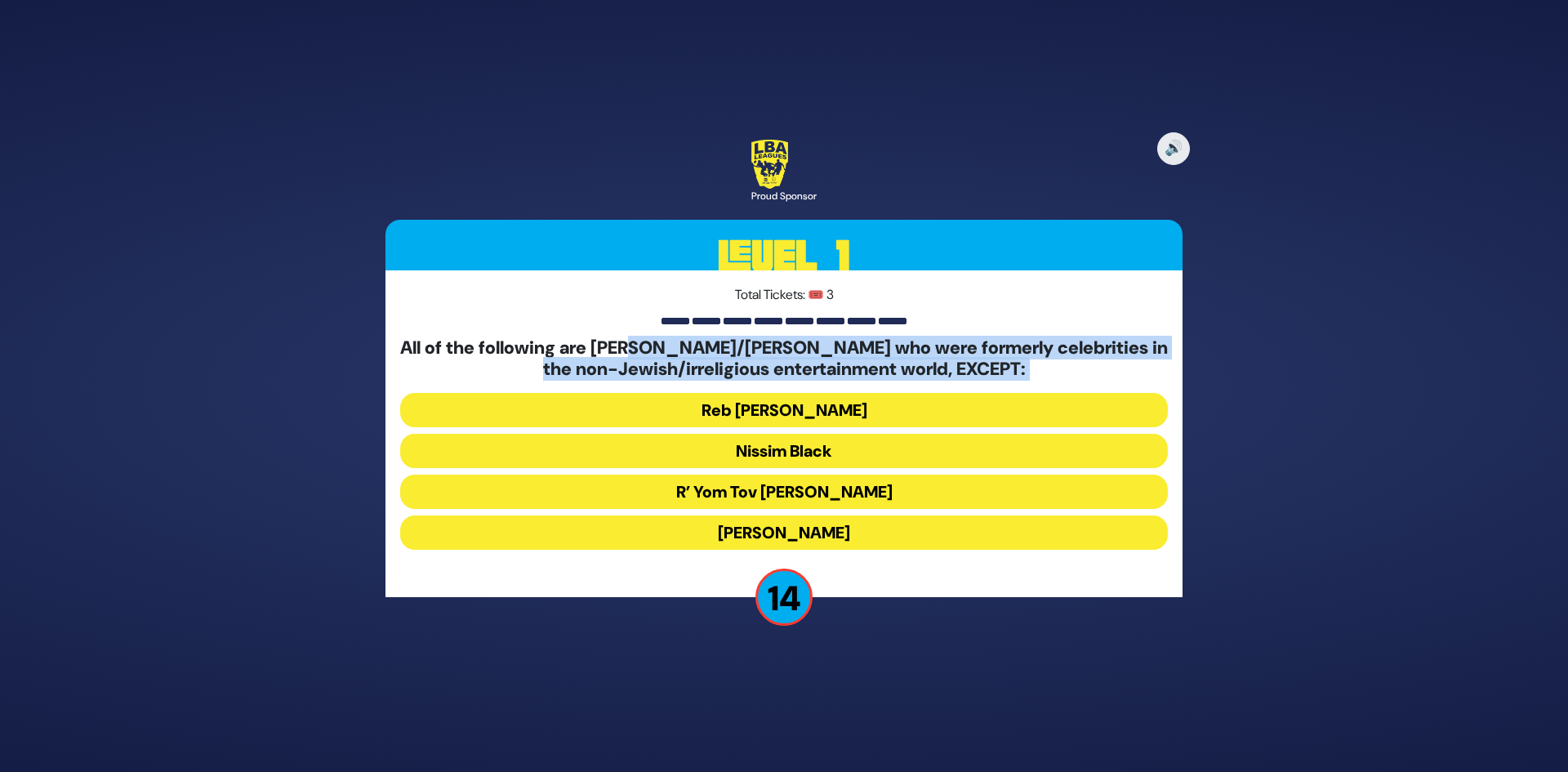
drag, startPoint x: 644, startPoint y: 353, endPoint x: 706, endPoint y: 381, distance: 68.0
click at [706, 381] on div "All of the following are [PERSON_NAME]/[PERSON_NAME] who were formerly celebrit…" at bounding box center [784, 447] width 768 height 220
click at [709, 380] on h5 "All of the following are [PERSON_NAME]/[PERSON_NAME] who were formerly celebrit…" at bounding box center [784, 359] width 768 height 43
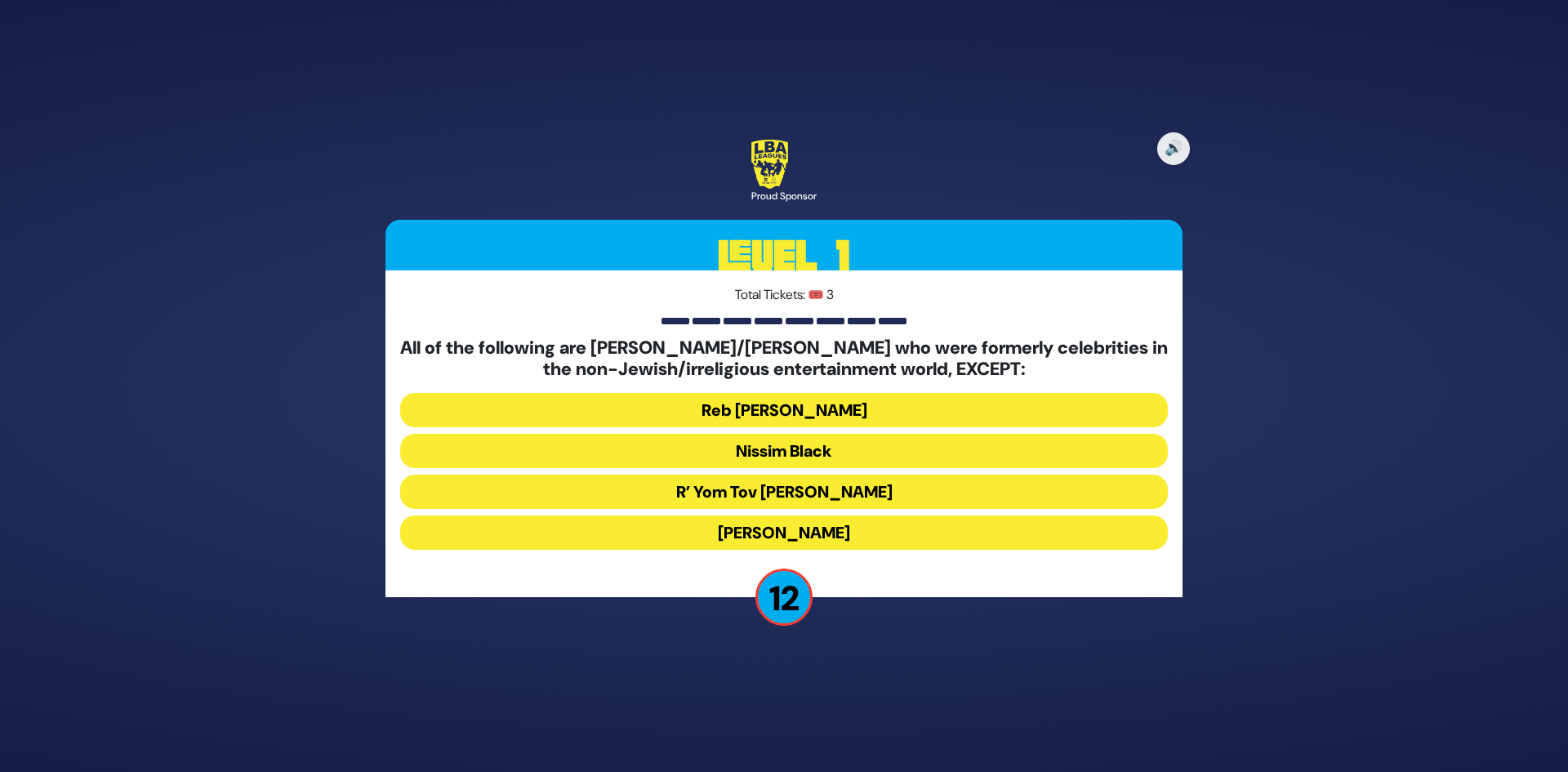
click at [623, 337] on h5 "All of the following are [PERSON_NAME]/[PERSON_NAME] who were formerly celebrit…" at bounding box center [784, 359] width 768 height 43
click at [764, 537] on button "[PERSON_NAME]" at bounding box center [784, 533] width 768 height 34
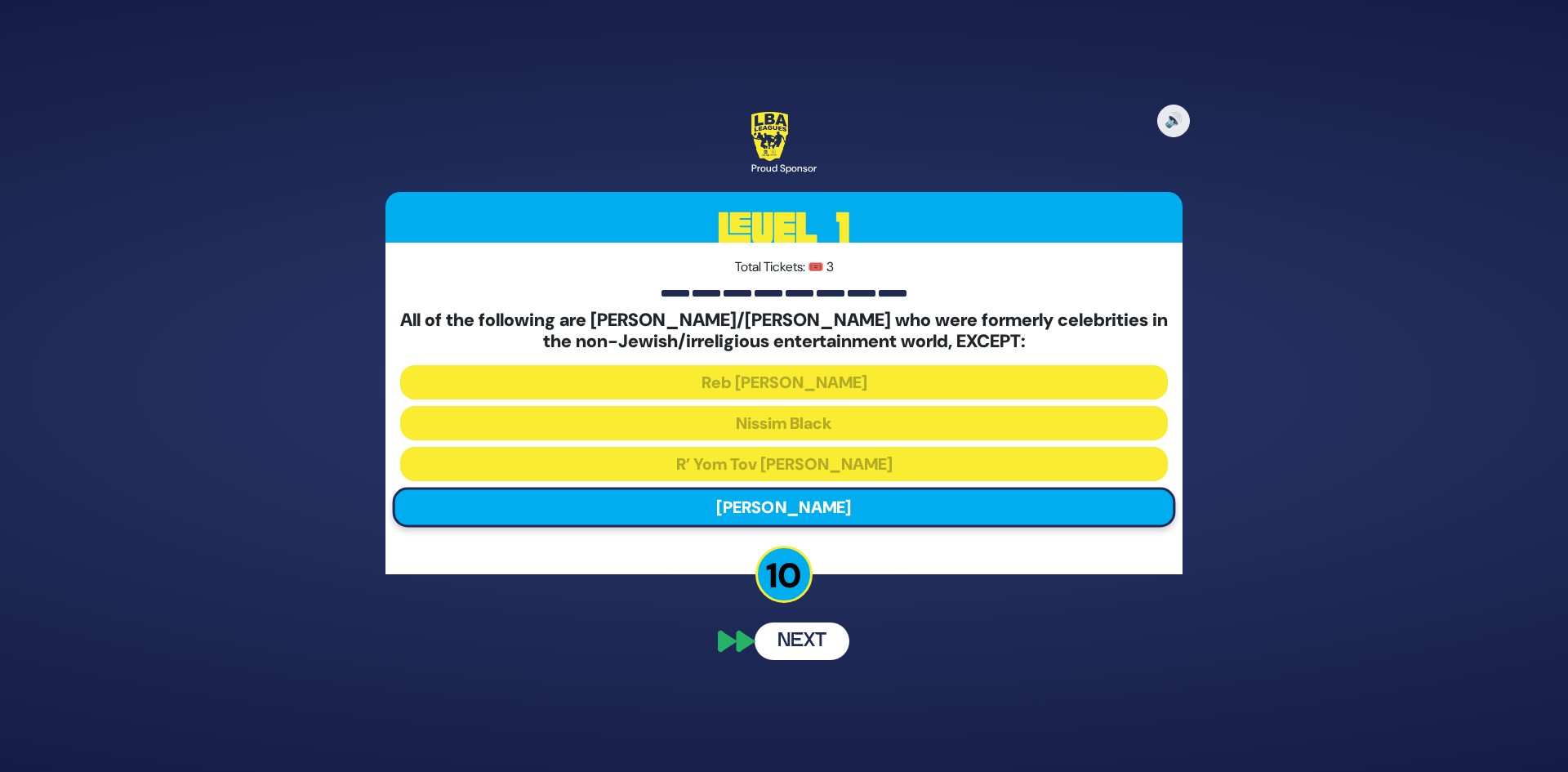
click at [801, 648] on button "Next" at bounding box center [802, 642] width 94 height 38
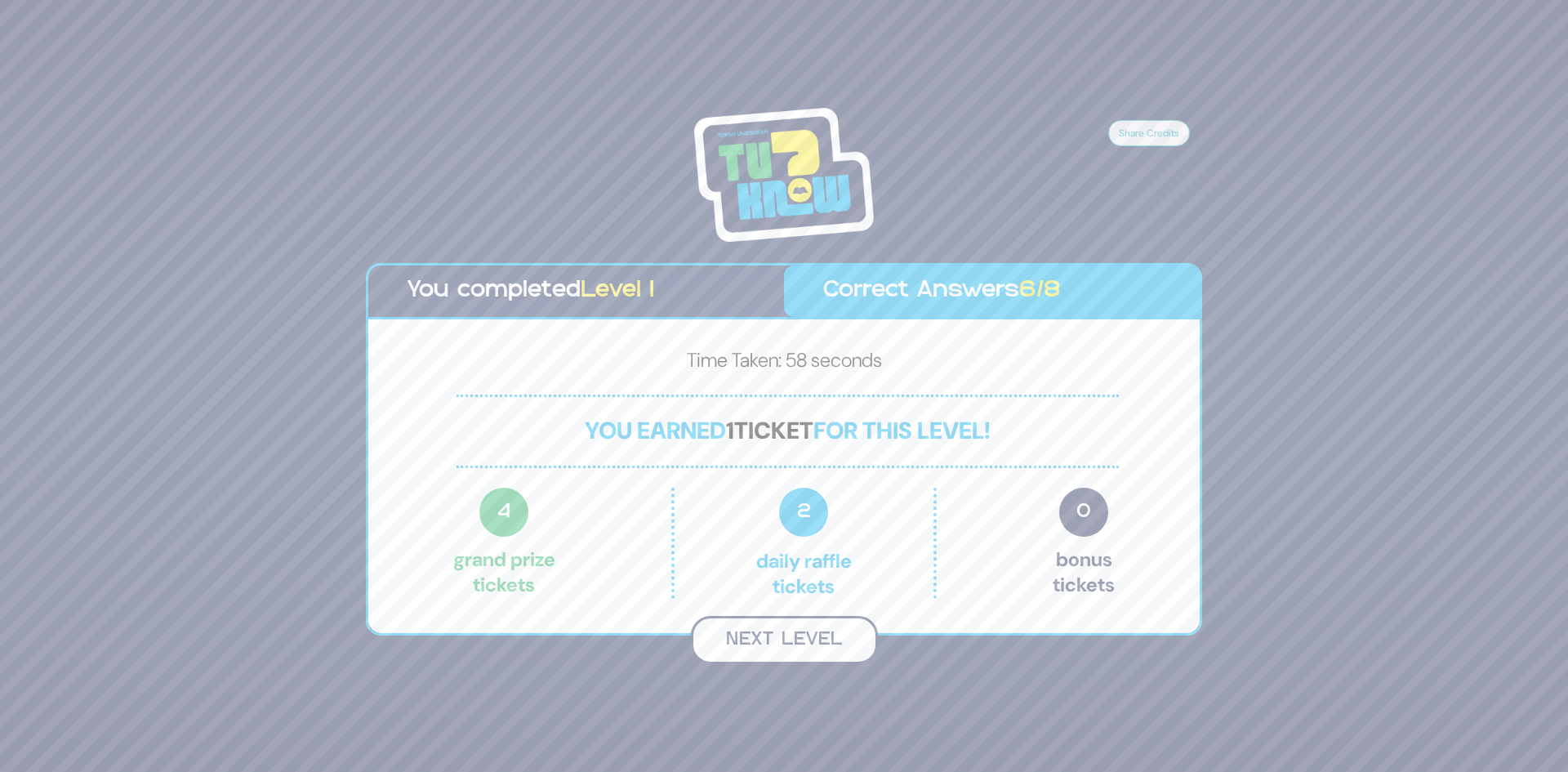
click at [775, 648] on button "Next Level" at bounding box center [784, 641] width 187 height 49
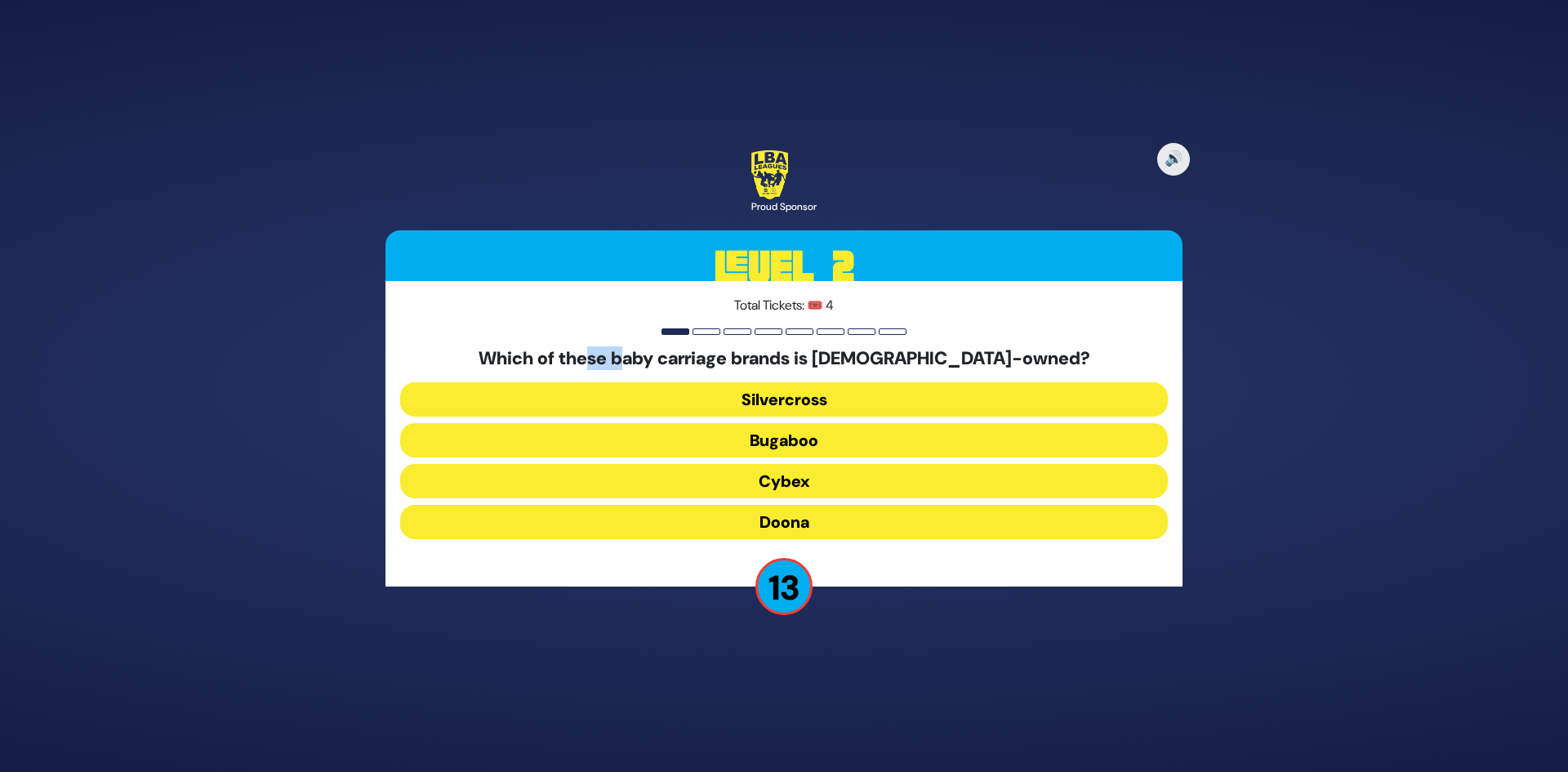
drag, startPoint x: 649, startPoint y: 363, endPoint x: 847, endPoint y: 364, distance: 198.0
click at [785, 359] on h5 "Which of these baby carriage brands is [DEMOGRAPHIC_DATA]-owned?" at bounding box center [784, 359] width 768 height 22
click at [847, 364] on h5 "Which of these baby carriage brands is [DEMOGRAPHIC_DATA]-owned?" at bounding box center [784, 359] width 768 height 22
click at [829, 390] on button "Silvercross" at bounding box center [784, 399] width 768 height 34
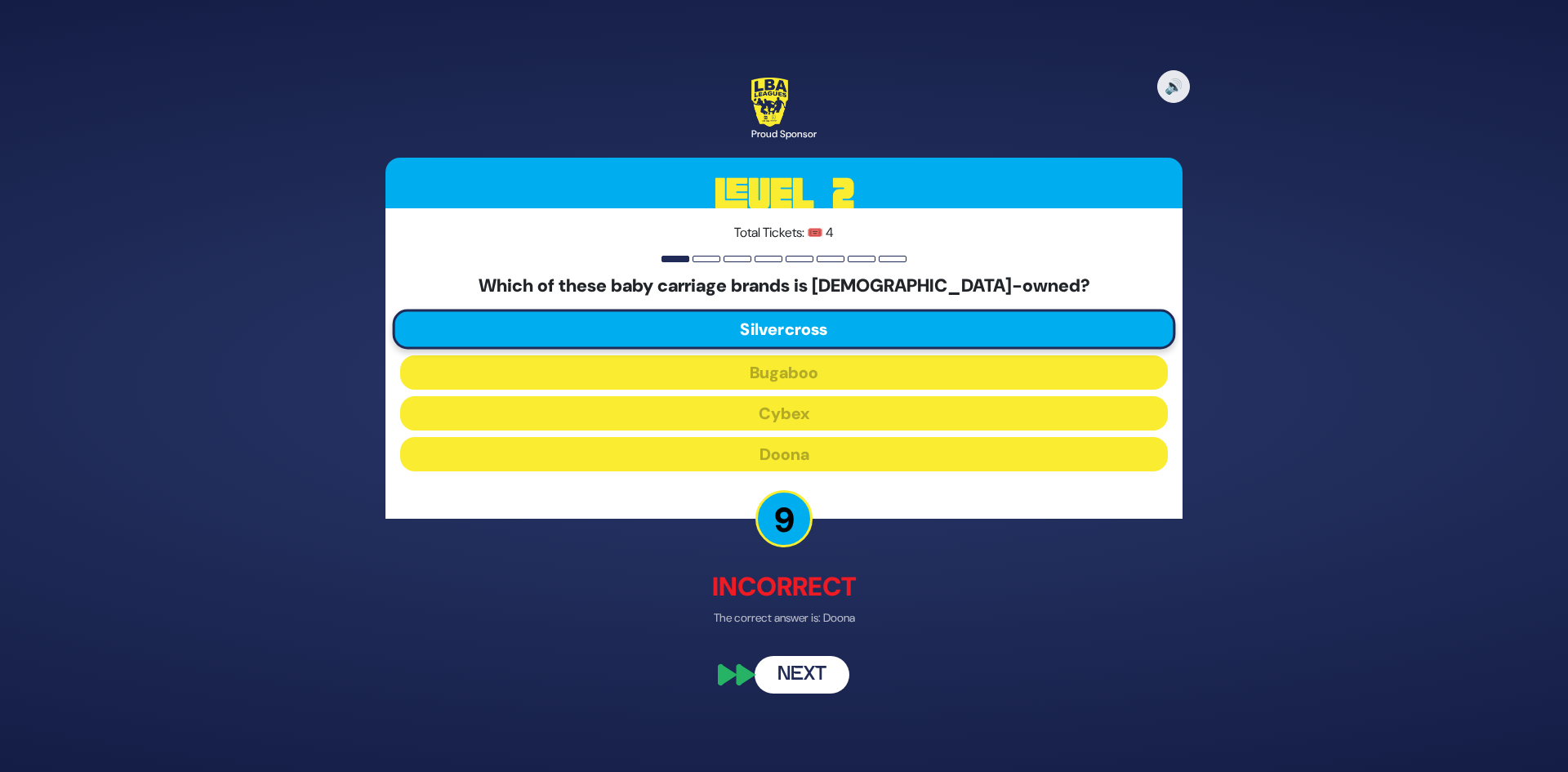
click at [796, 675] on button "Next" at bounding box center [802, 676] width 94 height 38
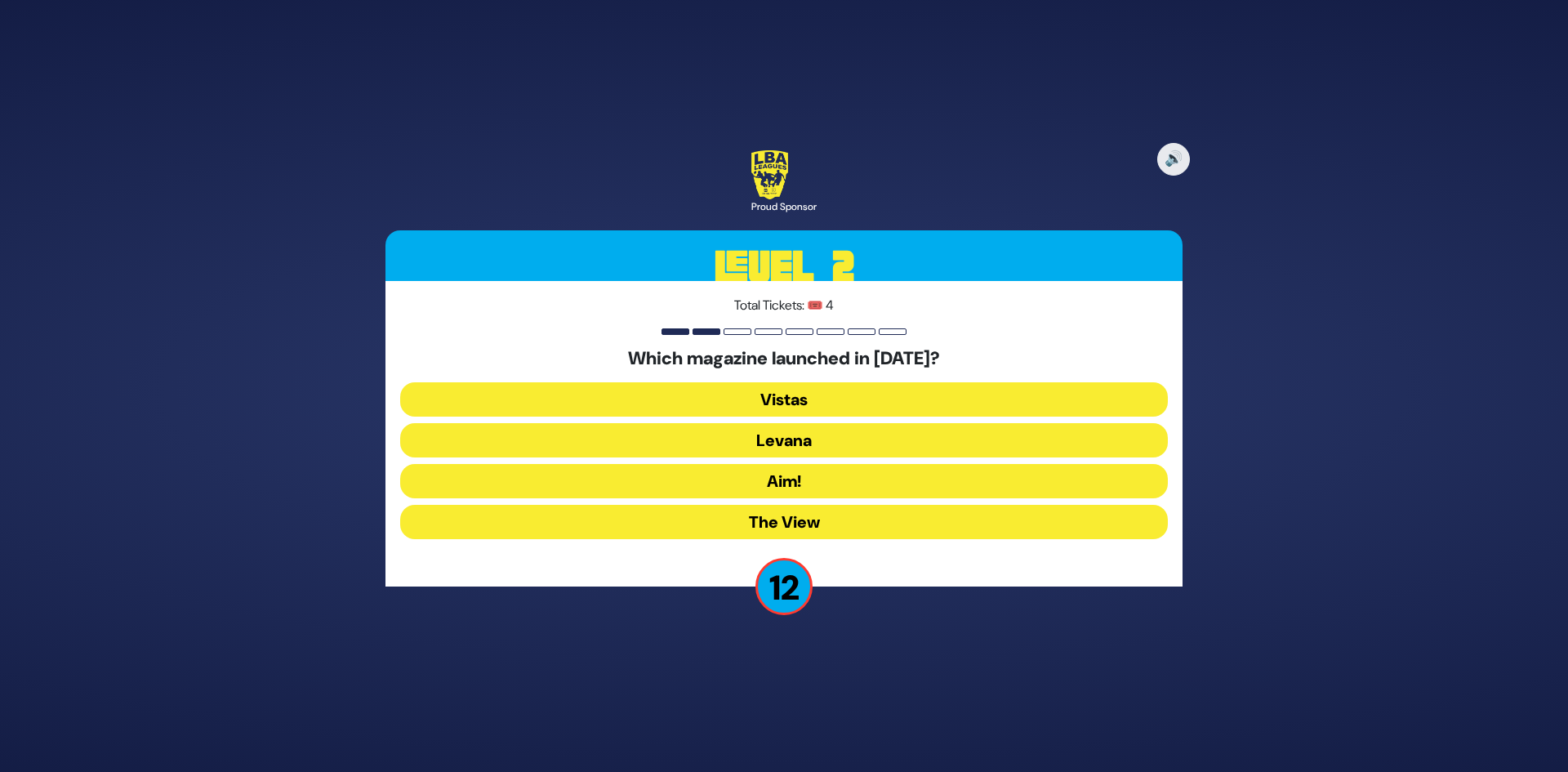
click at [818, 485] on button "Aim!" at bounding box center [784, 481] width 768 height 34
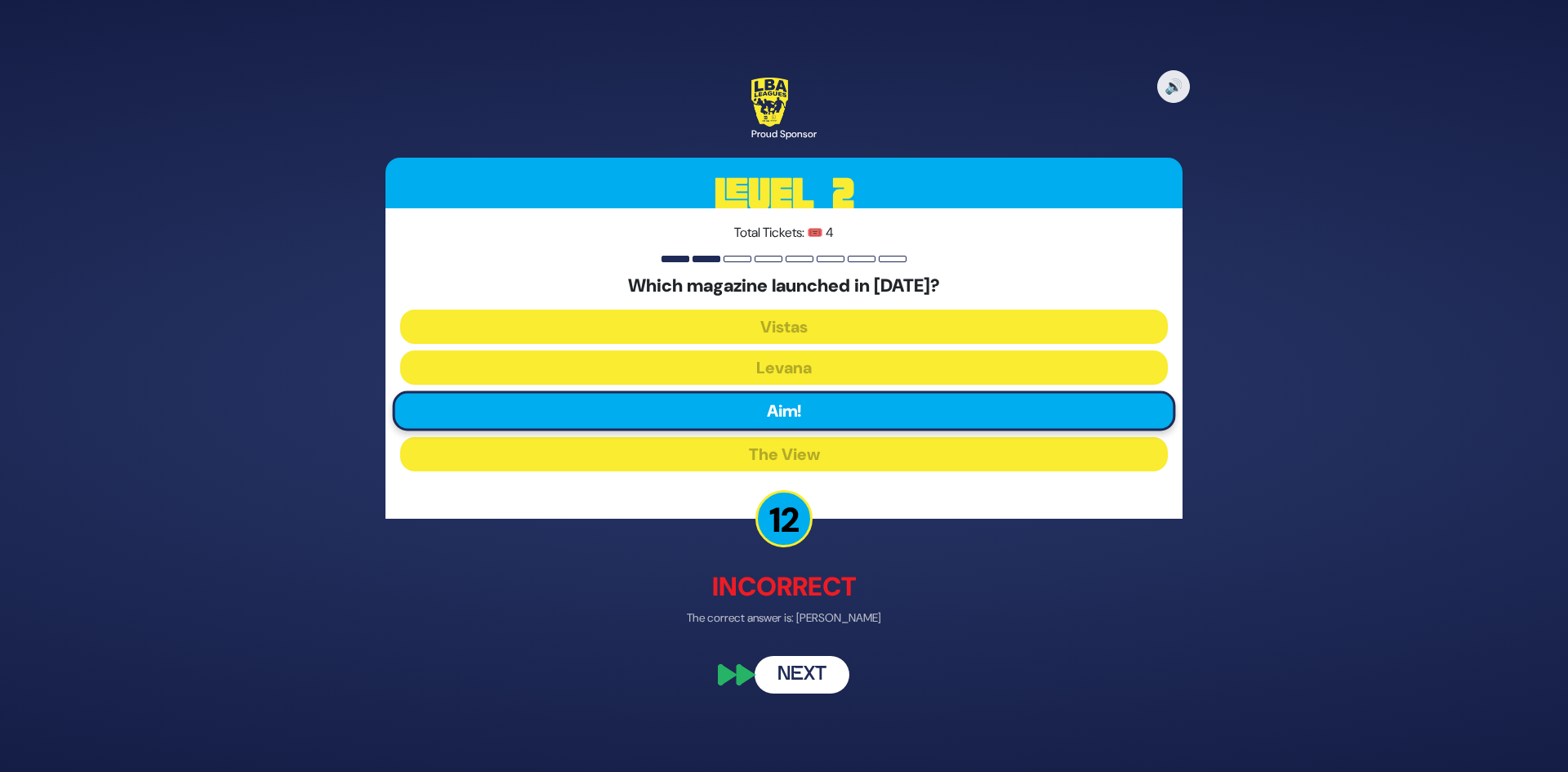
click at [801, 676] on button "Next" at bounding box center [802, 676] width 94 height 38
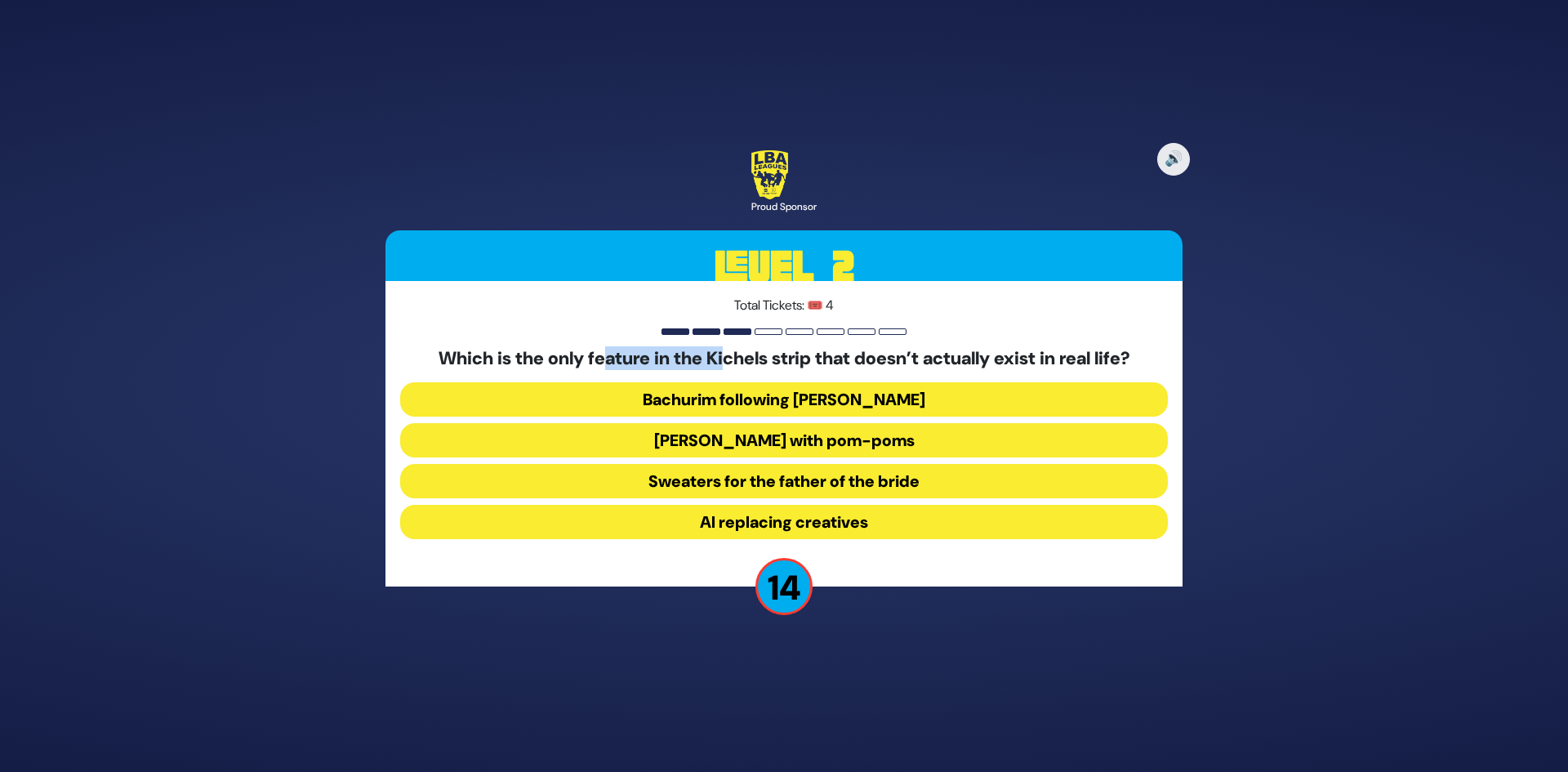
drag, startPoint x: 599, startPoint y: 353, endPoint x: 723, endPoint y: 355, distance: 124.0
click at [723, 355] on h5 "Which is the only feature in the Kichels strip that doesn’t actually exist in r…" at bounding box center [784, 359] width 768 height 22
click at [780, 356] on h5 "Which is the only feature in the Kichels strip that doesn’t actually exist in r…" at bounding box center [784, 359] width 768 height 22
drag, startPoint x: 741, startPoint y: 355, endPoint x: 828, endPoint y: 364, distance: 87.5
click at [825, 364] on h5 "Which is the only feature in the Kichels strip that doesn’t actually exist in r…" at bounding box center [784, 359] width 768 height 22
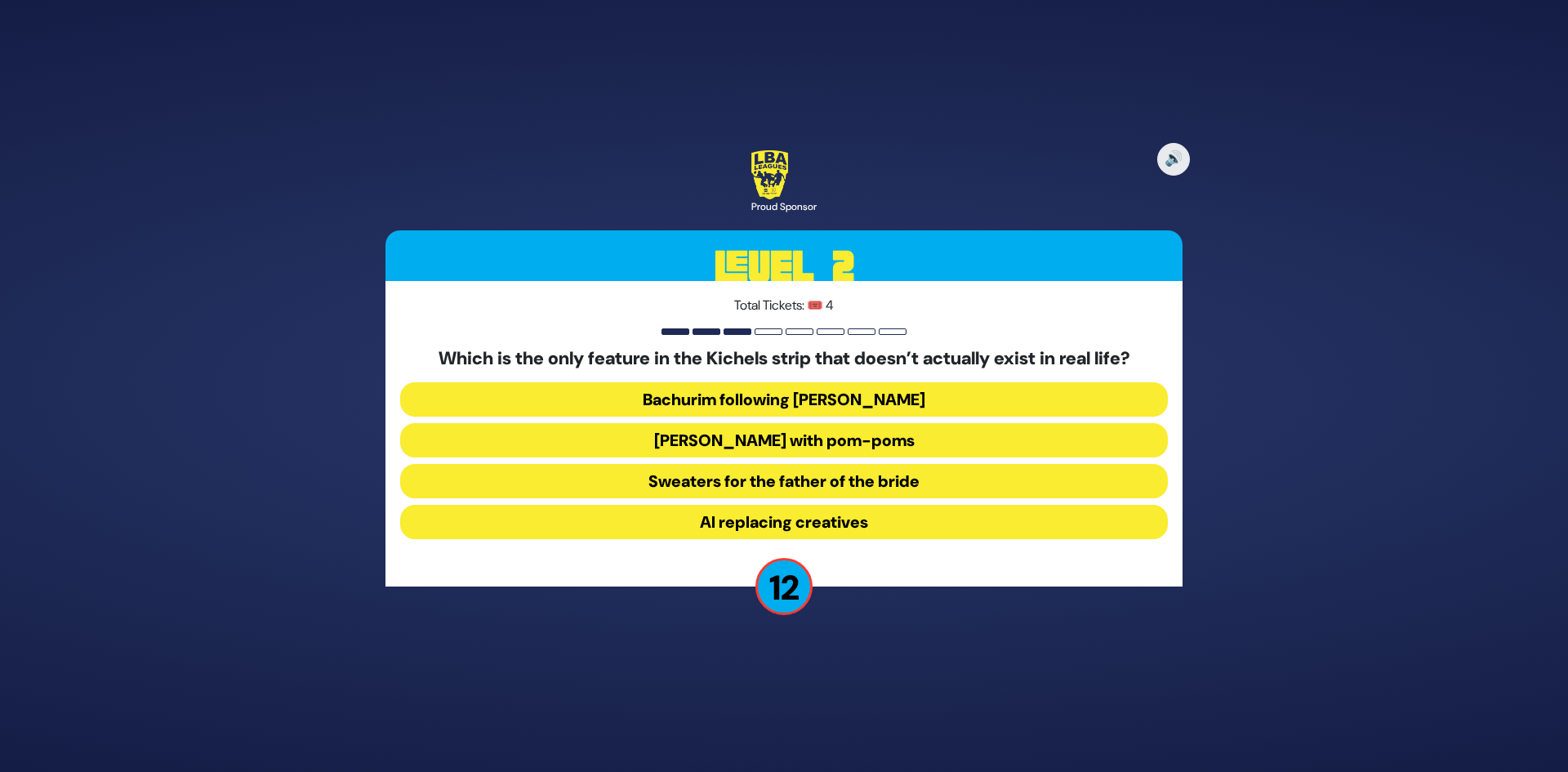
click at [838, 362] on h5 "Which is the only feature in the Kichels strip that doesn’t actually exist in r…" at bounding box center [784, 359] width 768 height 22
click at [726, 519] on button "AI replacing creatives" at bounding box center [784, 522] width 768 height 34
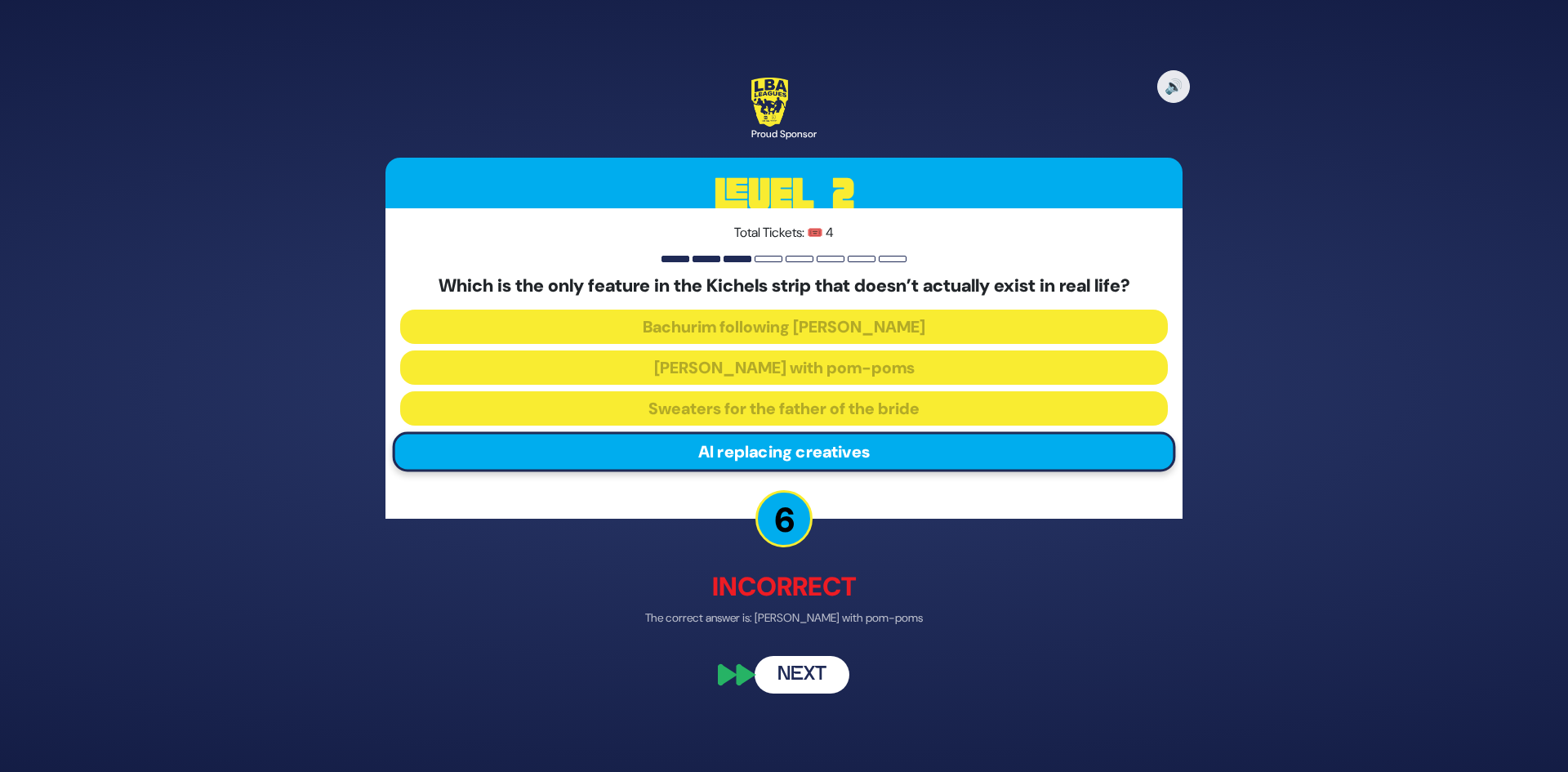
click at [802, 683] on button "Next" at bounding box center [802, 676] width 94 height 38
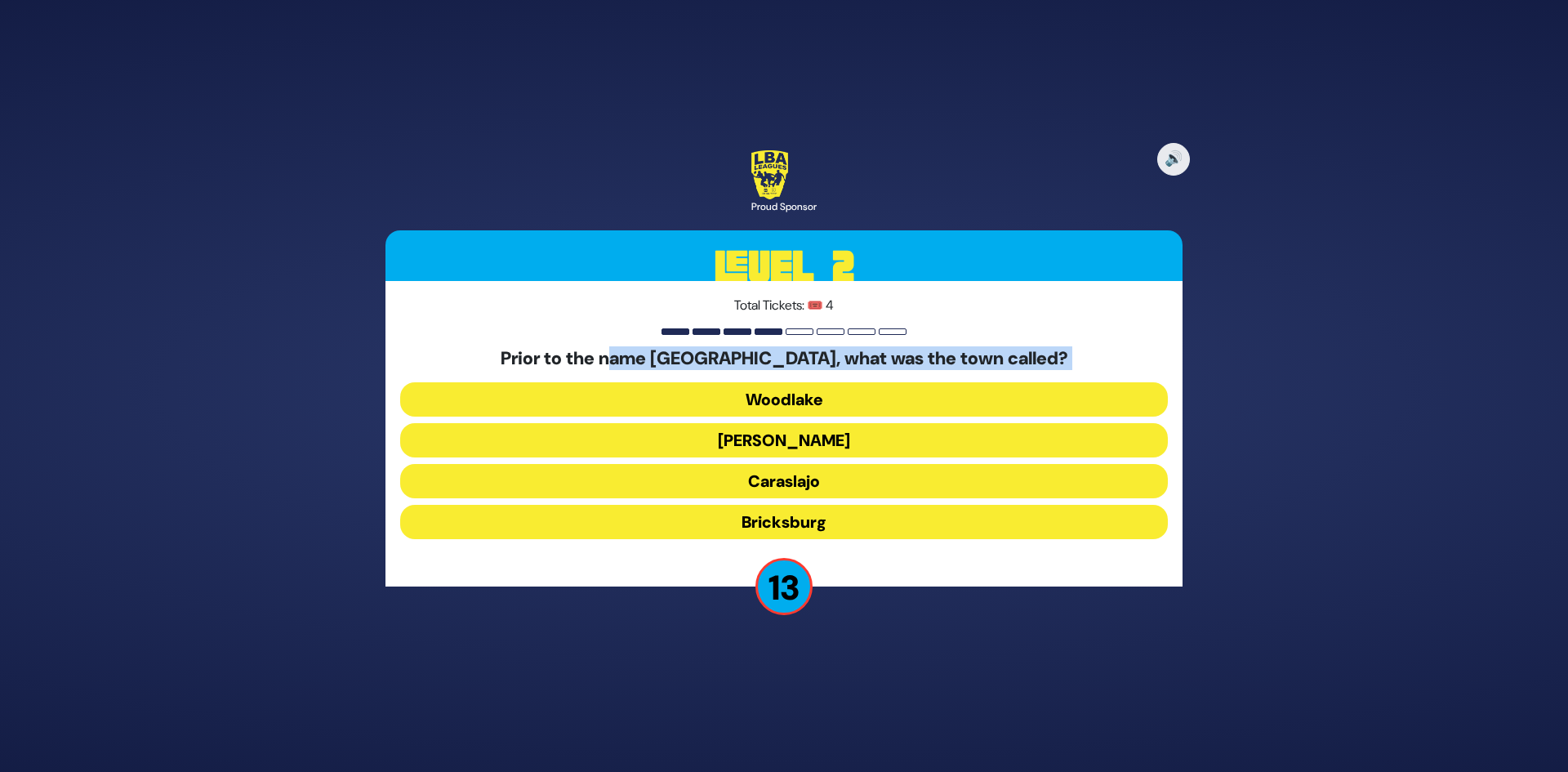
drag, startPoint x: 643, startPoint y: 369, endPoint x: 765, endPoint y: 373, distance: 122.1
click at [763, 373] on div "Prior to the name [GEOGRAPHIC_DATA], what was the town called? Woodlake [PERSON…" at bounding box center [784, 447] width 768 height 198
click at [781, 361] on h5 "Prior to the name [GEOGRAPHIC_DATA], what was the town called?" at bounding box center [784, 359] width 768 height 22
click at [823, 481] on button "Caraslajo" at bounding box center [784, 481] width 768 height 34
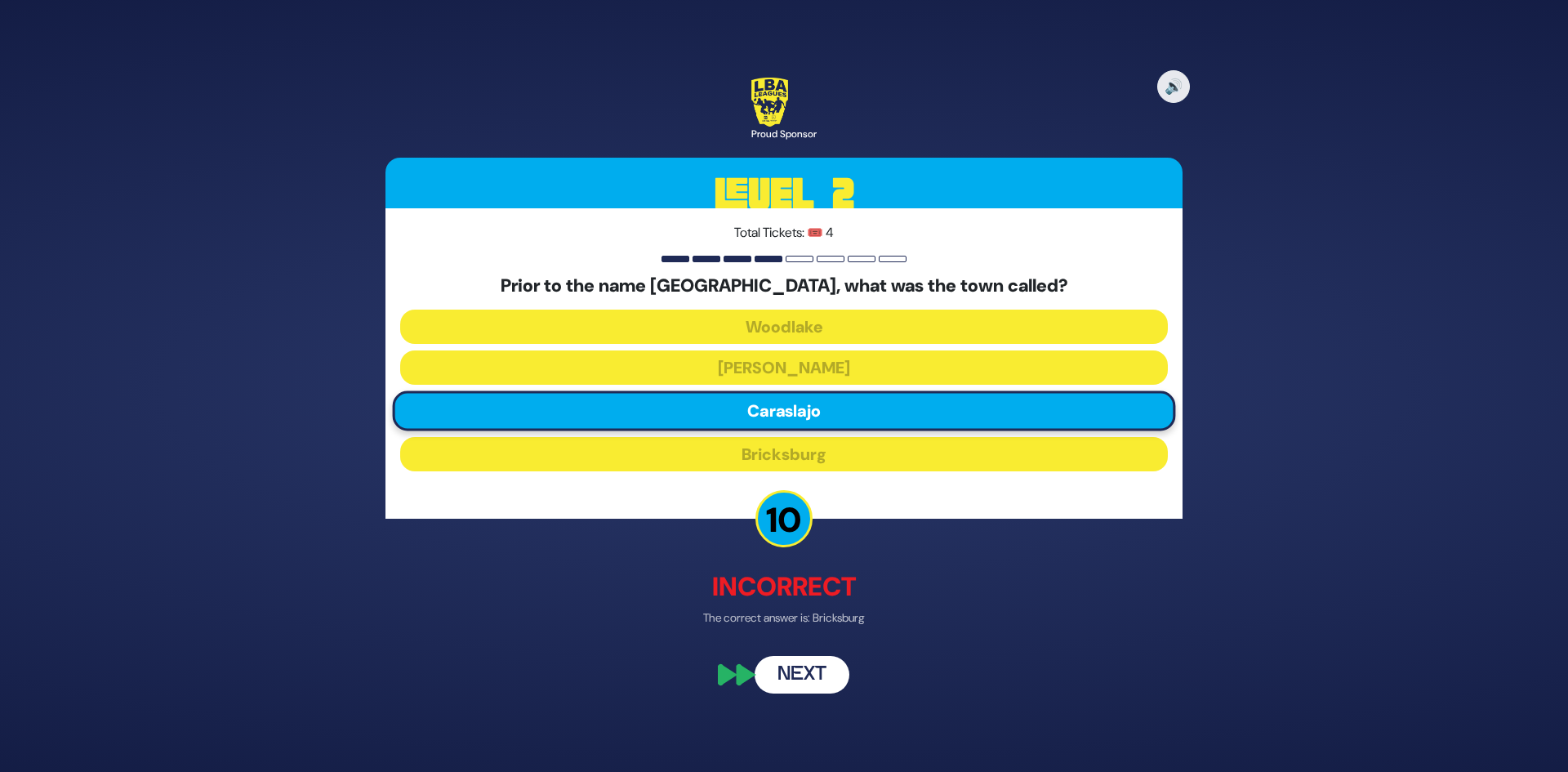
click at [803, 678] on button "Next" at bounding box center [802, 676] width 94 height 38
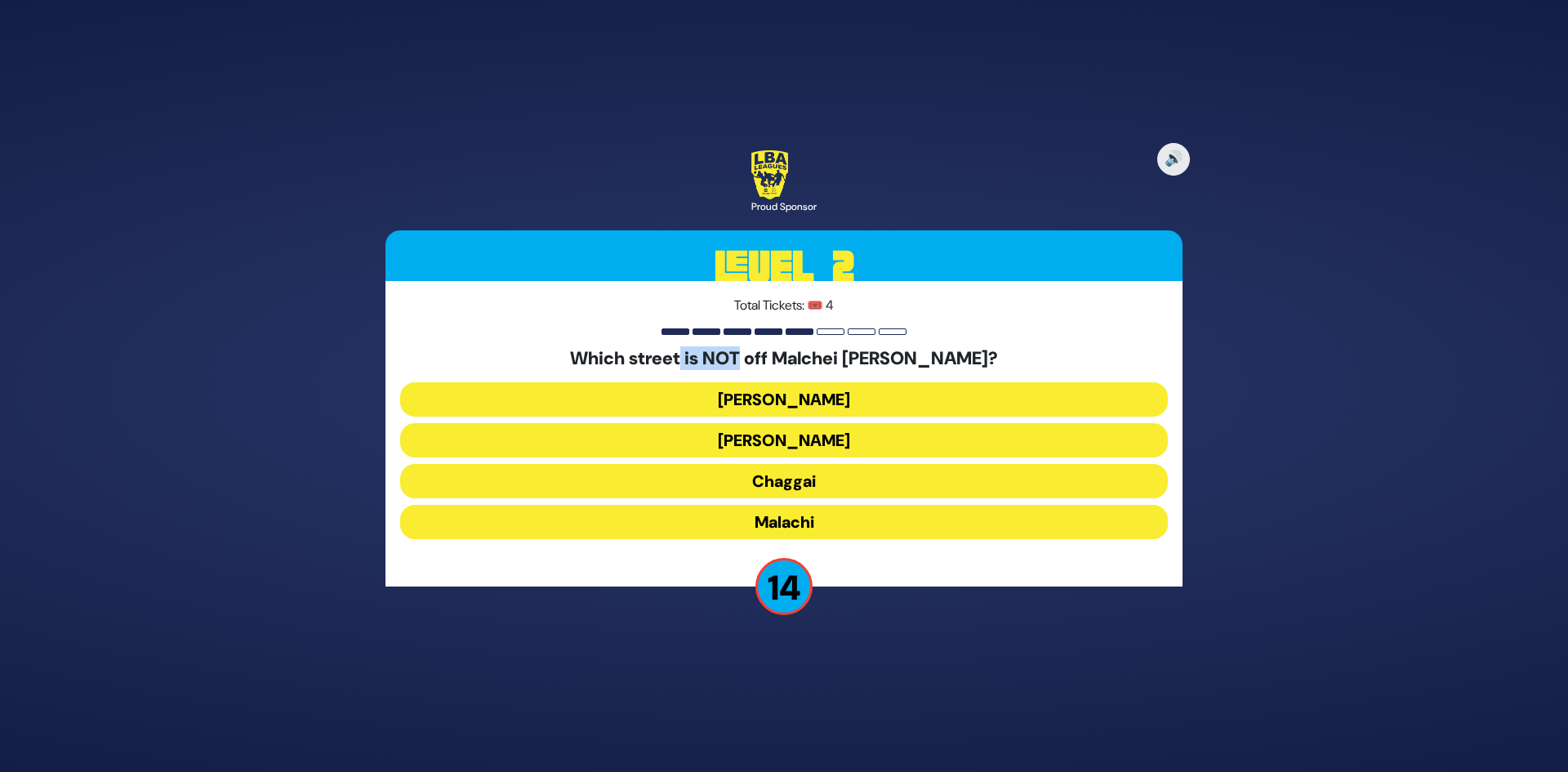
drag, startPoint x: 741, startPoint y: 357, endPoint x: 801, endPoint y: 359, distance: 60.0
click at [790, 359] on h5 "Which street is NOT off Malchei [PERSON_NAME]?" at bounding box center [784, 359] width 768 height 22
click at [803, 359] on h5 "Which street is NOT off Malchei [PERSON_NAME]?" at bounding box center [784, 359] width 768 height 22
click at [811, 484] on button "Chaggai" at bounding box center [784, 481] width 768 height 34
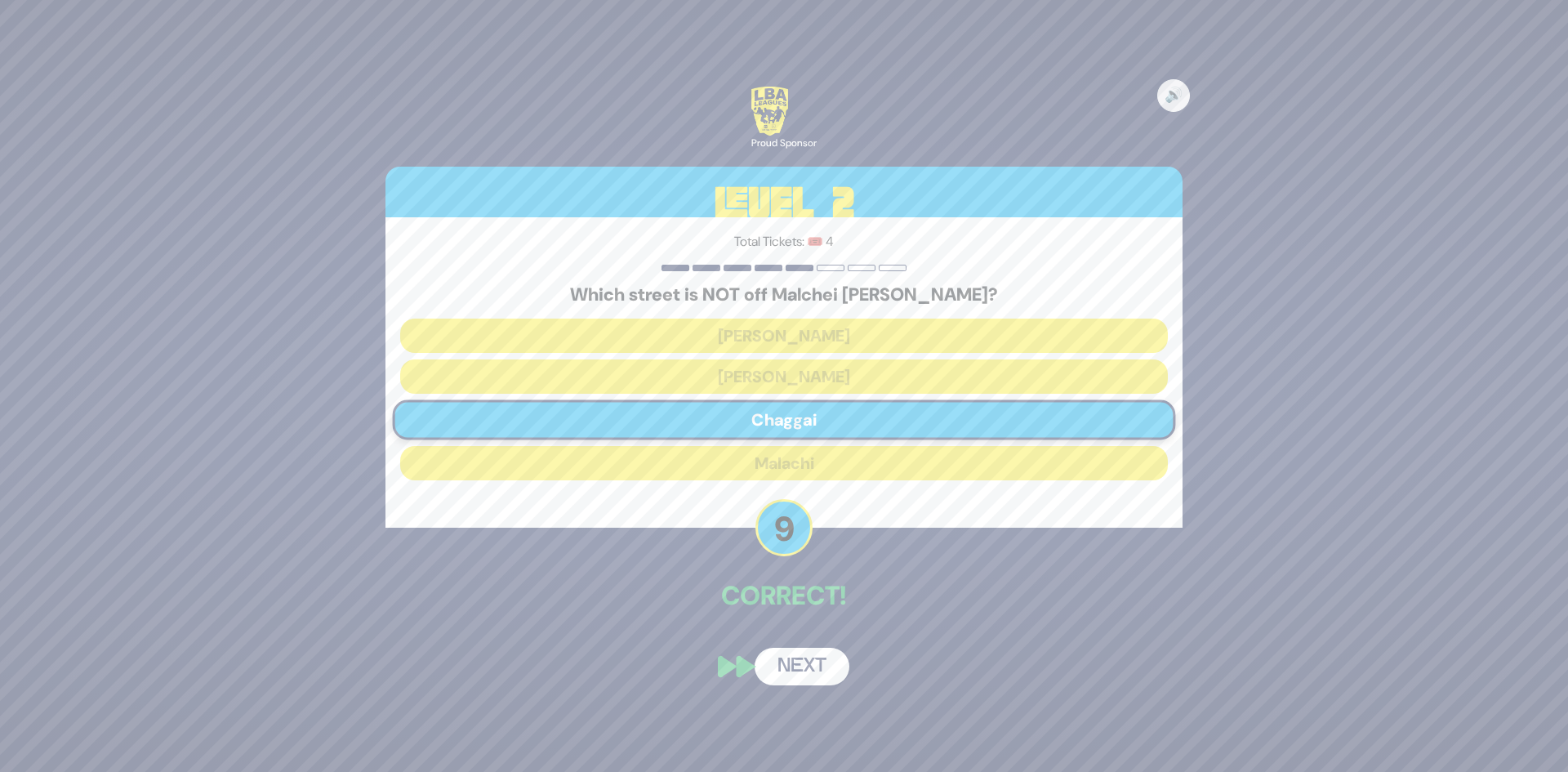
click at [811, 670] on button "Next" at bounding box center [802, 667] width 94 height 38
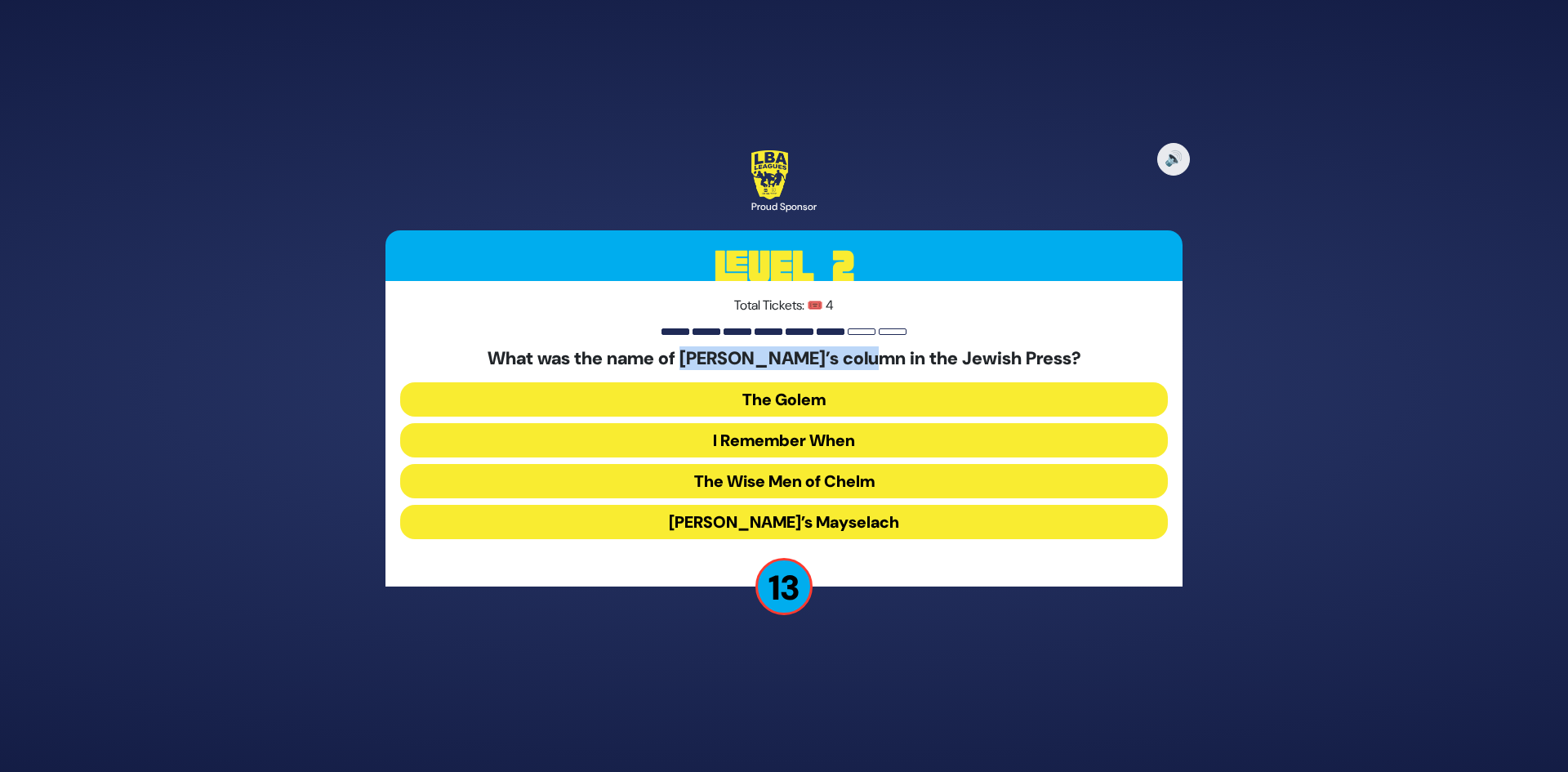
drag, startPoint x: 707, startPoint y: 359, endPoint x: 895, endPoint y: 364, distance: 188.1
click at [889, 364] on h5 "What was the name of [PERSON_NAME]’s column in the Jewish Press?" at bounding box center [784, 359] width 768 height 22
click at [844, 536] on button "[PERSON_NAME]’s Mayselach" at bounding box center [784, 522] width 768 height 34
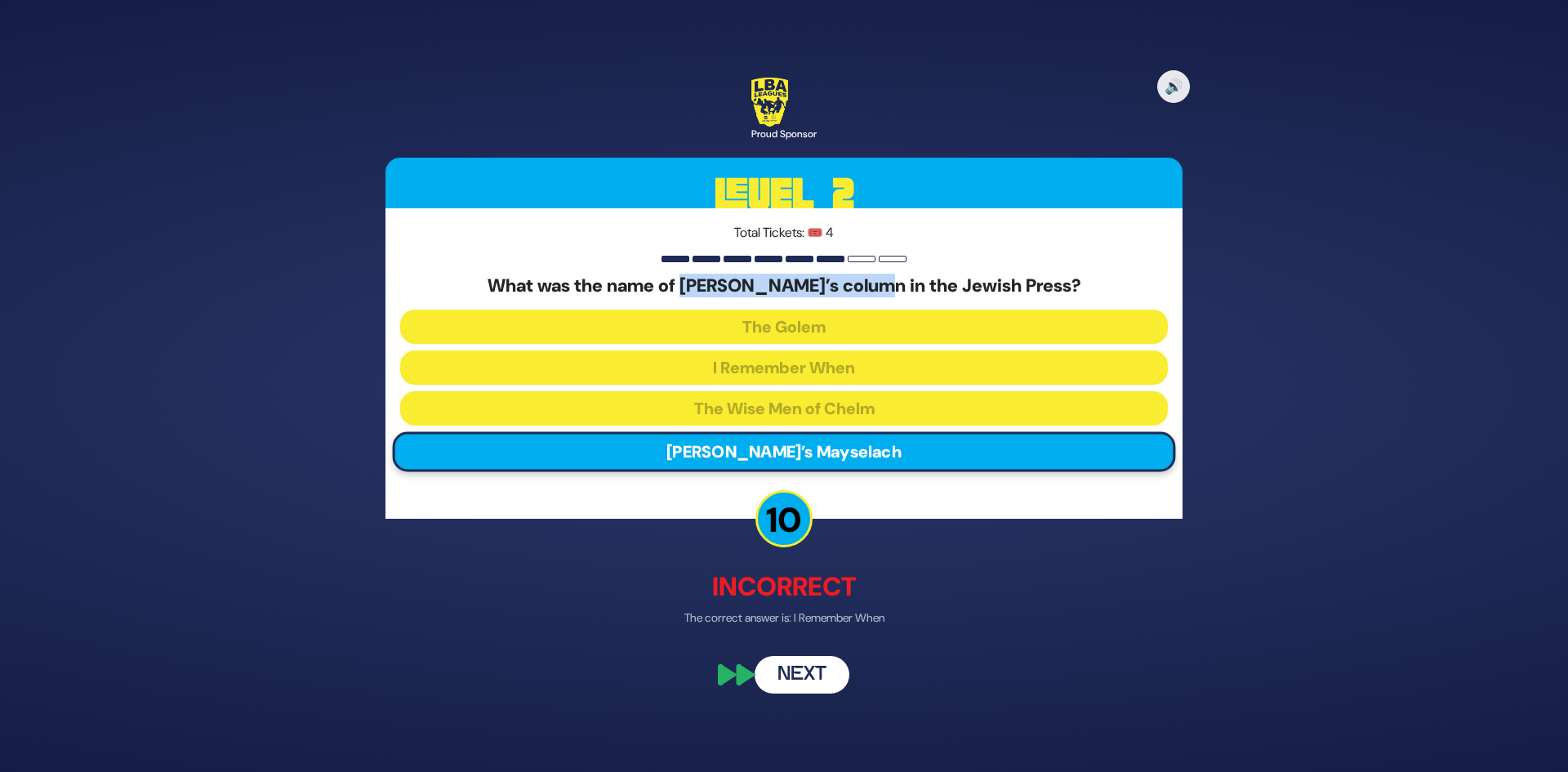
click at [801, 678] on button "Next" at bounding box center [802, 676] width 94 height 38
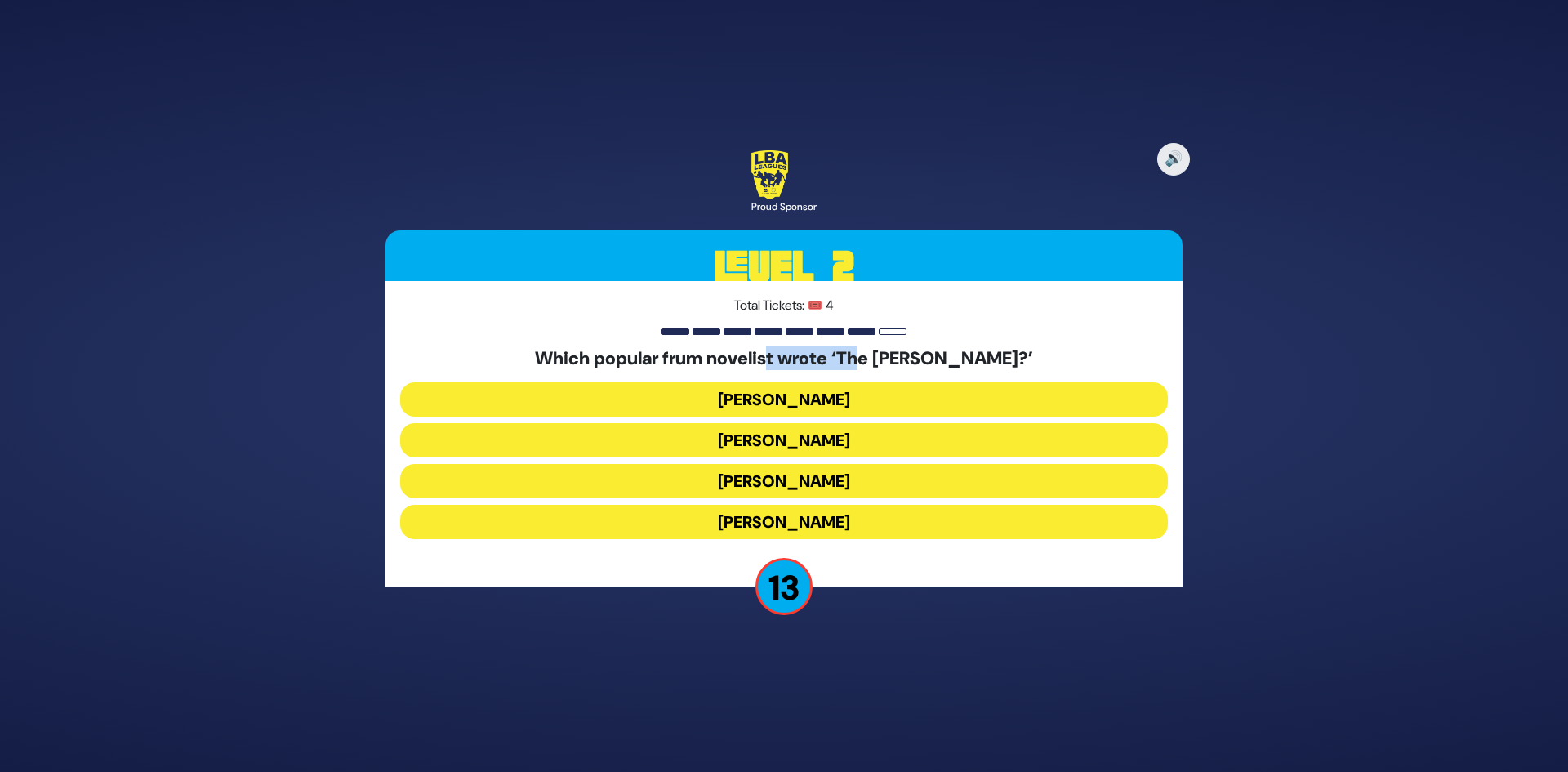
drag, startPoint x: 785, startPoint y: 353, endPoint x: 885, endPoint y: 359, distance: 100.2
click at [883, 359] on h5 "Which popular frum novelist wrote ‘The [PERSON_NAME]?’" at bounding box center [784, 359] width 768 height 22
click at [886, 359] on h5 "Which popular frum novelist wrote ‘The [PERSON_NAME]?’" at bounding box center [784, 359] width 768 height 22
click at [815, 468] on button "[PERSON_NAME]" at bounding box center [784, 481] width 768 height 34
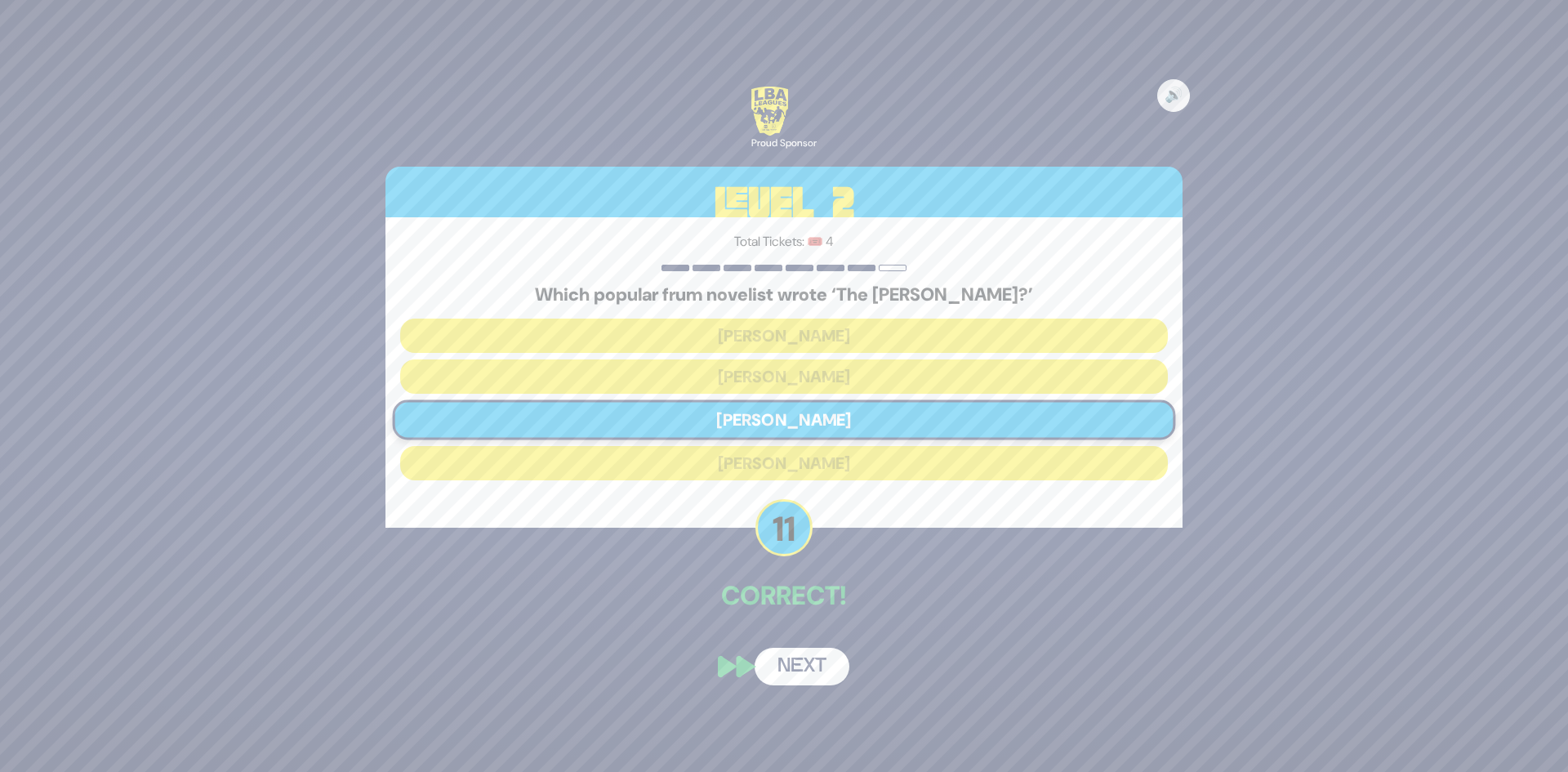
click at [800, 666] on button "Next" at bounding box center [802, 667] width 94 height 38
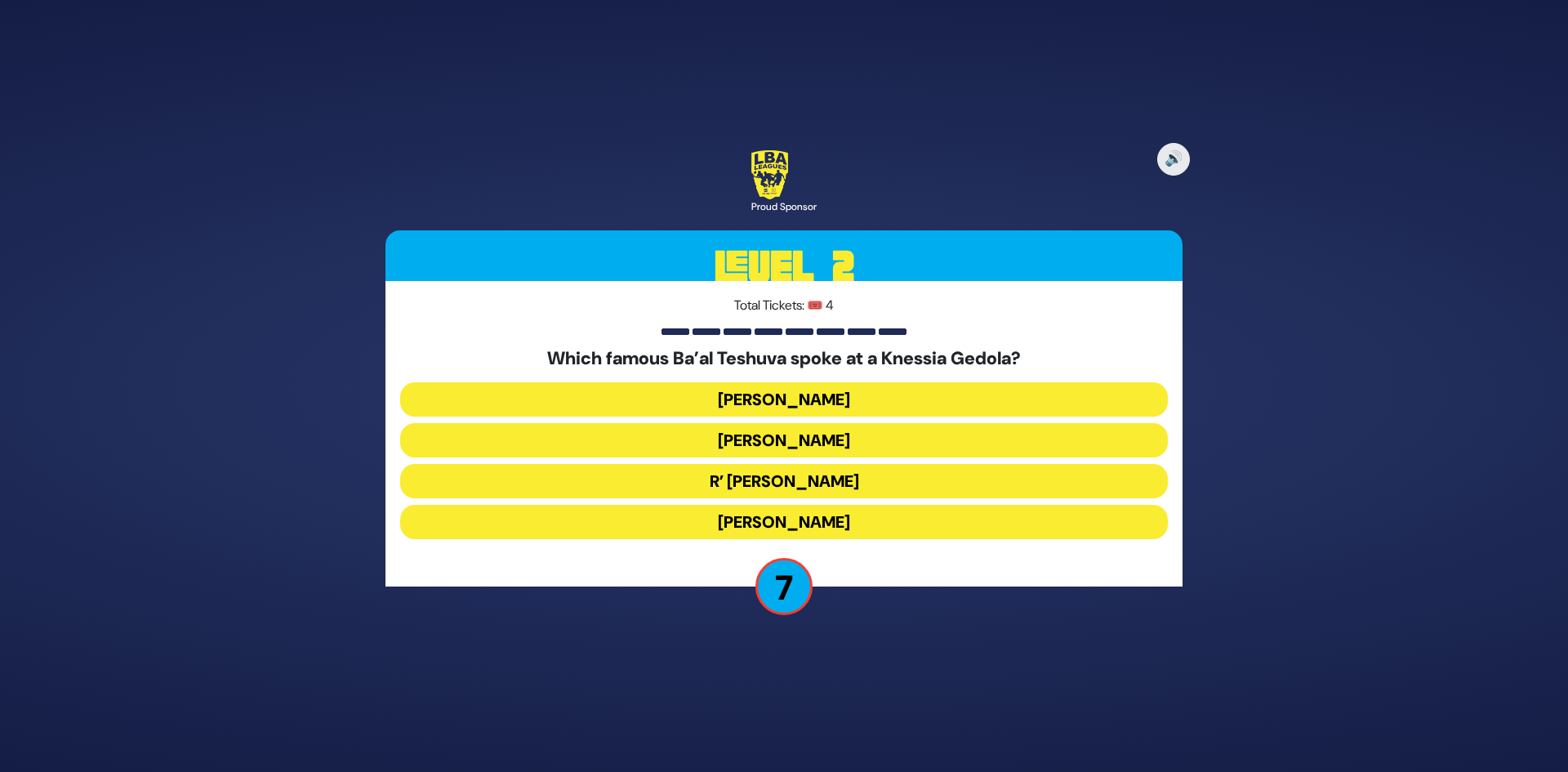
click at [774, 400] on button "[PERSON_NAME]" at bounding box center [784, 399] width 768 height 34
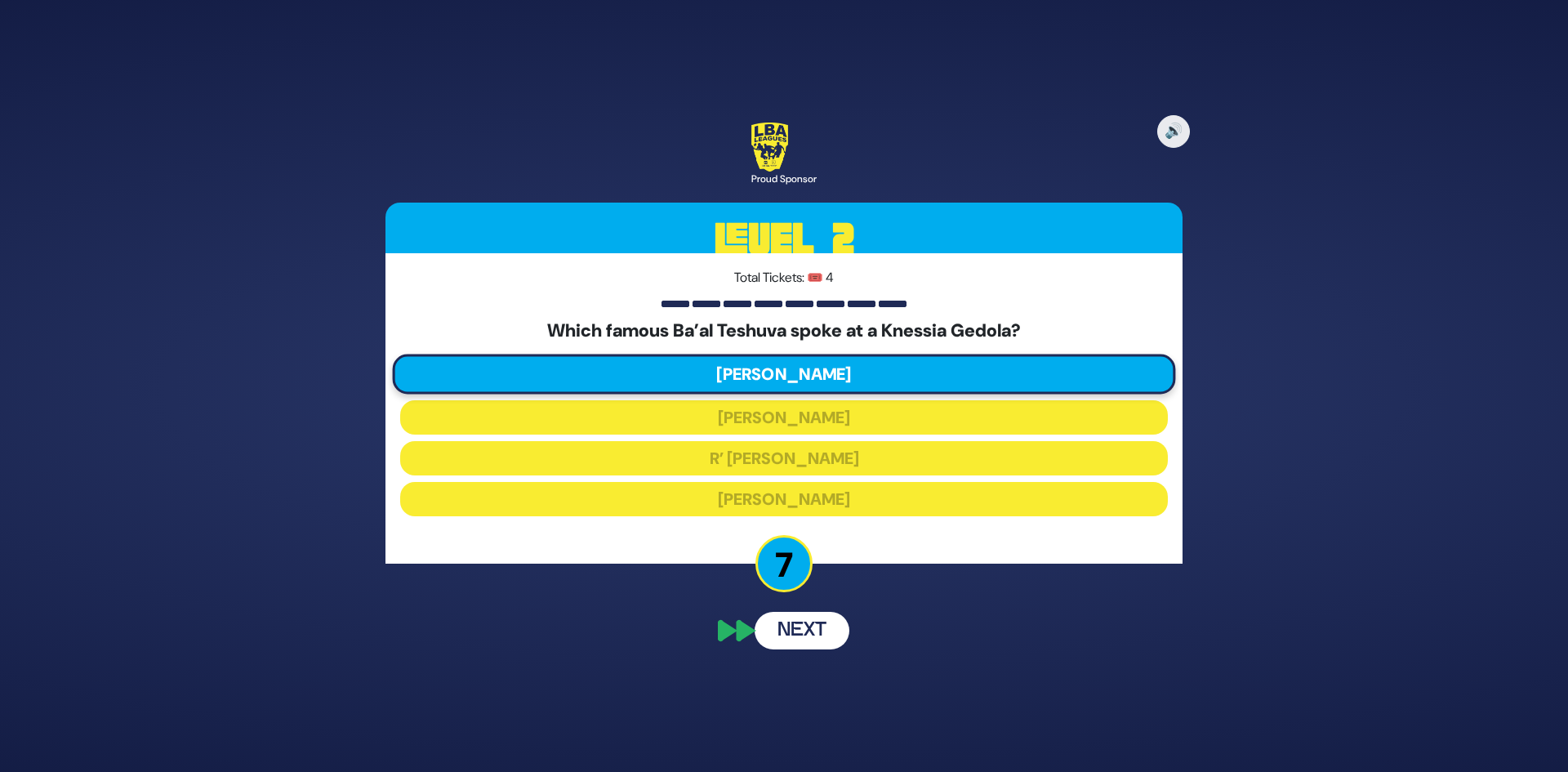
click at [821, 642] on button "Next" at bounding box center [802, 631] width 94 height 38
